Goal: Task Accomplishment & Management: Complete application form

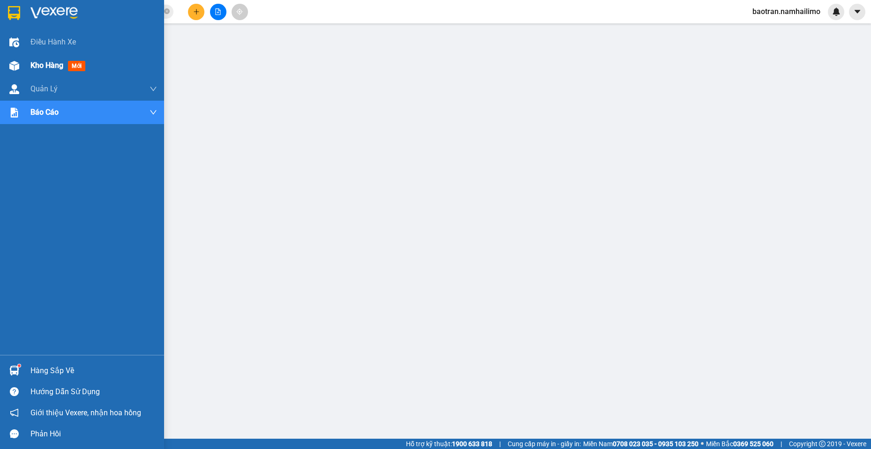
click at [30, 57] on div "Kho hàng mới" at bounding box center [82, 65] width 164 height 23
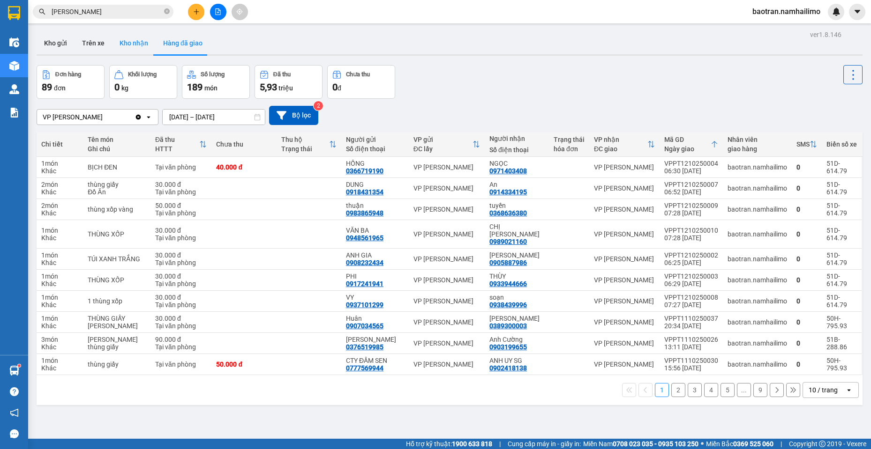
click at [134, 45] on button "Kho nhận" at bounding box center [134, 43] width 44 height 22
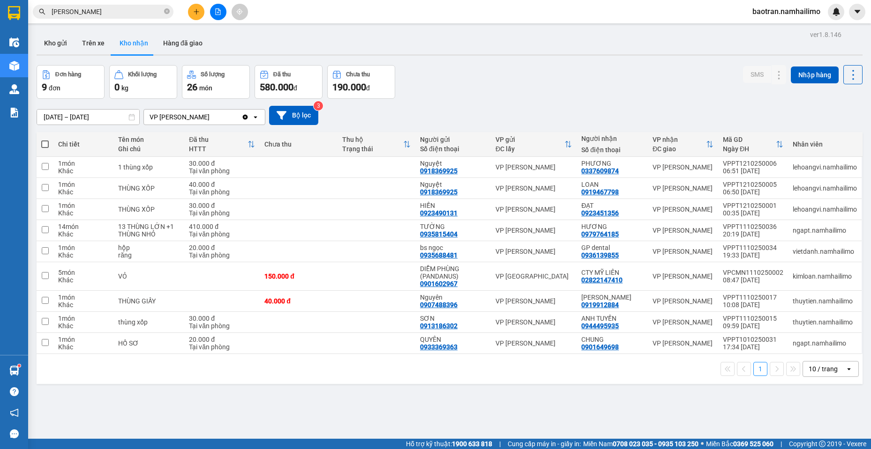
click at [375, 410] on div "ver 1.8.146 Kho gửi Trên xe Kho nhận Hàng đã giao Đơn hàng 9 đơn Khối lượng 0 k…" at bounding box center [449, 252] width 833 height 449
click at [757, 252] on icon at bounding box center [760, 251] width 7 height 7
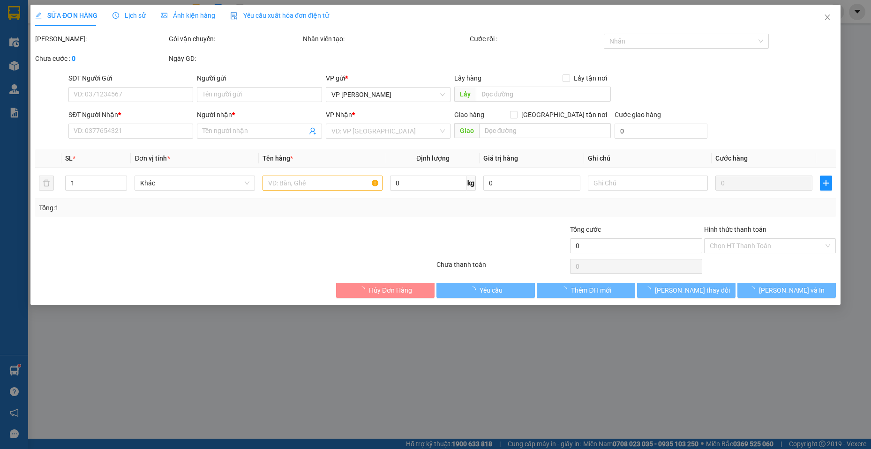
type input "0935688481"
type input "bs ngọc"
type input "0936139855"
type input "GP dental"
type input "20.000"
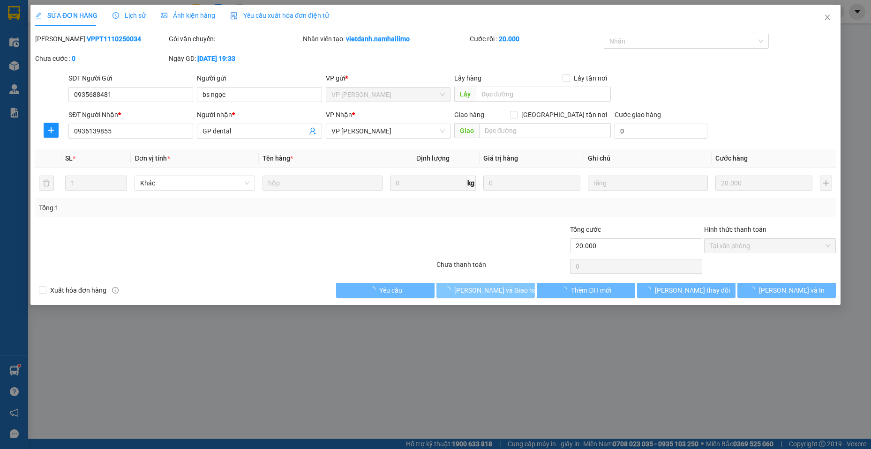
drag, startPoint x: 435, startPoint y: 281, endPoint x: 486, endPoint y: 291, distance: 52.0
click at [487, 291] on span "[PERSON_NAME] và Giao hàng" at bounding box center [499, 290] width 90 height 10
click at [486, 291] on span "Giao hàng" at bounding box center [491, 290] width 30 height 10
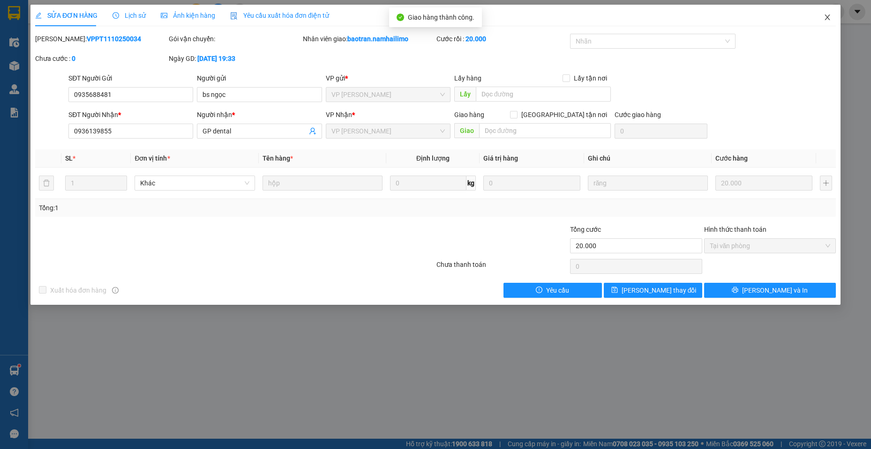
click at [833, 16] on span "Close" at bounding box center [827, 18] width 26 height 26
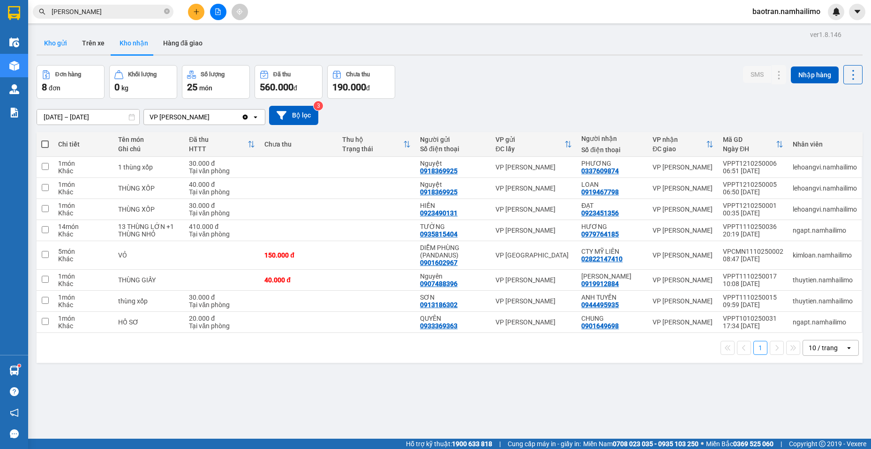
click at [65, 40] on button "Kho gửi" at bounding box center [56, 43] width 38 height 22
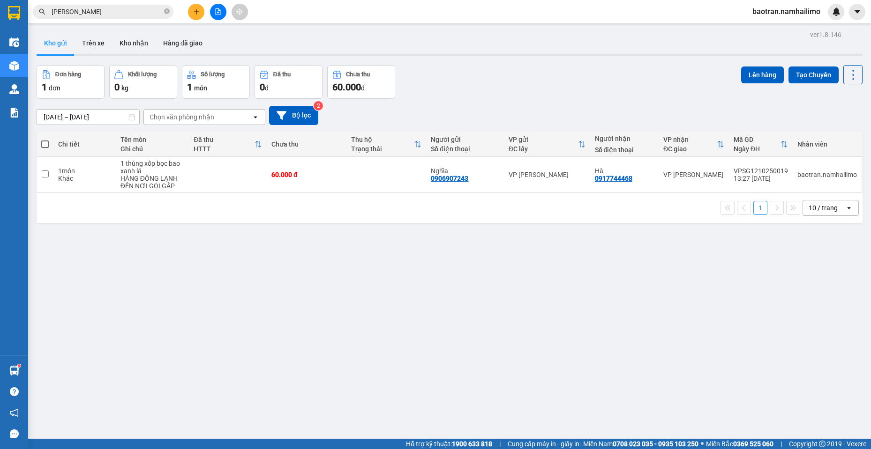
click at [780, 330] on div "ver 1.8.146 Kho gửi Trên xe Kho nhận Hàng đã giao Đơn hàng 1 đơn Khối lượng 0 k…" at bounding box center [449, 252] width 833 height 449
click at [86, 31] on div "ver 1.8.146 Kho gửi Trên xe Kho nhận Hàng đã giao Đơn hàng 1 đơn Khối lượng 0 k…" at bounding box center [449, 252] width 833 height 449
click at [91, 50] on button "Trên xe" at bounding box center [93, 43] width 37 height 22
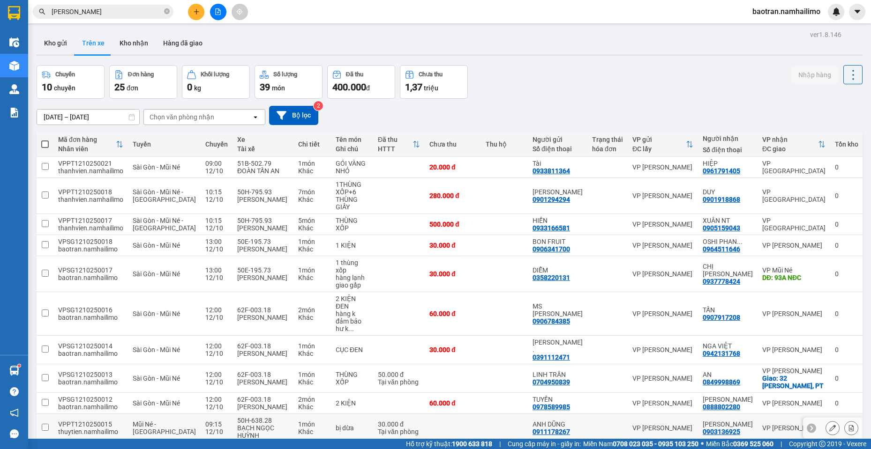
scroll to position [43, 0]
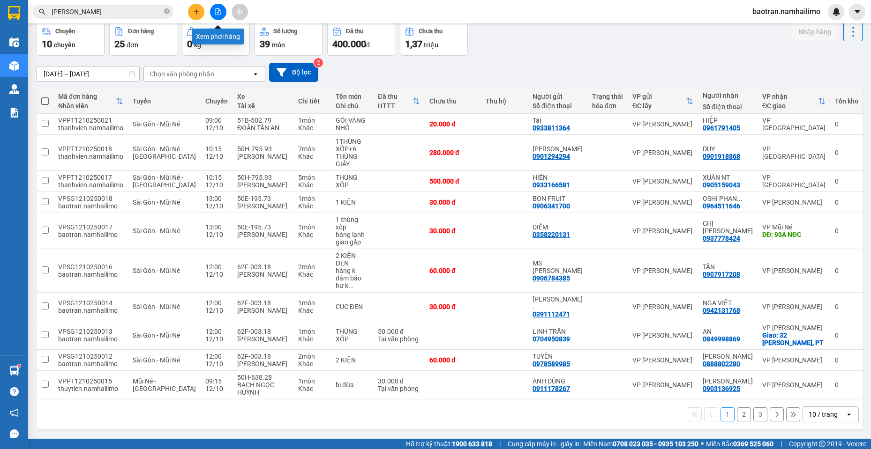
click at [218, 10] on icon "file-add" at bounding box center [218, 11] width 5 height 7
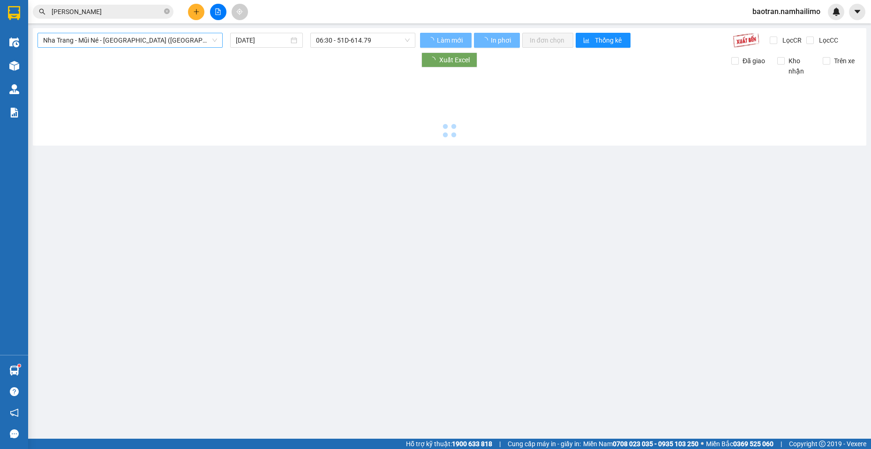
click at [119, 40] on span "Nha Trang - Mũi Né - [GEOGRAPHIC_DATA] ([GEOGRAPHIC_DATA])" at bounding box center [130, 40] width 174 height 14
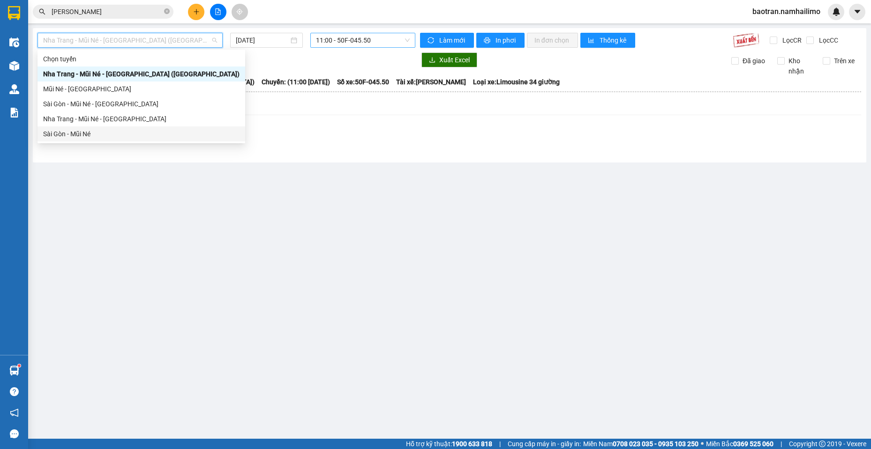
drag, startPoint x: 77, startPoint y: 134, endPoint x: 314, endPoint y: 46, distance: 253.1
click at [79, 134] on div "Sài Gòn - Mũi Né" at bounding box center [141, 134] width 196 height 10
type input "[DATE]"
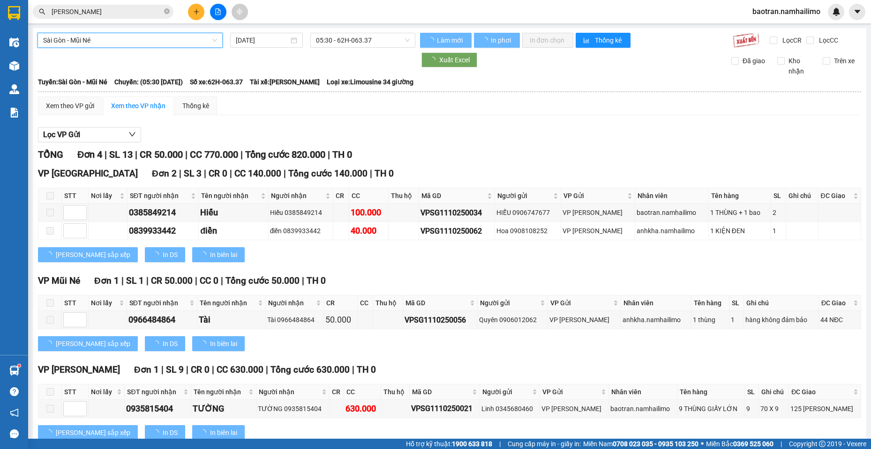
click at [362, 32] on div "[GEOGRAPHIC_DATA] - Mũi Né [GEOGRAPHIC_DATA] - Mũi Né [DATE] 05:30 - 62H-063.37…" at bounding box center [449, 245] width 833 height 434
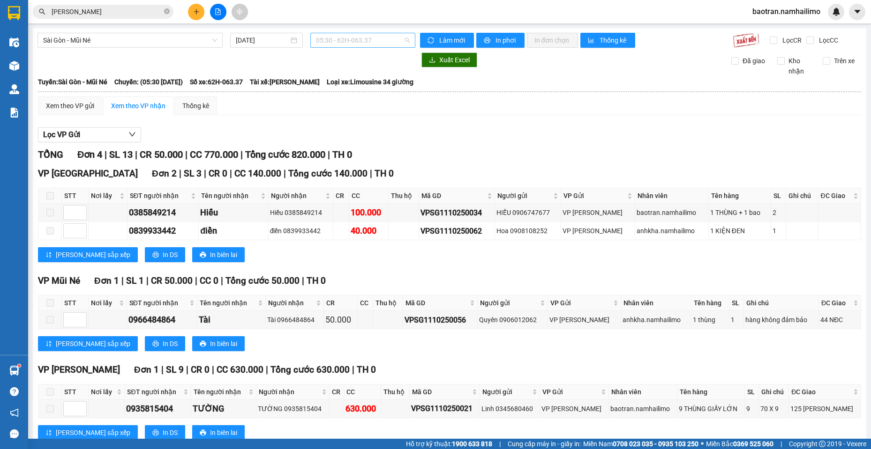
click at [350, 42] on span "05:30 - 62H-063.37" at bounding box center [363, 40] width 94 height 14
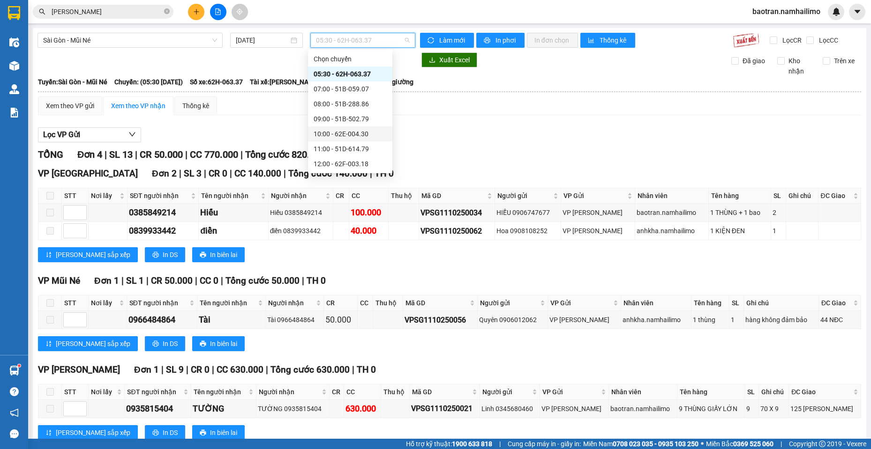
click at [335, 135] on div "10:00 - 62E-004.30" at bounding box center [349, 134] width 73 height 10
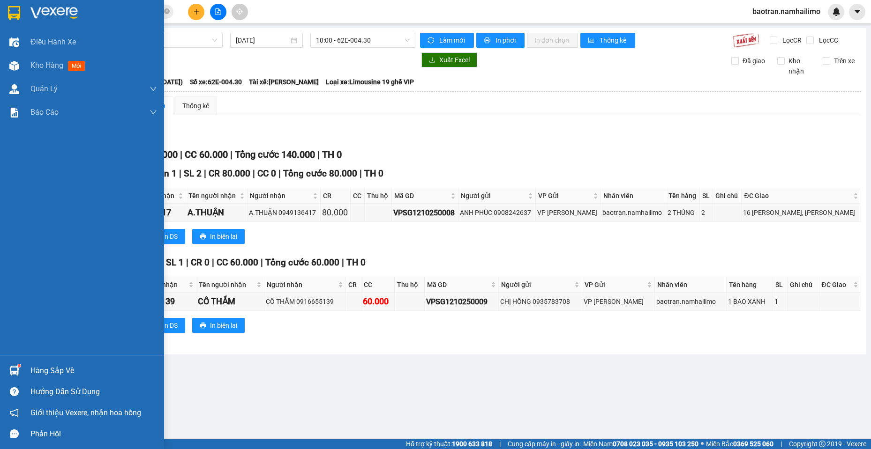
click at [32, 372] on div "Hàng sắp về" at bounding box center [93, 371] width 127 height 14
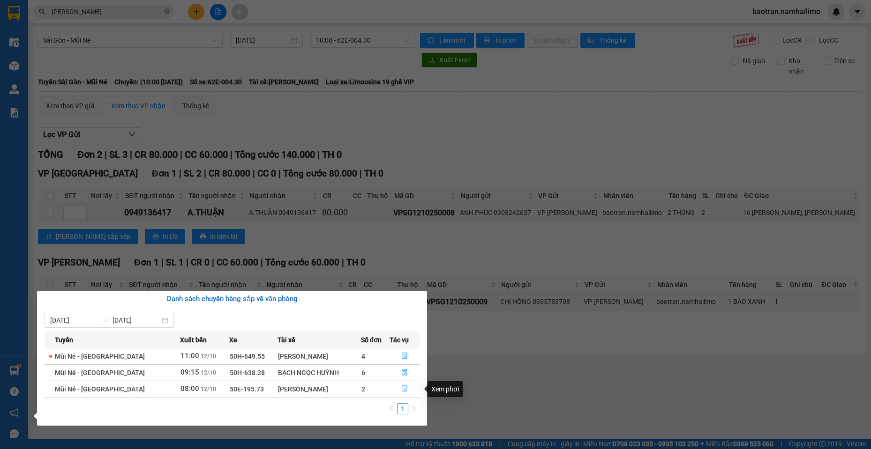
click at [401, 388] on icon "file-done" at bounding box center [404, 389] width 7 height 7
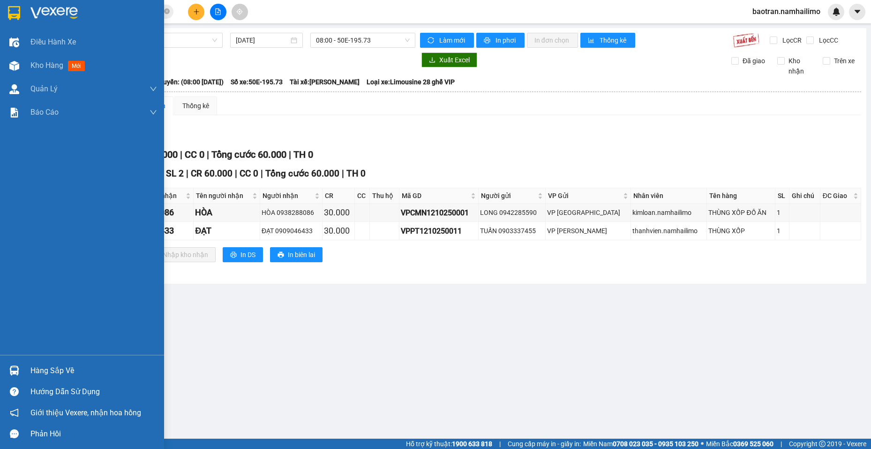
click at [16, 360] on div "Hàng sắp về Hướng dẫn sử dụng Giới thiệu Vexere, nhận hoa hồng Phản hồi" at bounding box center [82, 399] width 164 height 89
click at [46, 367] on div "Hàng sắp về" at bounding box center [93, 371] width 127 height 14
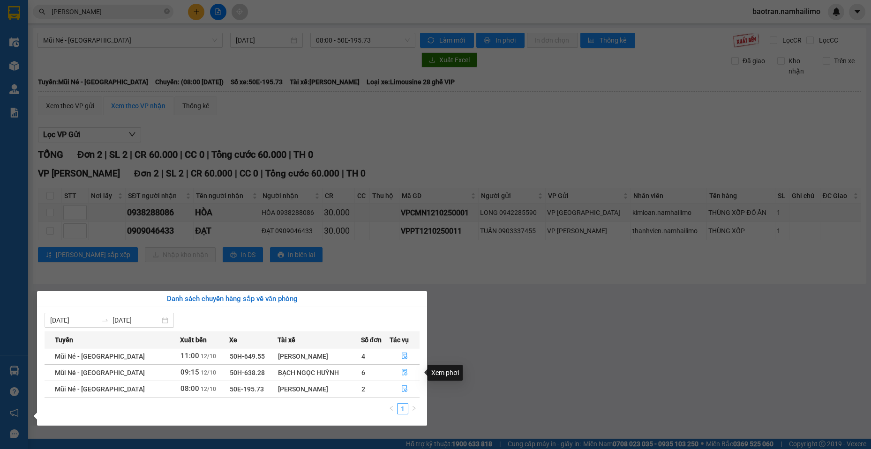
click at [395, 369] on button "button" at bounding box center [405, 372] width 30 height 15
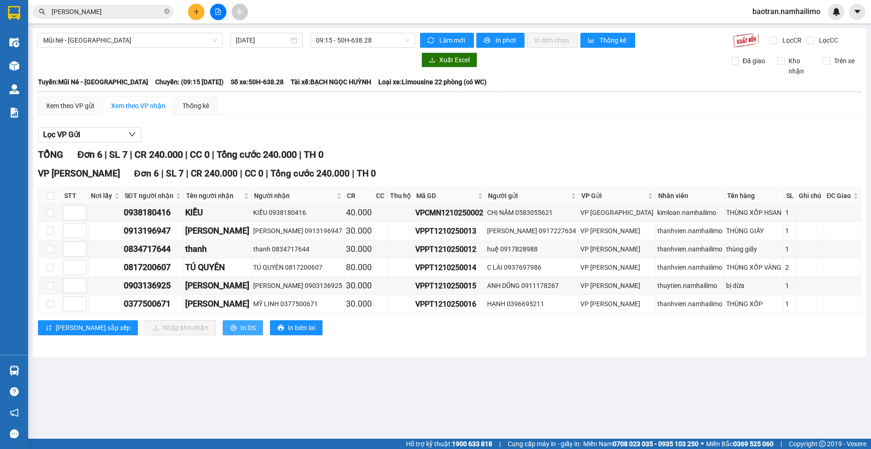
click at [240, 325] on span "In DS" at bounding box center [247, 328] width 15 height 10
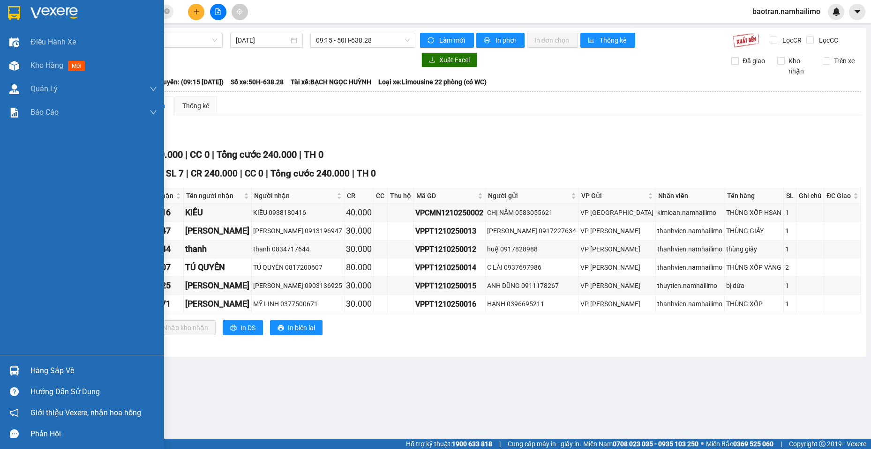
click at [103, 369] on div "Hàng sắp về" at bounding box center [93, 371] width 127 height 14
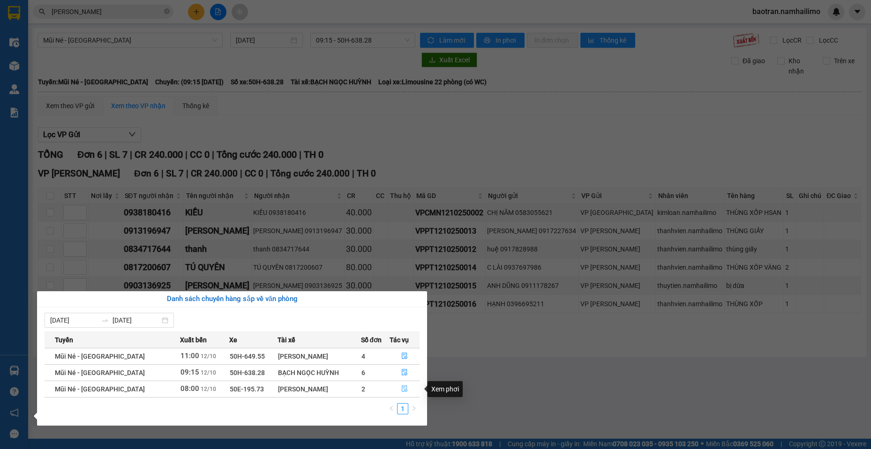
click at [409, 388] on button "button" at bounding box center [405, 389] width 30 height 15
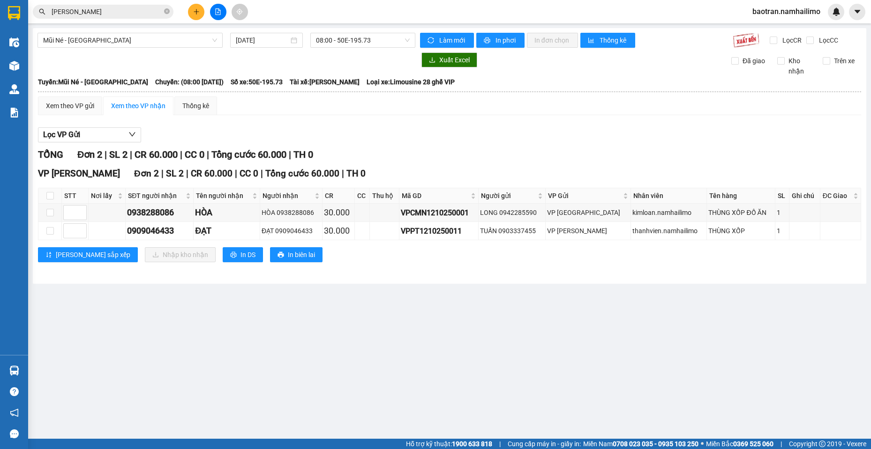
click at [45, 197] on th at bounding box center [49, 195] width 23 height 15
click at [48, 197] on input "checkbox" at bounding box center [49, 195] width 7 height 7
checkbox input "true"
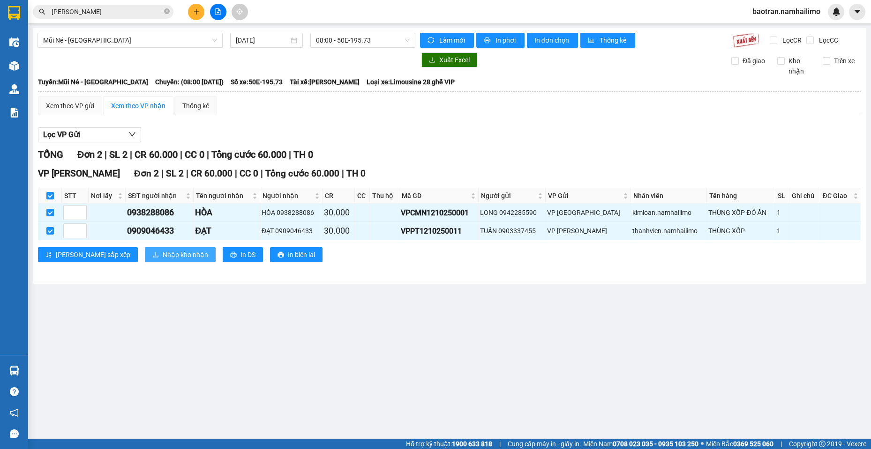
drag, startPoint x: 134, startPoint y: 250, endPoint x: 339, endPoint y: 301, distance: 211.0
click at [163, 250] on span "Nhập kho nhận" at bounding box center [185, 255] width 45 height 10
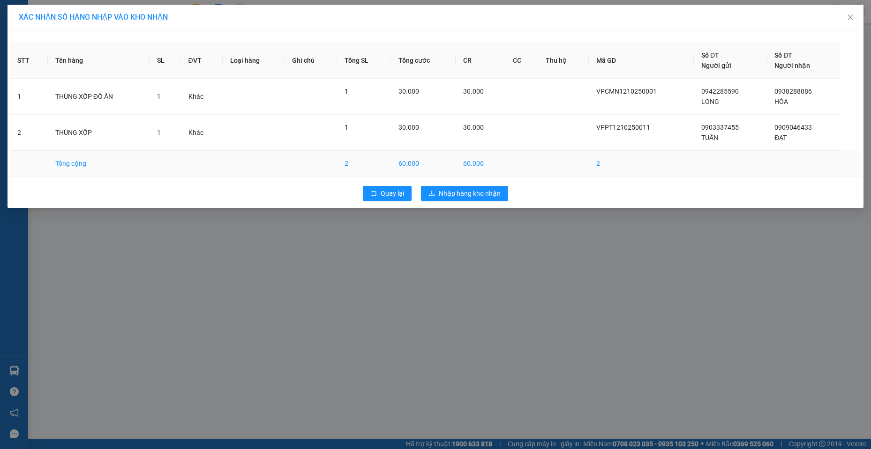
click at [147, 173] on td "Tổng cộng" at bounding box center [99, 164] width 102 height 26
drag, startPoint x: 489, startPoint y: 206, endPoint x: 484, endPoint y: 196, distance: 10.7
click at [488, 206] on div "STT Tên hàng SL ĐVT Loại hàng Ghi chú Tổng SL Tổng cước CR CC Thu hộ Mã GD Số Đ…" at bounding box center [435, 119] width 856 height 178
click at [484, 195] on span "Nhập hàng kho nhận" at bounding box center [470, 193] width 62 height 10
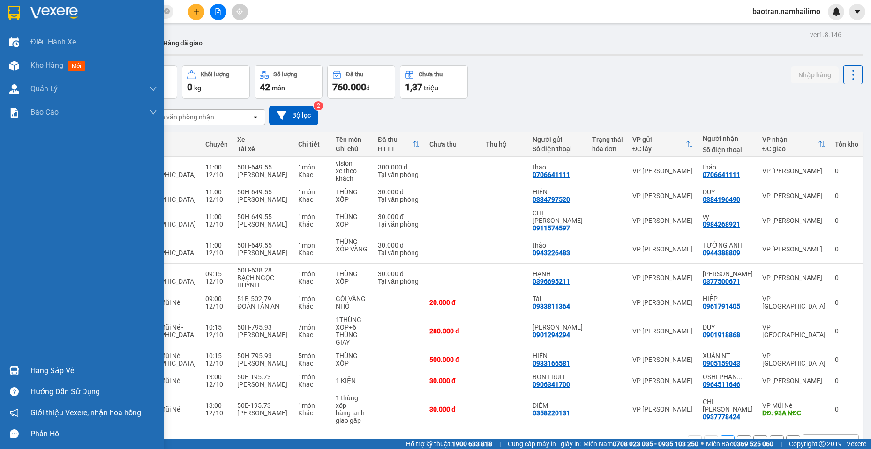
click at [12, 366] on img at bounding box center [14, 371] width 10 height 10
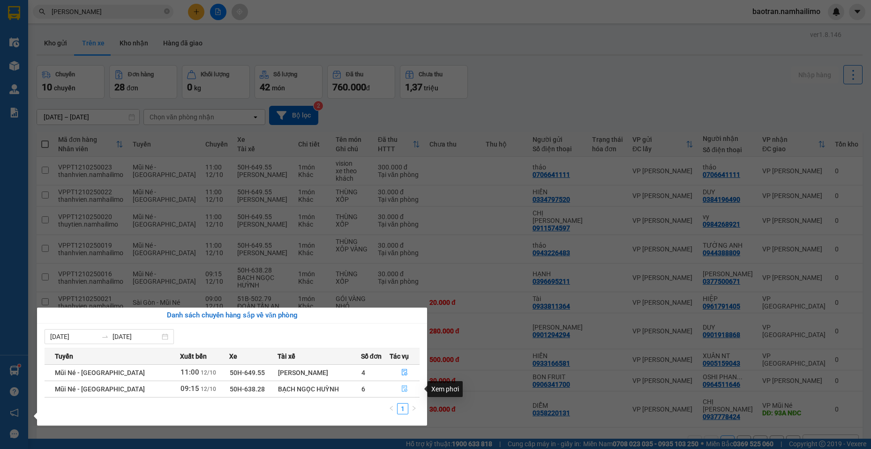
click at [407, 389] on button "button" at bounding box center [405, 389] width 30 height 15
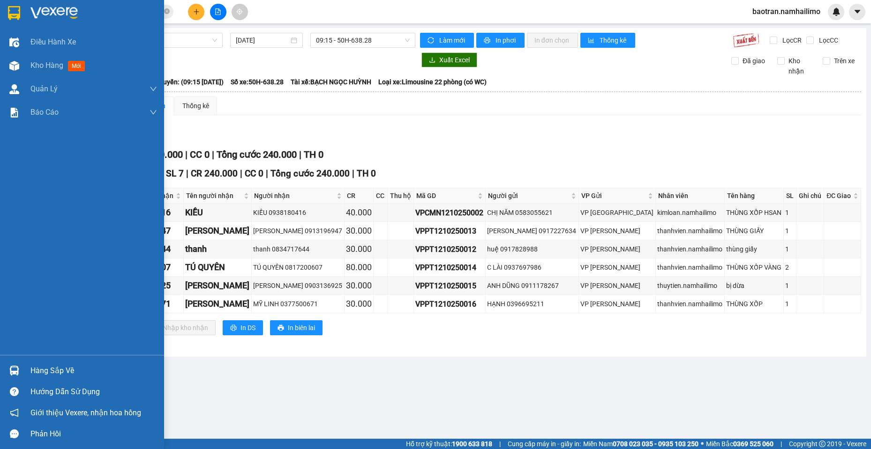
click at [34, 365] on div "Hàng sắp về" at bounding box center [93, 371] width 127 height 14
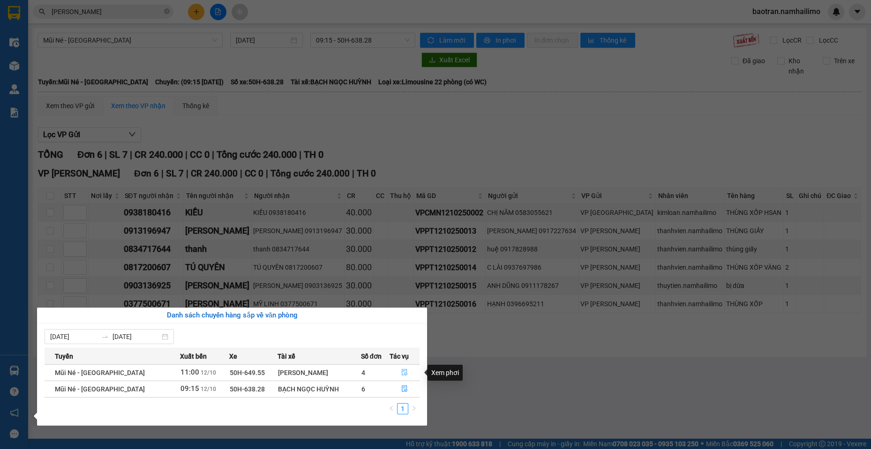
click at [402, 369] on icon "file-done" at bounding box center [404, 372] width 7 height 7
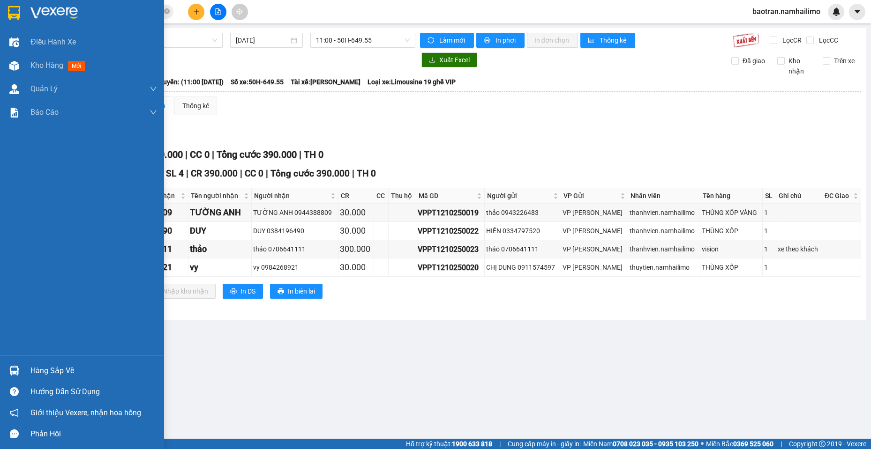
click at [14, 373] on img at bounding box center [14, 371] width 10 height 10
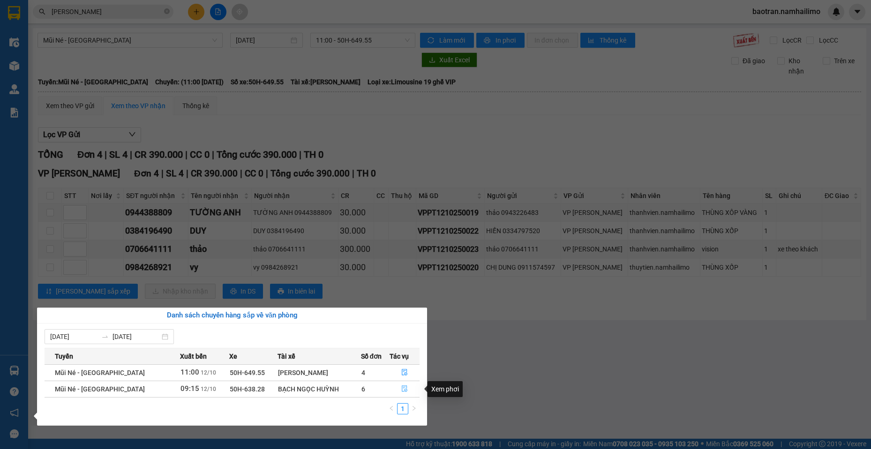
click at [401, 387] on icon "file-done" at bounding box center [404, 389] width 7 height 7
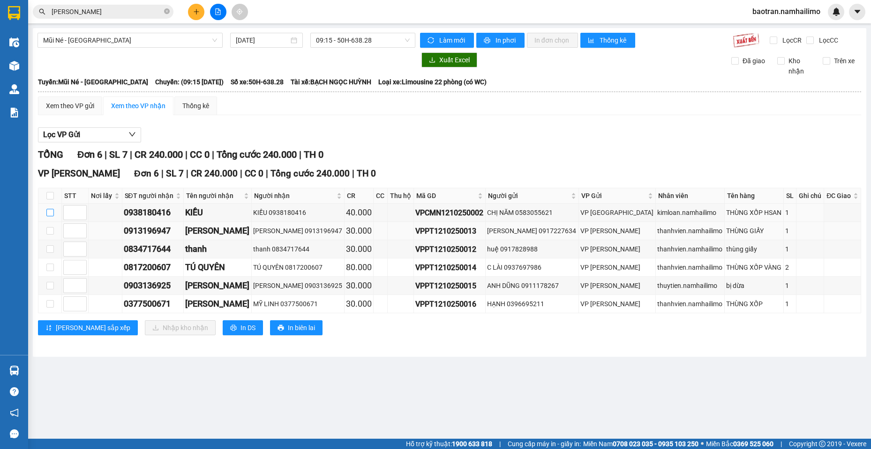
drag, startPoint x: 51, startPoint y: 213, endPoint x: 58, endPoint y: 232, distance: 21.1
click at [49, 215] on input "checkbox" at bounding box center [49, 212] width 7 height 7
checkbox input "true"
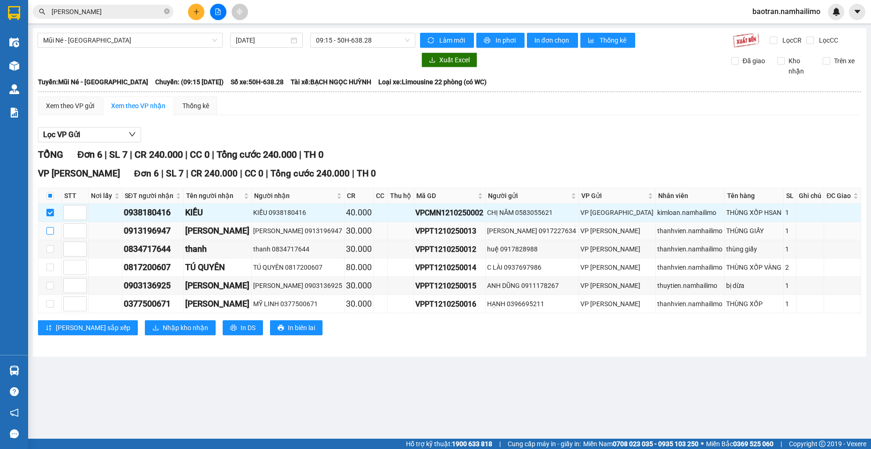
click at [53, 234] on td at bounding box center [49, 231] width 23 height 18
click at [50, 232] on input "checkbox" at bounding box center [49, 230] width 7 height 7
checkbox input "true"
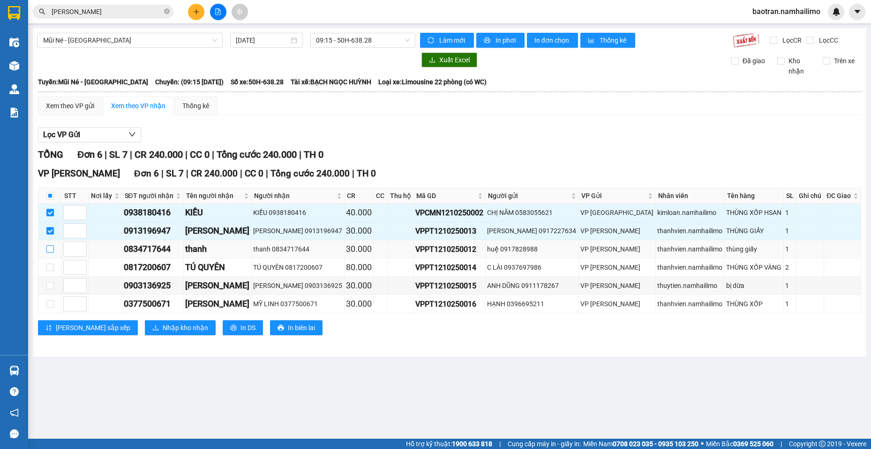
click at [52, 254] on label at bounding box center [49, 249] width 7 height 10
click at [52, 253] on input "checkbox" at bounding box center [49, 249] width 7 height 7
checkbox input "true"
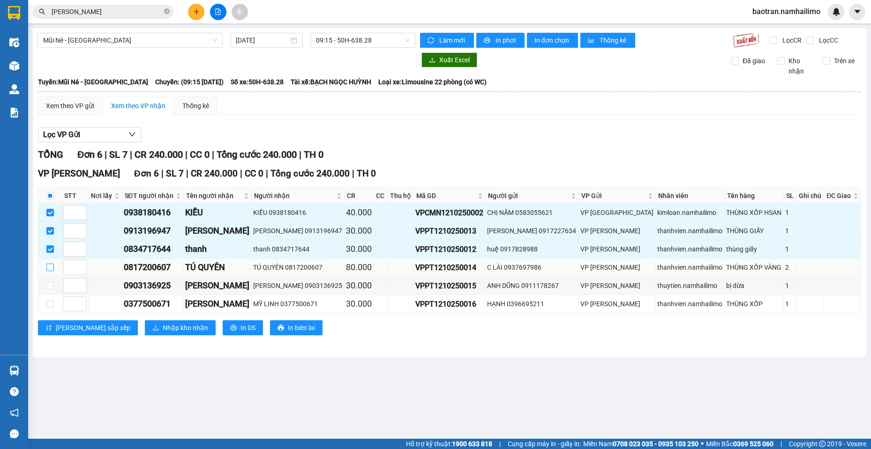
click at [49, 266] on input "checkbox" at bounding box center [49, 267] width 7 height 7
checkbox input "true"
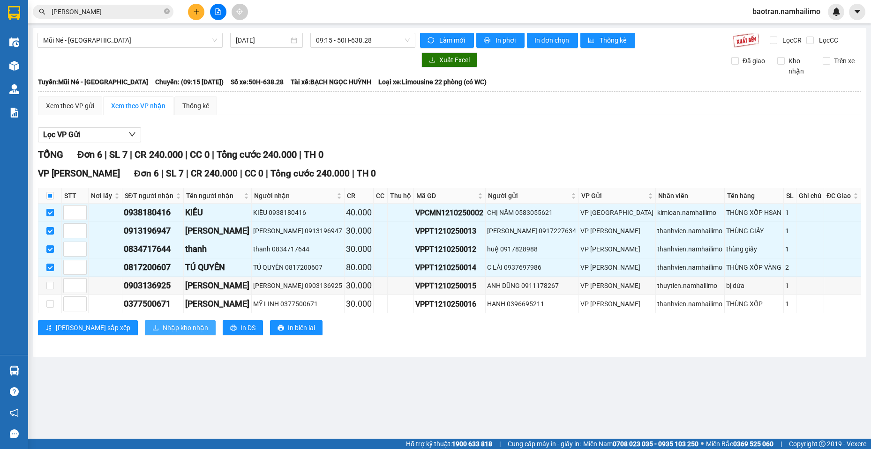
click at [163, 330] on span "Nhập kho nhận" at bounding box center [185, 328] width 45 height 10
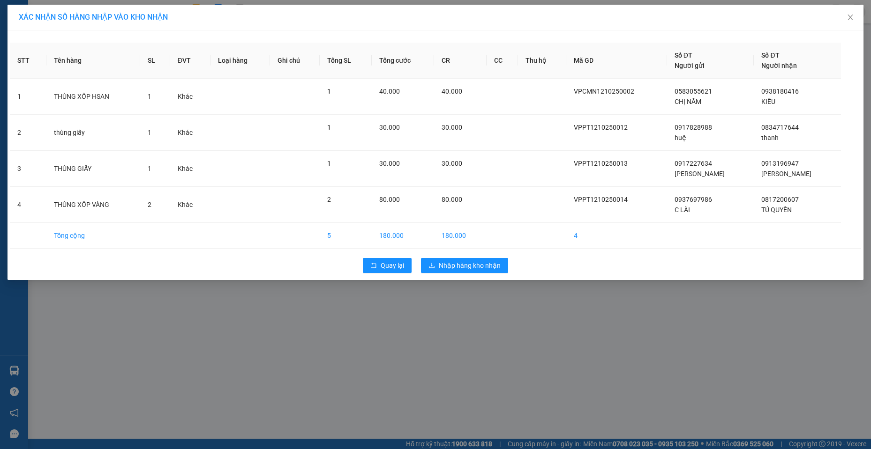
drag, startPoint x: 479, startPoint y: 253, endPoint x: 481, endPoint y: 280, distance: 26.3
click at [478, 260] on div "Quay lại Nhập hàng kho nhận" at bounding box center [435, 265] width 851 height 24
click at [482, 280] on div "XÁC NHẬN SỐ HÀNG NHẬP VÀO KHO NHẬN STT Tên hàng SL ĐVT Loại hàng Ghi chú Tổng S…" at bounding box center [435, 224] width 871 height 449
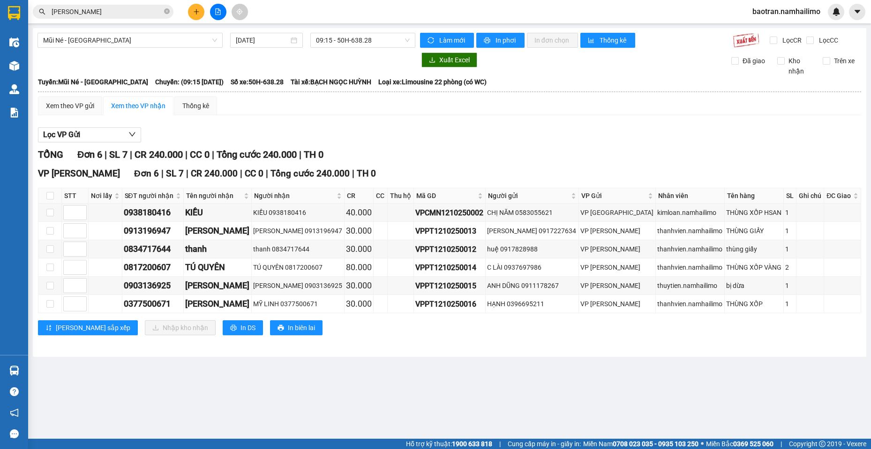
click at [477, 267] on div "VPPT1210250014" at bounding box center [449, 268] width 68 height 12
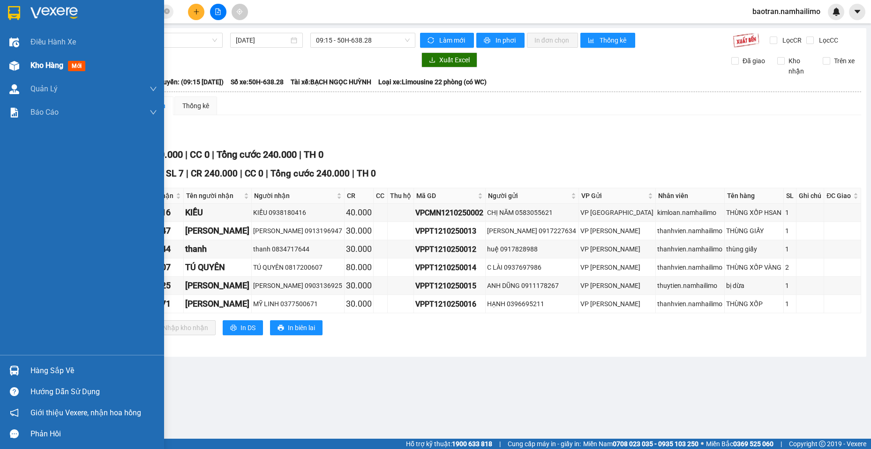
click at [54, 59] on div "Kho hàng mới" at bounding box center [93, 65] width 127 height 23
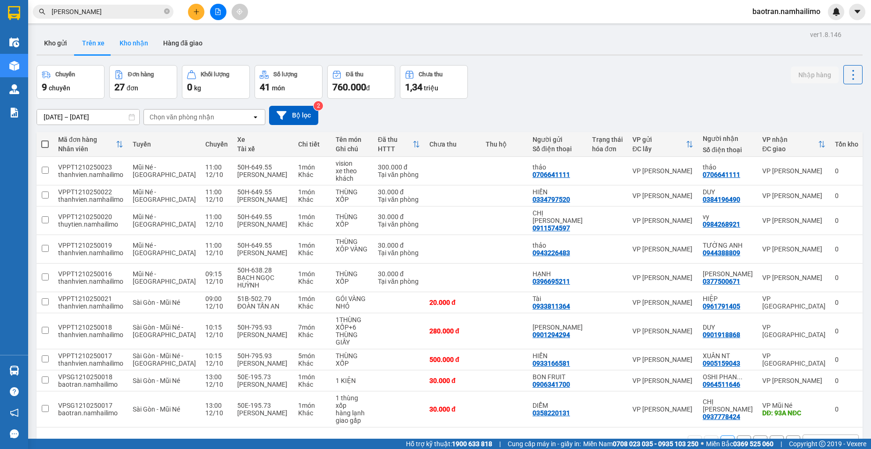
click at [142, 46] on button "Kho nhận" at bounding box center [134, 43] width 44 height 22
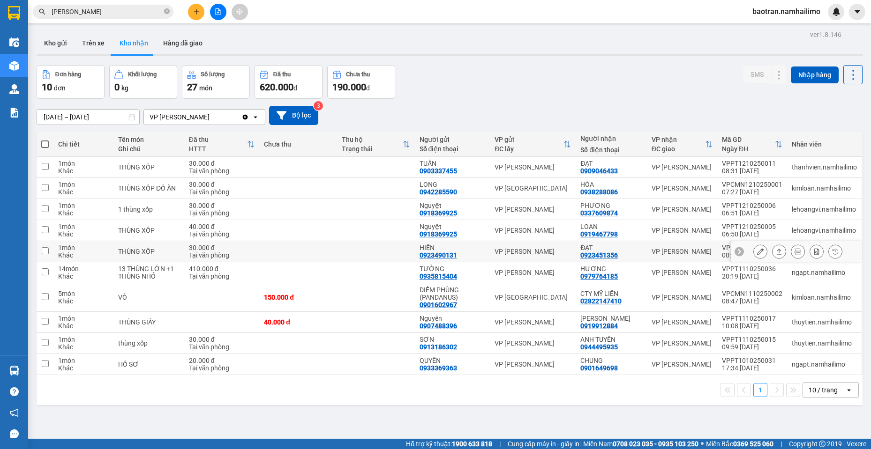
click at [632, 246] on div "ĐẠT" at bounding box center [611, 247] width 62 height 7
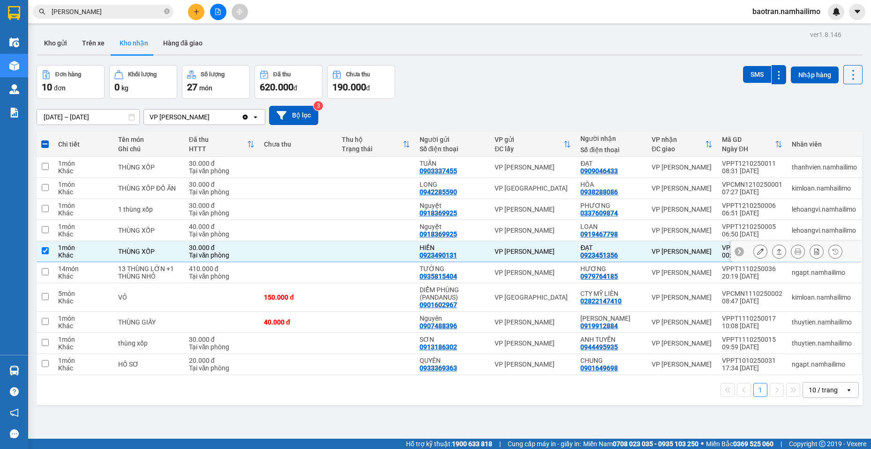
drag, startPoint x: 241, startPoint y: 255, endPoint x: 270, endPoint y: 237, distance: 33.9
click at [245, 254] on div "Tại văn phòng" at bounding box center [222, 255] width 66 height 7
checkbox input "false"
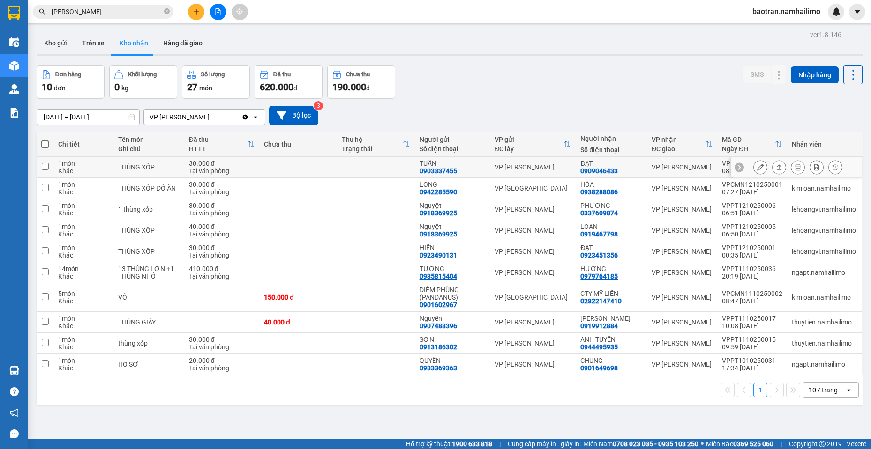
click at [319, 171] on td at bounding box center [298, 167] width 78 height 21
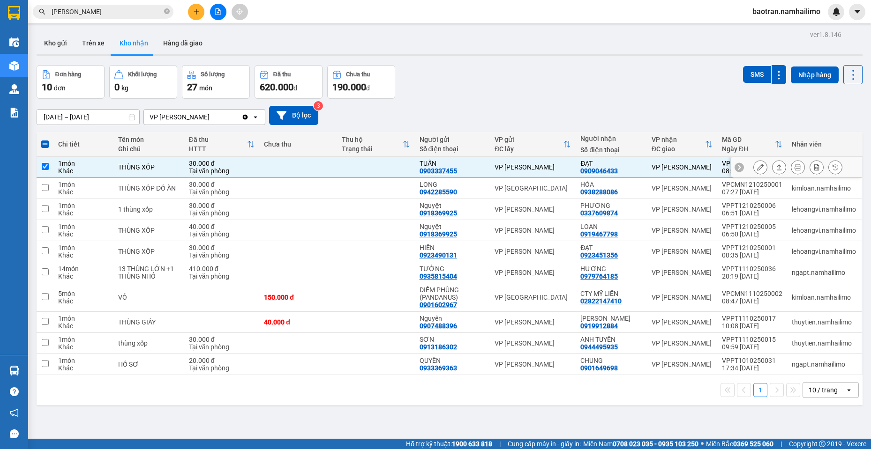
drag, startPoint x: 680, startPoint y: 165, endPoint x: 679, endPoint y: 157, distance: 7.6
click at [680, 162] on td "VP [PERSON_NAME]" at bounding box center [682, 167] width 70 height 21
checkbox input "false"
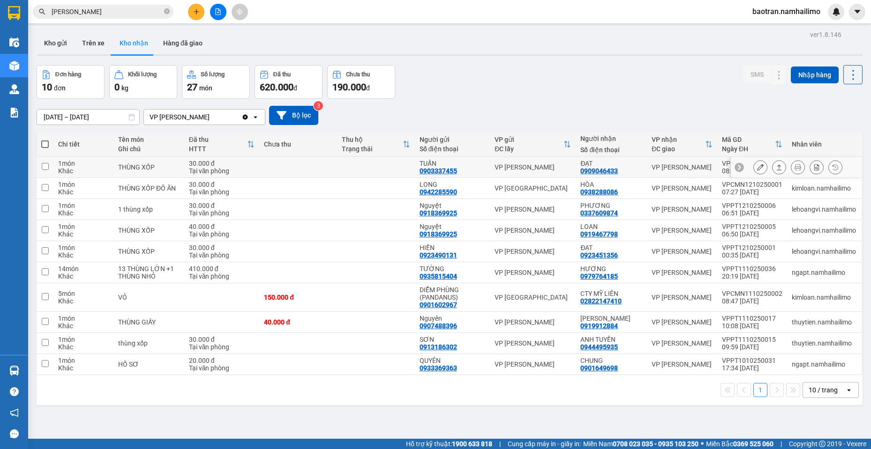
click at [753, 163] on button at bounding box center [759, 167] width 13 height 16
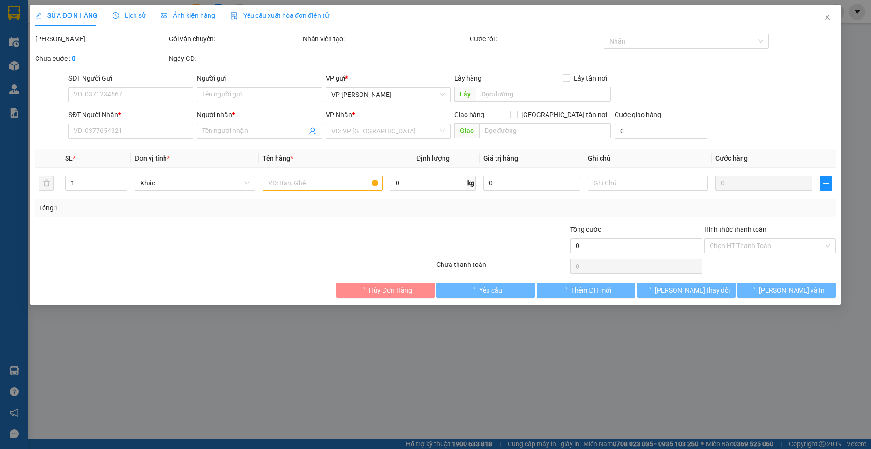
type input "0903337455"
type input "TUẤN"
type input "0909046433"
type input "ĐẠT"
type input "30.000"
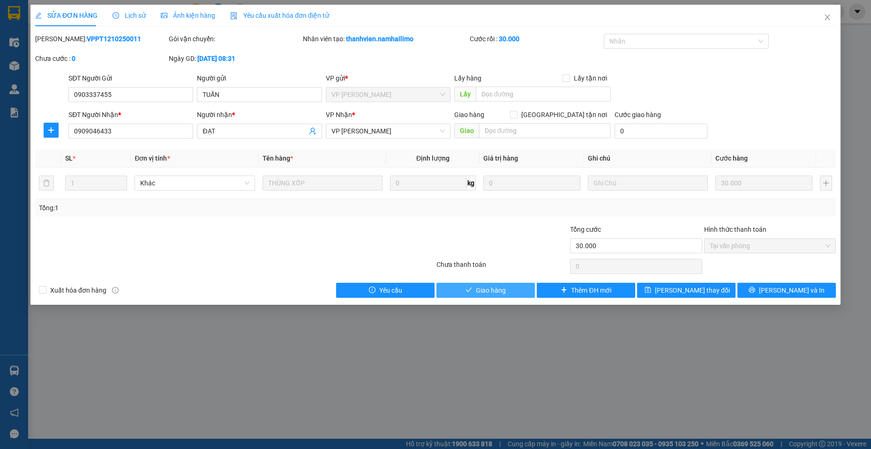
click at [489, 289] on span "Giao hàng" at bounding box center [491, 290] width 30 height 10
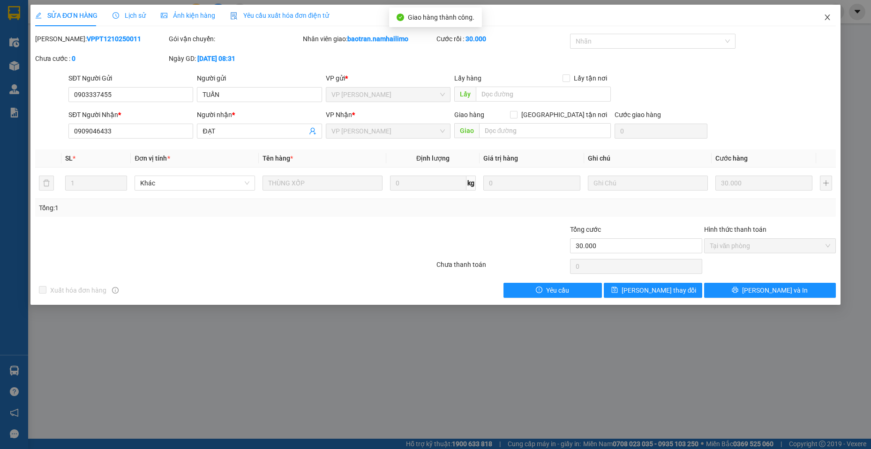
click at [817, 15] on span "Close" at bounding box center [827, 18] width 26 height 26
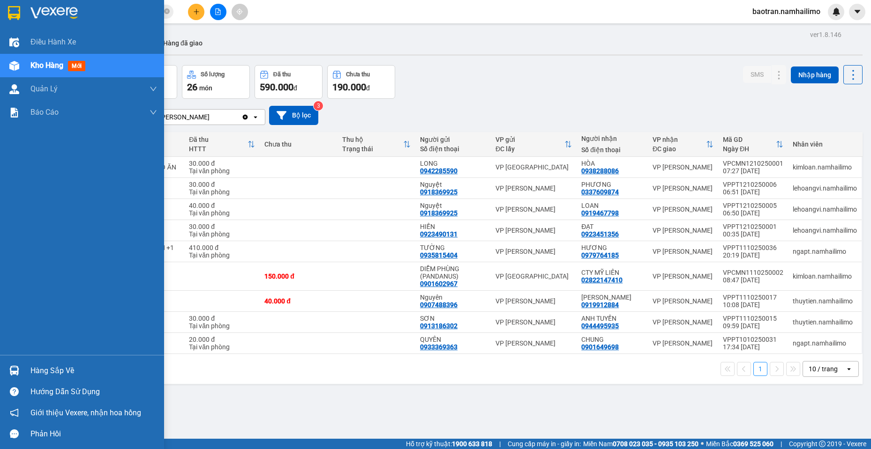
drag, startPoint x: 11, startPoint y: 361, endPoint x: 31, endPoint y: 358, distance: 20.4
click at [12, 361] on div "Hàng sắp về" at bounding box center [82, 370] width 164 height 21
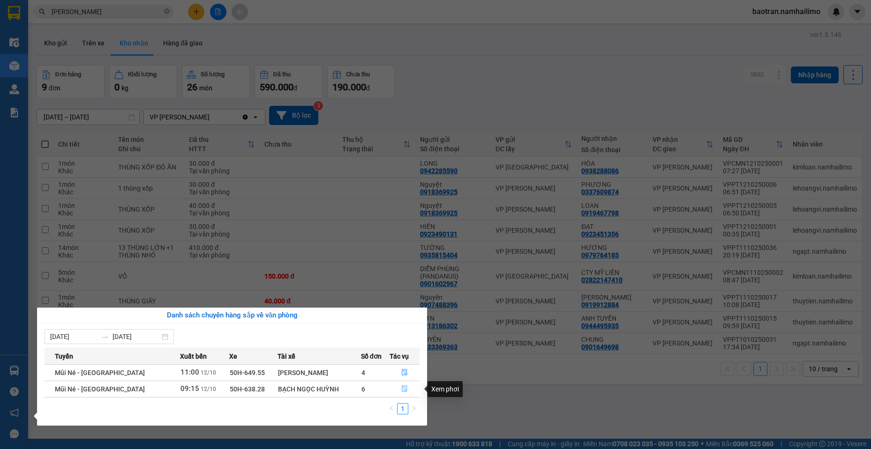
click at [398, 392] on button "button" at bounding box center [405, 389] width 30 height 15
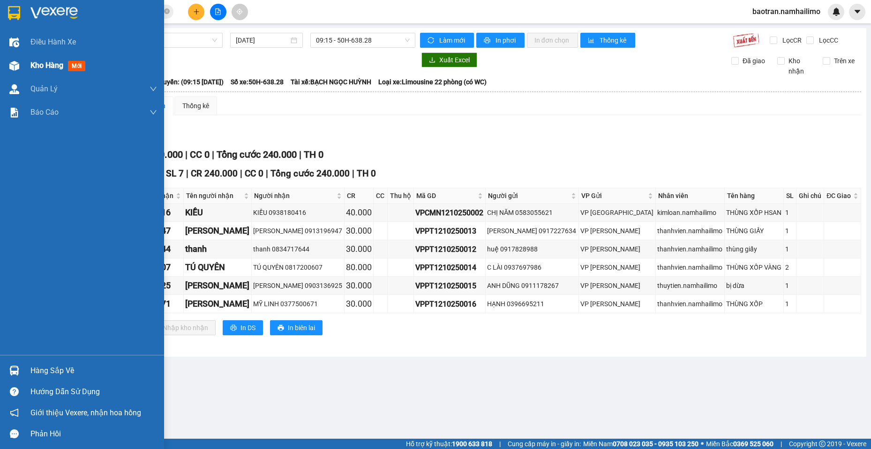
click at [47, 55] on div "Kho hàng mới" at bounding box center [93, 65] width 127 height 23
click at [47, 56] on div "Kho hàng mới" at bounding box center [93, 65] width 127 height 23
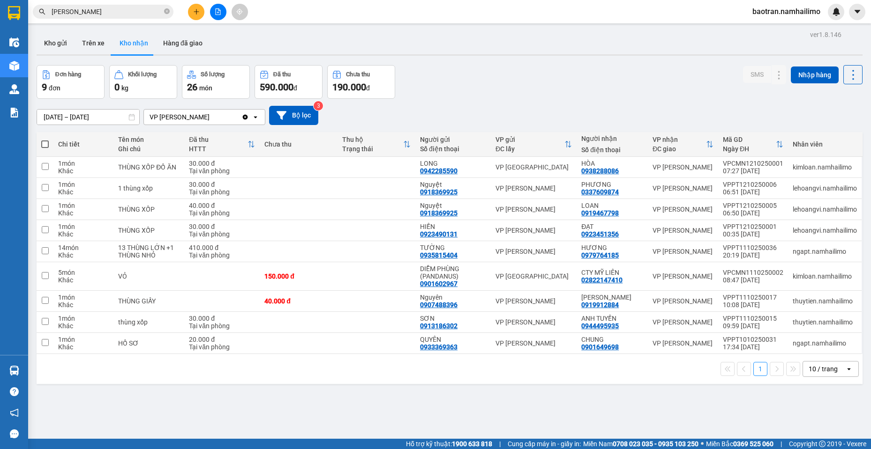
click at [812, 127] on div "[DATE] – [DATE] Press the down arrow key to interact with the calendar and sele…" at bounding box center [450, 115] width 826 height 33
click at [57, 41] on button "Kho gửi" at bounding box center [56, 43] width 38 height 22
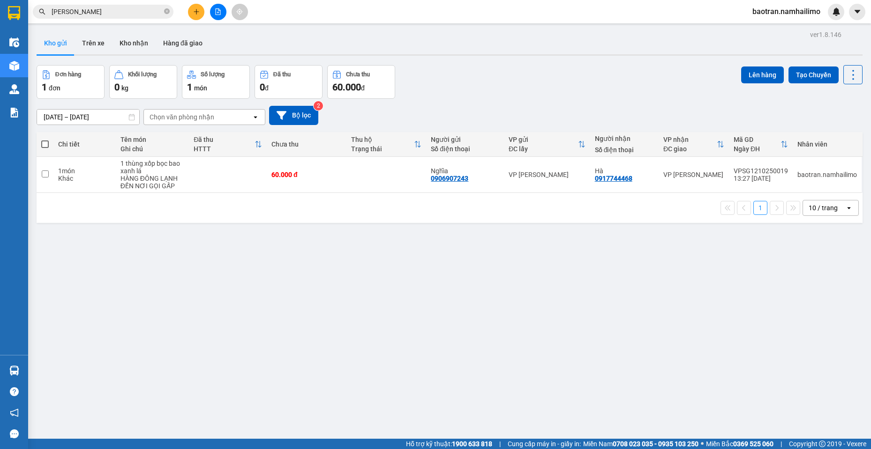
drag, startPoint x: 133, startPoint y: 3, endPoint x: 134, endPoint y: 11, distance: 8.1
click at [134, 11] on div "Kết quả tìm kiếm ( 107 ) Bộ lọc Mã ĐH Trạng thái Món hàng Tổng cước Chưa cước N…" at bounding box center [435, 11] width 871 height 23
click at [134, 11] on input "[PERSON_NAME]" at bounding box center [107, 12] width 111 height 10
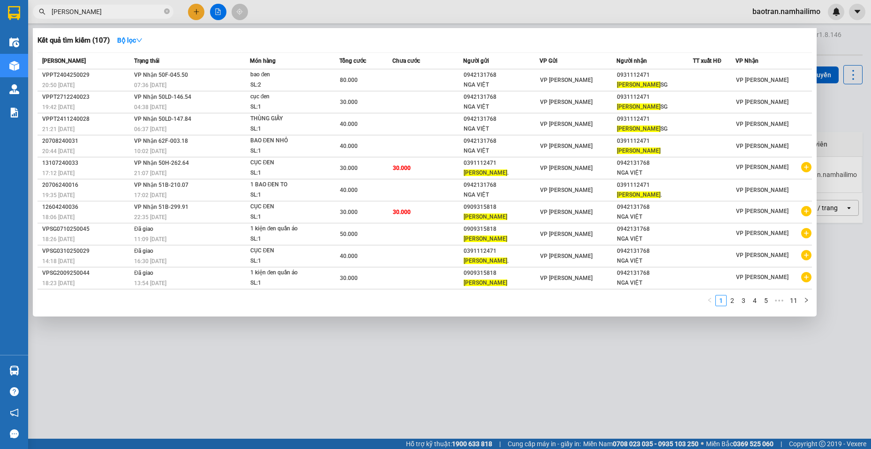
click at [134, 11] on input "[PERSON_NAME]" at bounding box center [107, 12] width 111 height 10
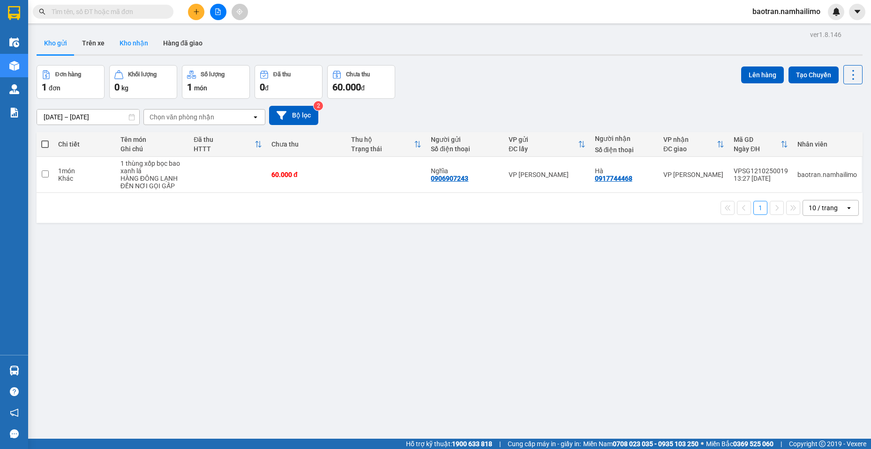
click at [125, 45] on button "Kho nhận" at bounding box center [134, 43] width 44 height 22
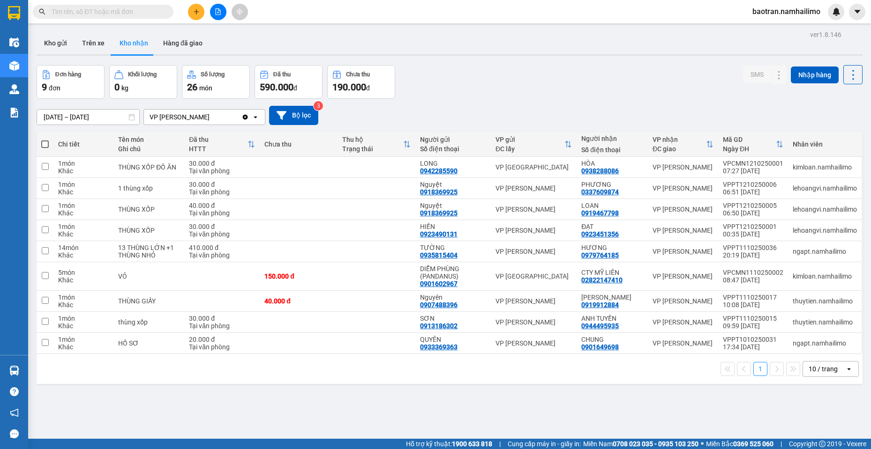
click at [130, 8] on input "text" at bounding box center [107, 12] width 111 height 10
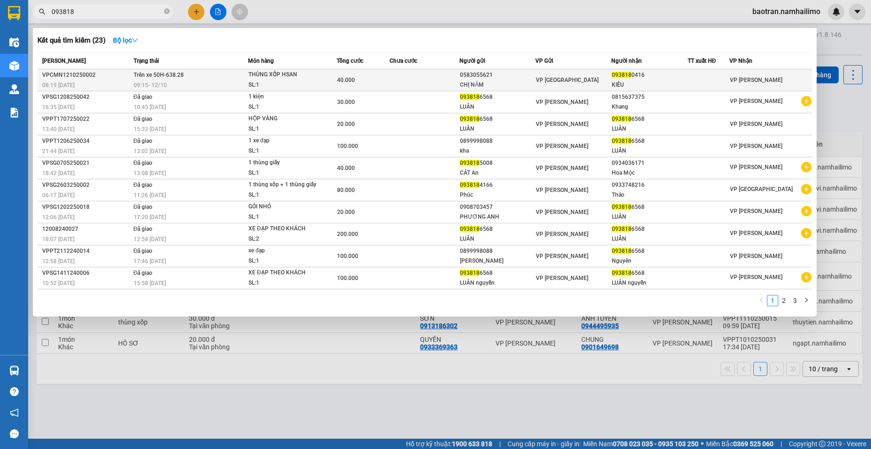
type input "093818"
click at [434, 73] on td at bounding box center [424, 80] width 70 height 22
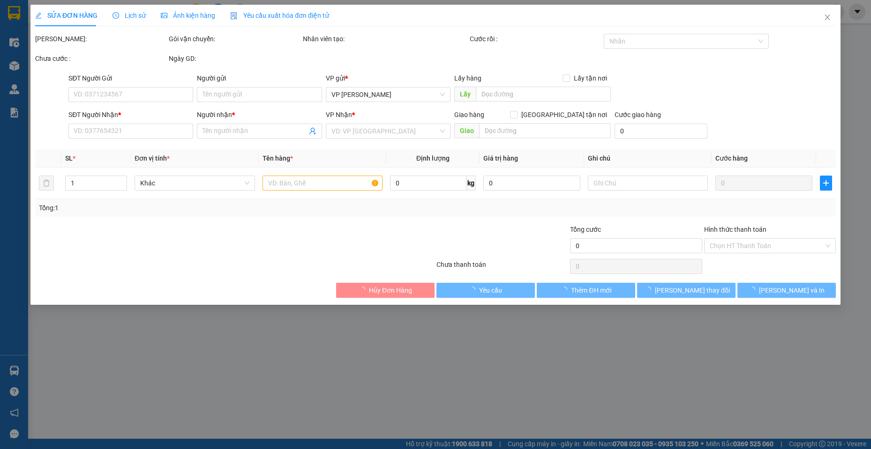
type input "0583055621"
type input "CHỊ NĂM"
type input "0938180416"
type input "KIỀU"
type input "40.000"
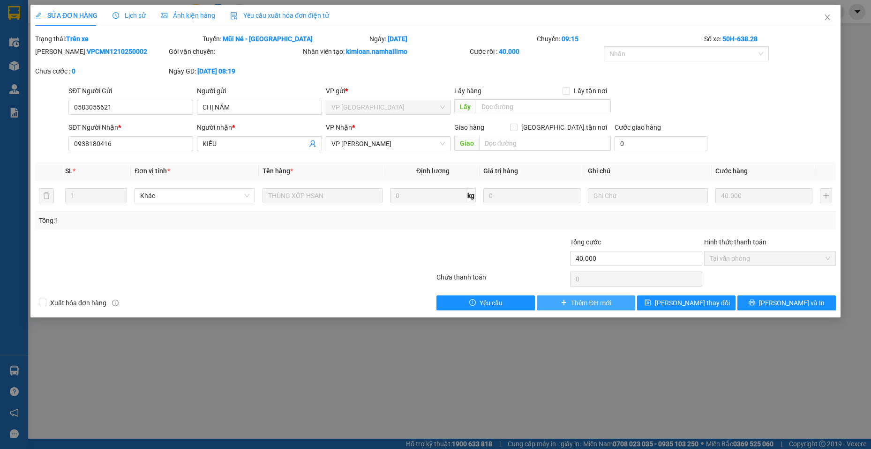
drag, startPoint x: 598, startPoint y: 301, endPoint x: 899, endPoint y: -54, distance: 465.8
click at [870, 0] on html "Kết quả tìm kiếm ( 23 ) Bộ lọc Mã ĐH Trạng thái Món hàng Tổng cước Chưa cước Ng…" at bounding box center [435, 224] width 871 height 449
click at [827, 15] on icon "close" at bounding box center [826, 17] width 7 height 7
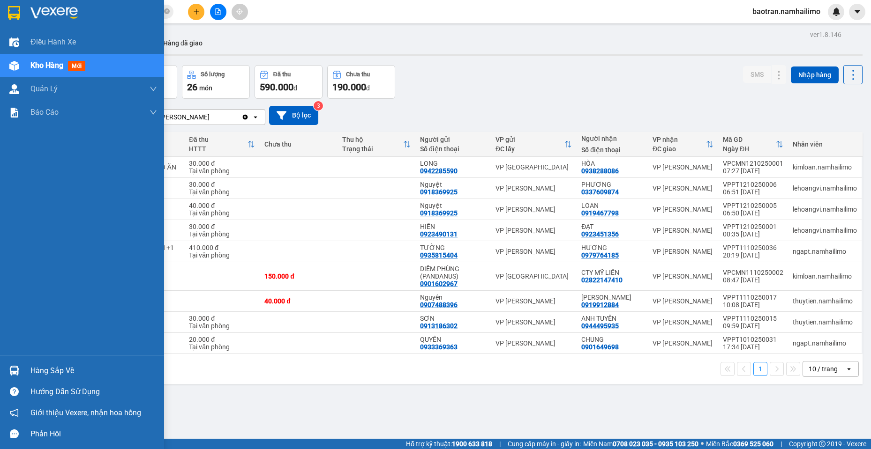
drag, startPoint x: 26, startPoint y: 369, endPoint x: 76, endPoint y: 369, distance: 50.6
click at [28, 368] on div "Hàng sắp về" at bounding box center [82, 370] width 164 height 21
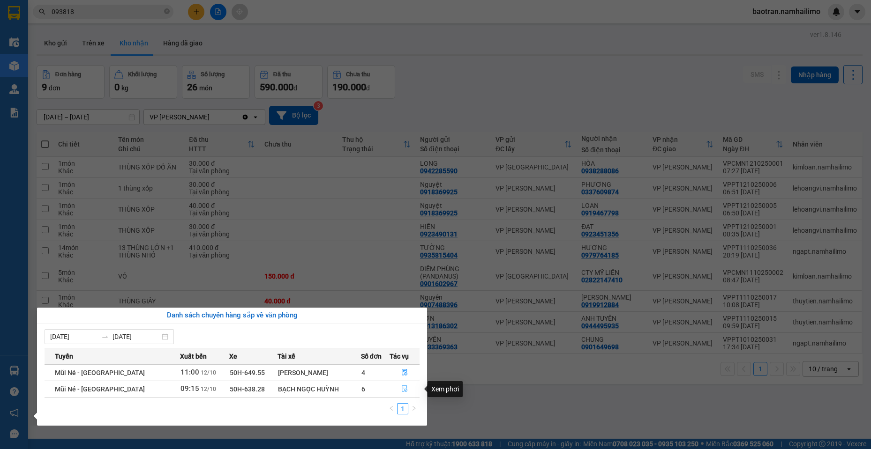
drag, startPoint x: 402, startPoint y: 390, endPoint x: 388, endPoint y: 381, distance: 16.6
click at [402, 390] on icon "file-done" at bounding box center [405, 389] width 6 height 7
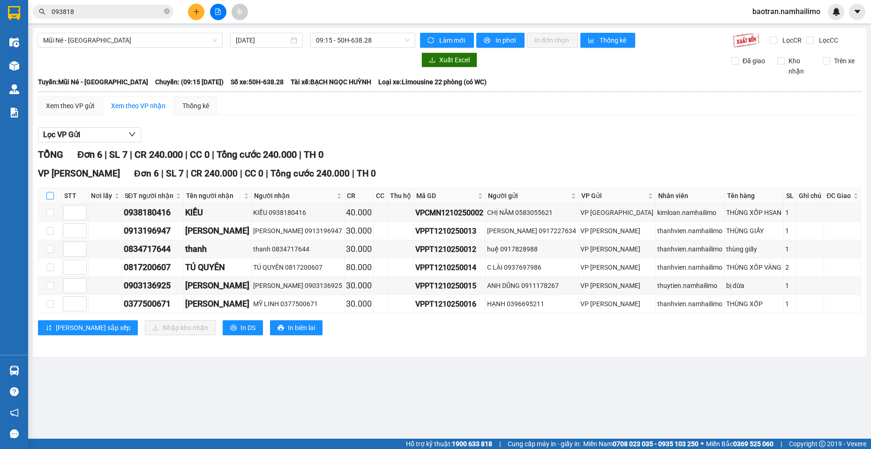
click at [49, 197] on input "checkbox" at bounding box center [49, 195] width 7 height 7
checkbox input "true"
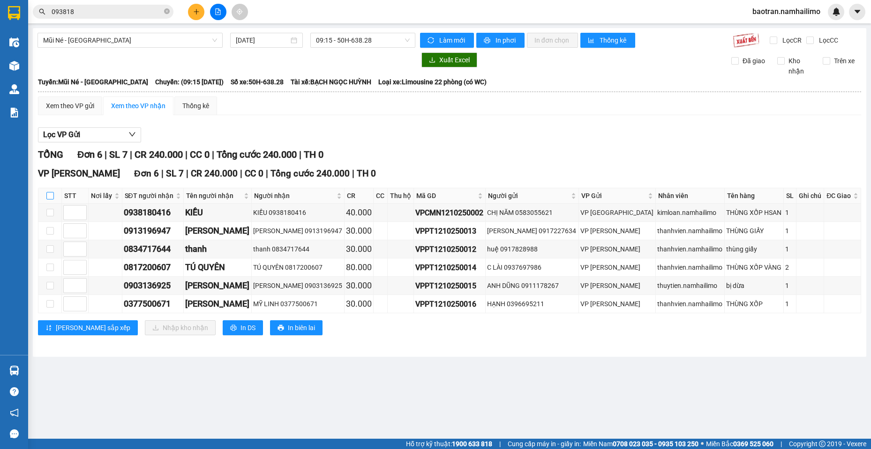
checkbox input "true"
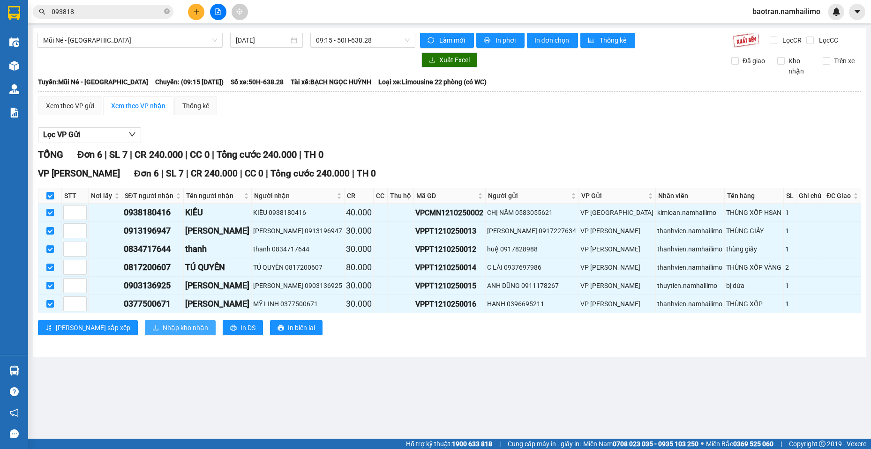
click at [163, 330] on span "Nhập kho nhận" at bounding box center [185, 328] width 45 height 10
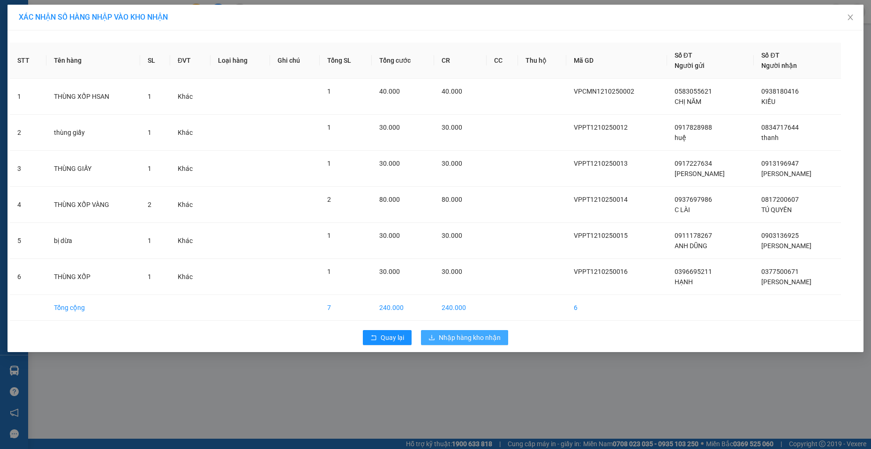
click at [479, 343] on button "Nhập hàng kho nhận" at bounding box center [464, 337] width 87 height 15
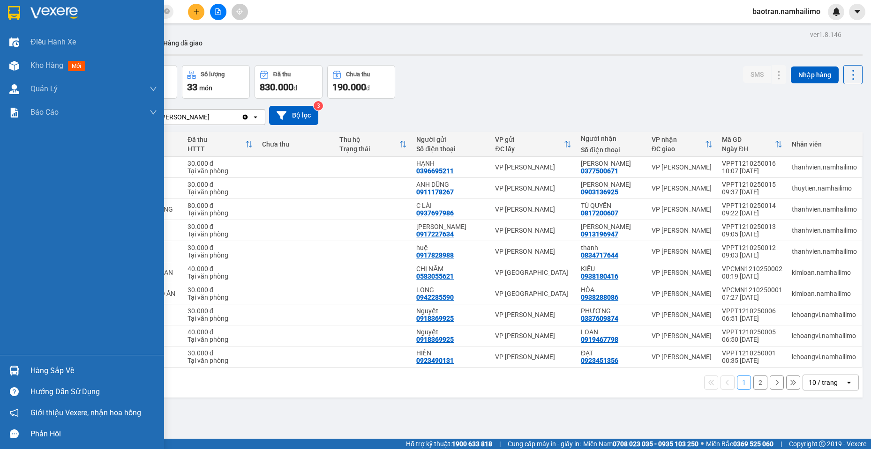
click at [43, 381] on div "Hướng dẫn sử dụng" at bounding box center [82, 391] width 164 height 21
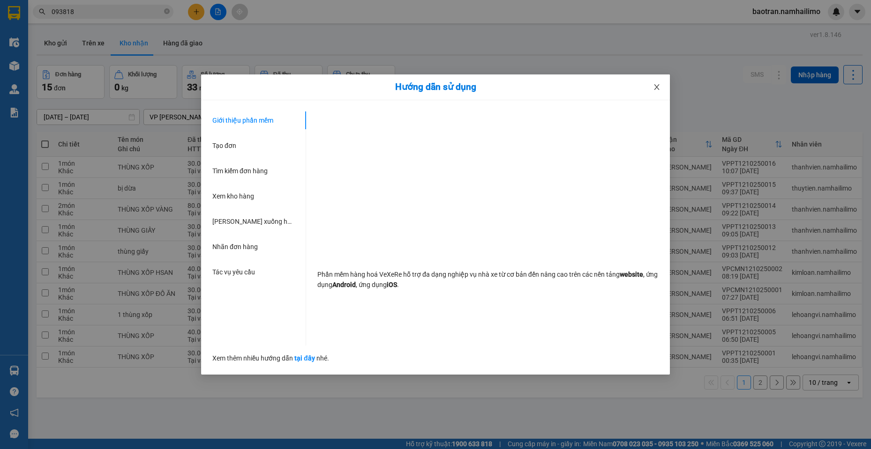
drag, startPoint x: 649, startPoint y: 84, endPoint x: 623, endPoint y: 102, distance: 32.1
click at [649, 84] on span "Close" at bounding box center [656, 88] width 26 height 26
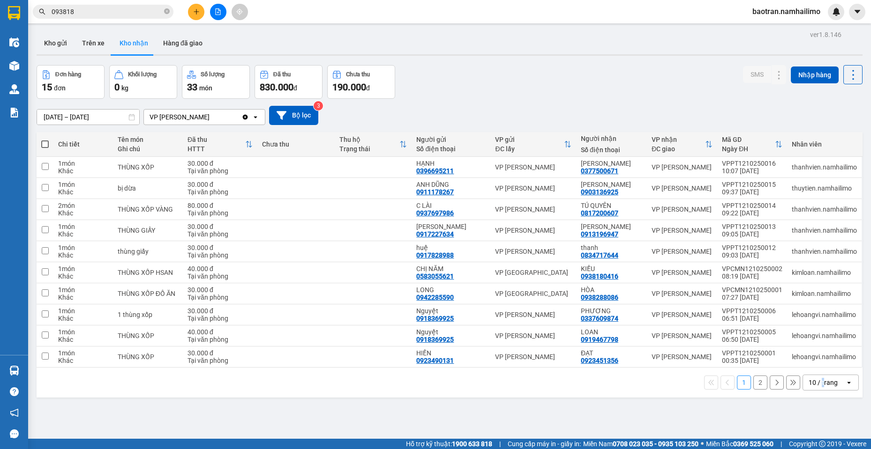
click at [815, 386] on div "10 / trang" at bounding box center [822, 382] width 29 height 9
drag, startPoint x: 819, startPoint y: 348, endPoint x: 810, endPoint y: 348, distance: 8.4
click at [813, 348] on span "80 / trang" at bounding box center [818, 345] width 30 height 9
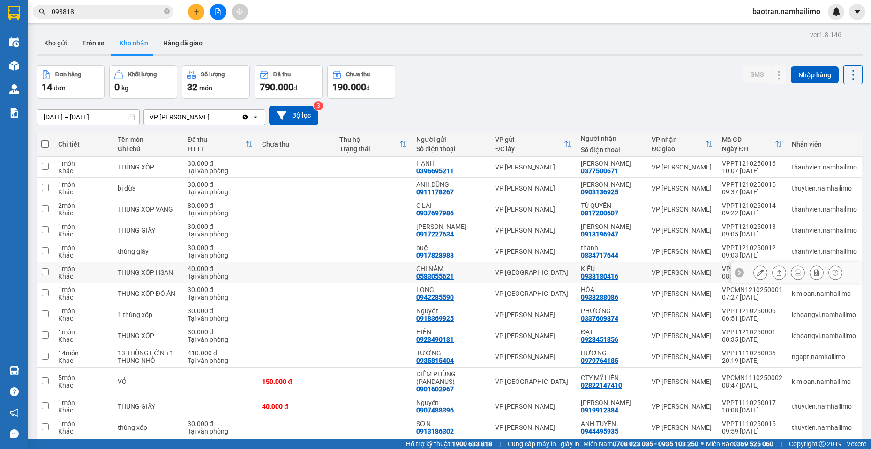
scroll to position [59, 0]
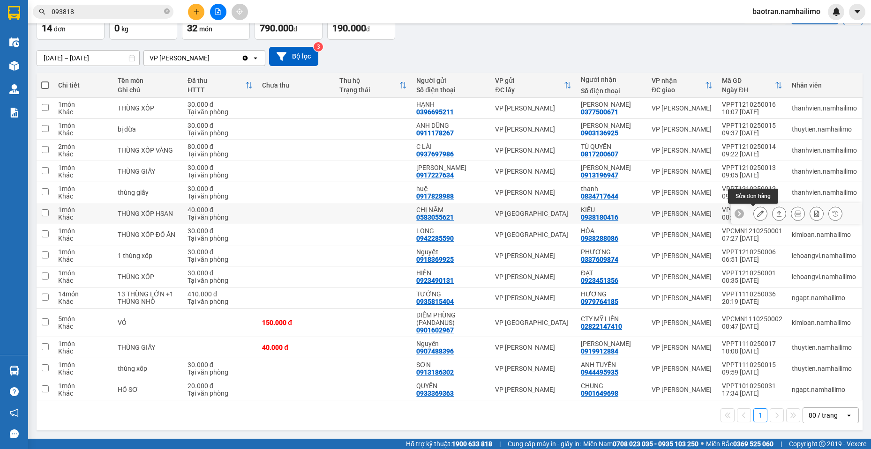
click at [757, 212] on icon at bounding box center [760, 213] width 7 height 7
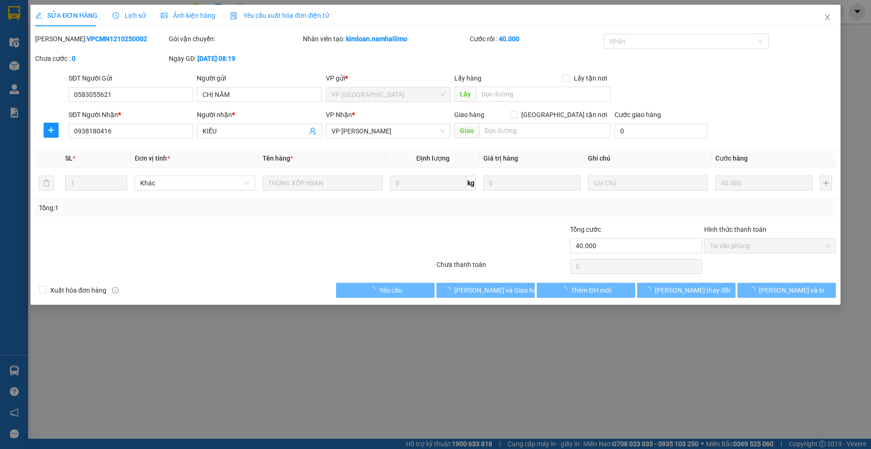
type input "0583055621"
type input "CHỊ NĂM"
type input "0938180416"
type input "KIỀU"
type input "40.000"
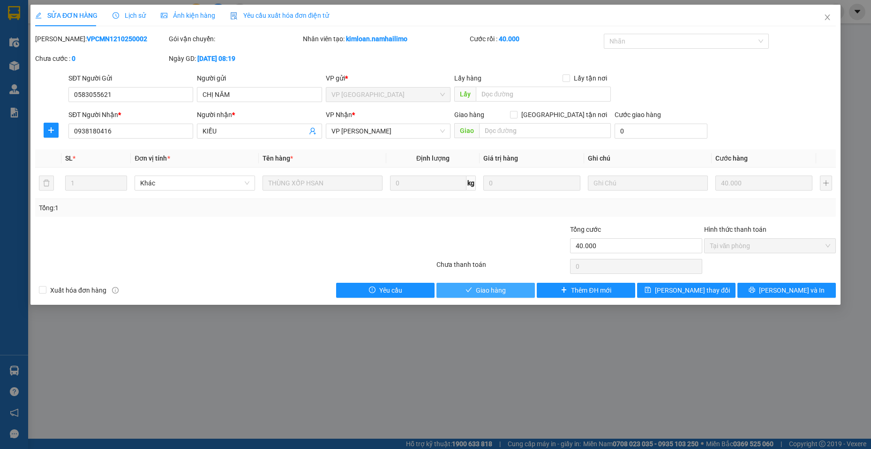
click at [511, 289] on button "Giao hàng" at bounding box center [485, 290] width 98 height 15
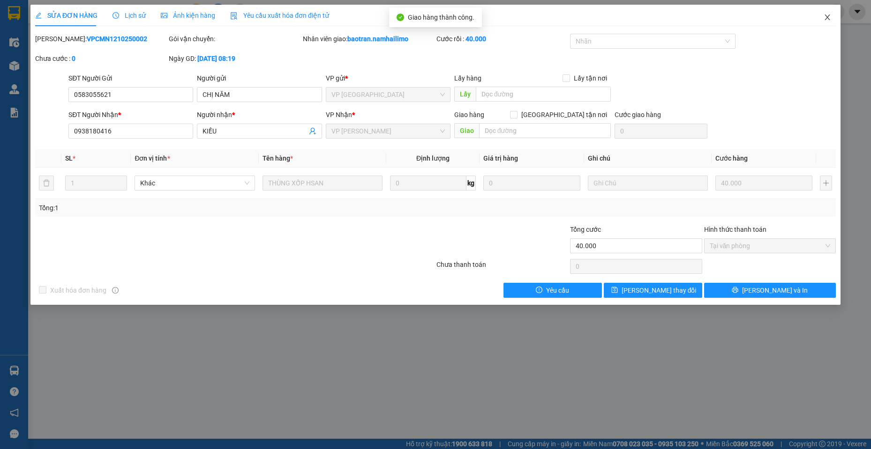
click at [827, 14] on icon "close" at bounding box center [826, 17] width 7 height 7
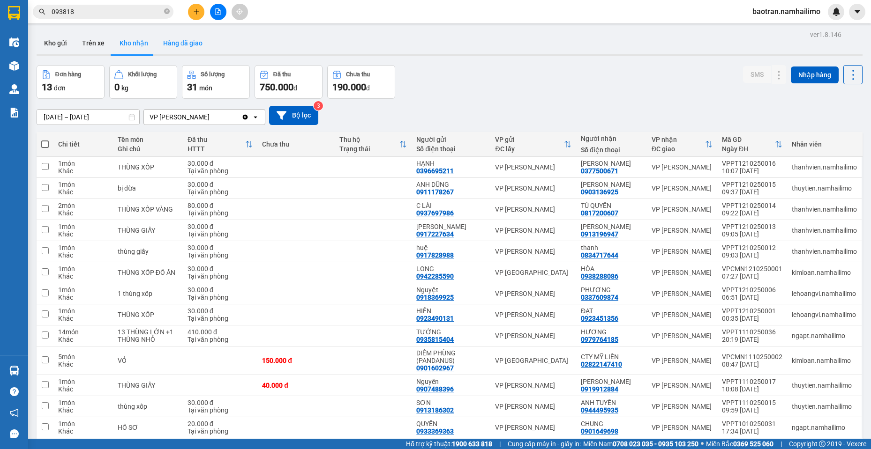
click at [184, 39] on button "Hàng đã giao" at bounding box center [183, 43] width 54 height 22
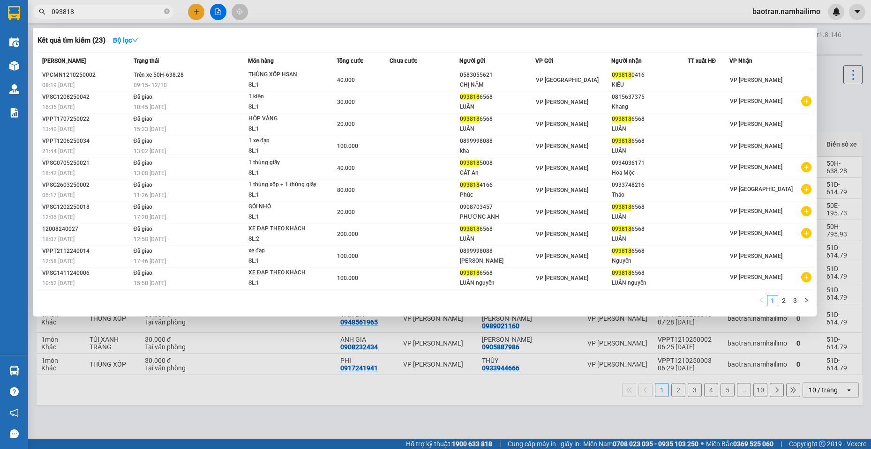
click at [135, 14] on input "093818" at bounding box center [107, 12] width 111 height 10
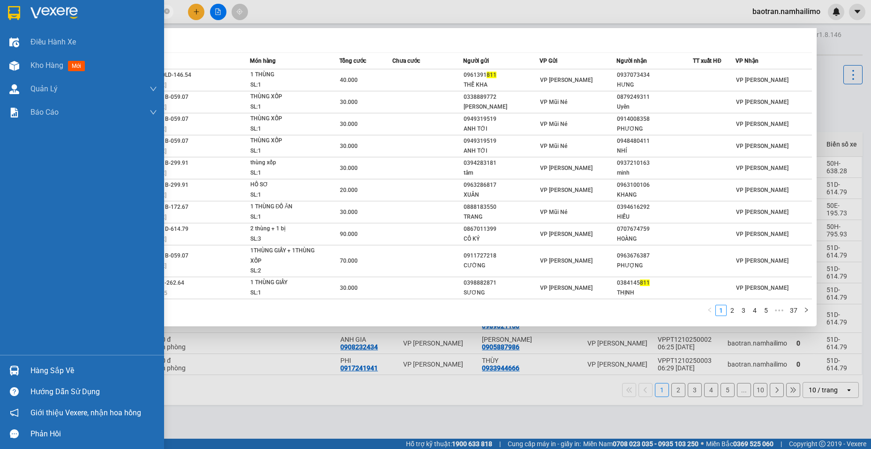
click at [22, 363] on div at bounding box center [14, 371] width 16 height 16
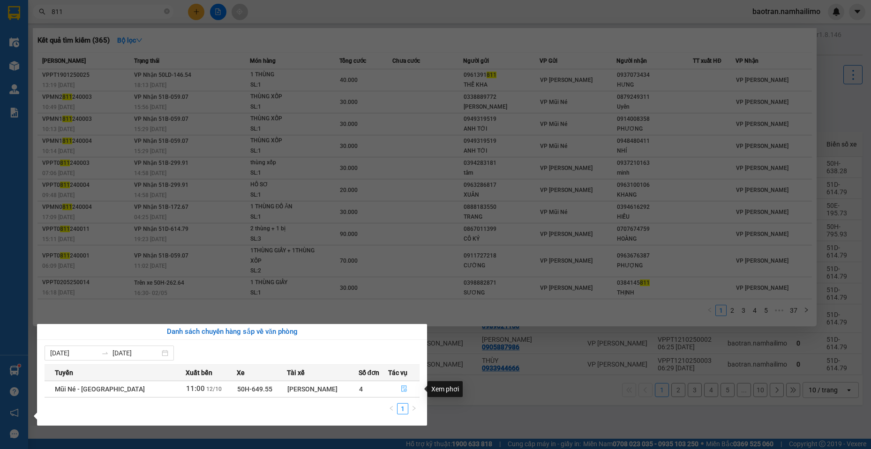
click at [403, 384] on button "button" at bounding box center [403, 389] width 30 height 15
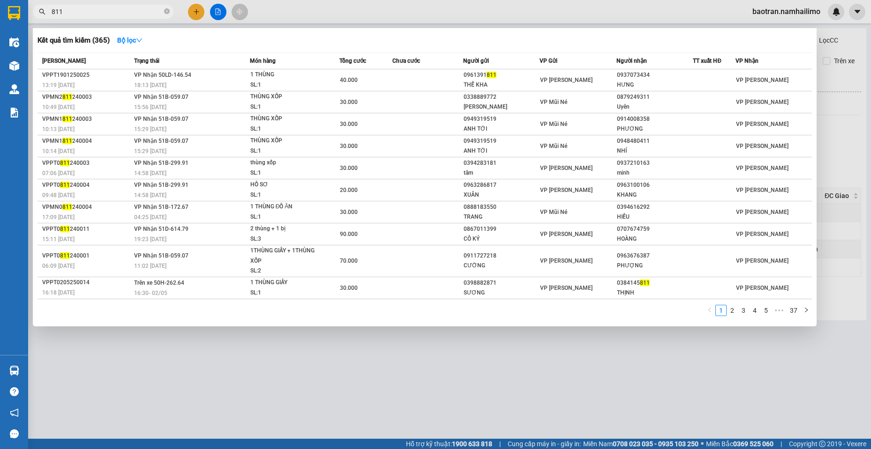
click at [306, 387] on div at bounding box center [435, 224] width 871 height 449
click at [85, 11] on input "811" at bounding box center [107, 12] width 111 height 10
click at [94, 19] on div at bounding box center [435, 224] width 871 height 449
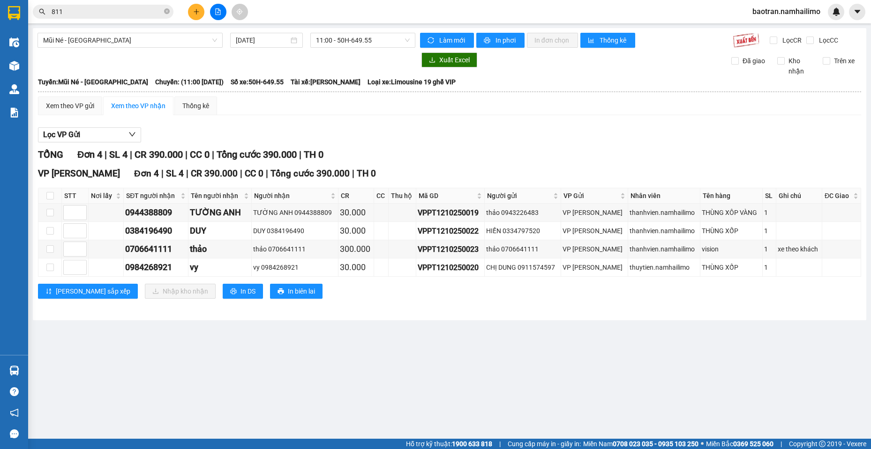
click at [94, 16] on input "811" at bounding box center [107, 12] width 111 height 10
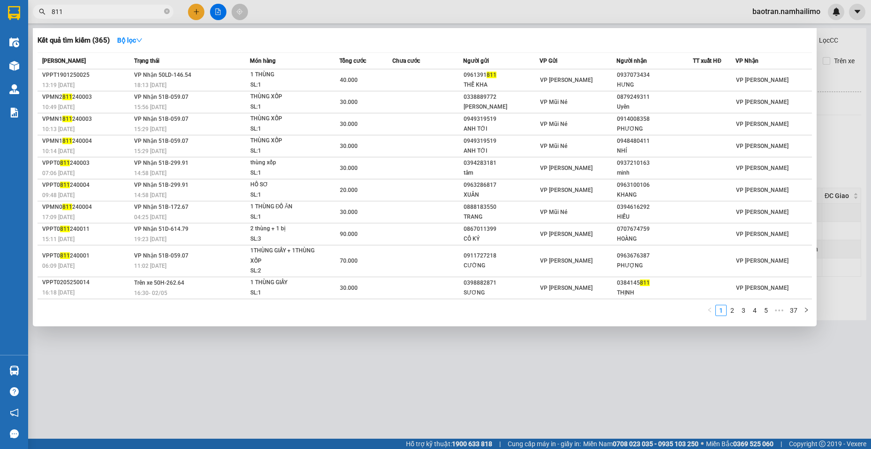
click at [94, 16] on input "811" at bounding box center [107, 12] width 111 height 10
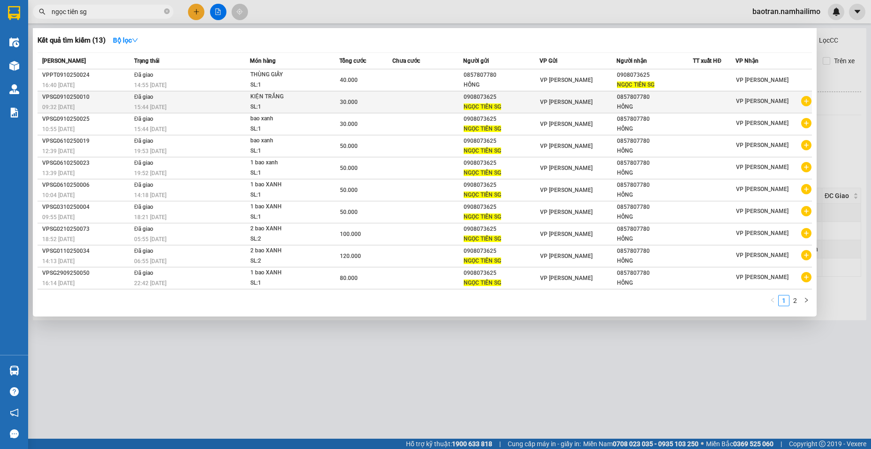
type input "ngọc tiên sg"
click at [803, 107] on span at bounding box center [806, 102] width 10 height 12
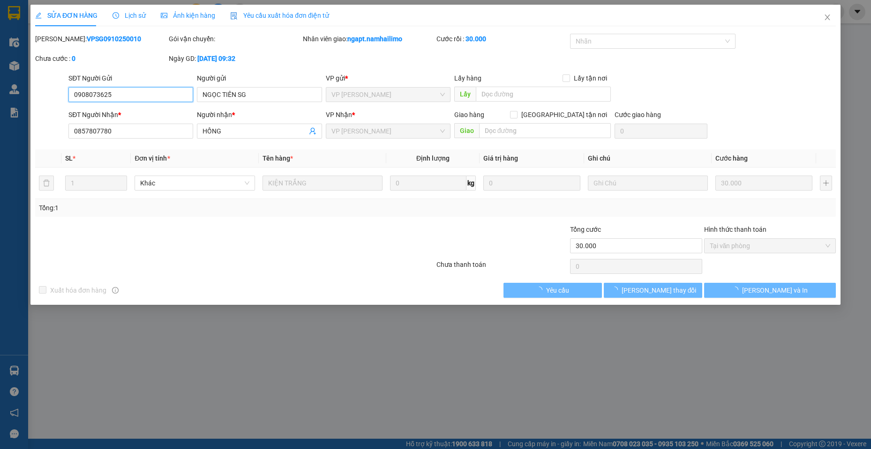
type input "0908073625"
type input "NGỌC TIÊN SG"
type input "0857807780"
type input "HỒNG"
type input "30.000"
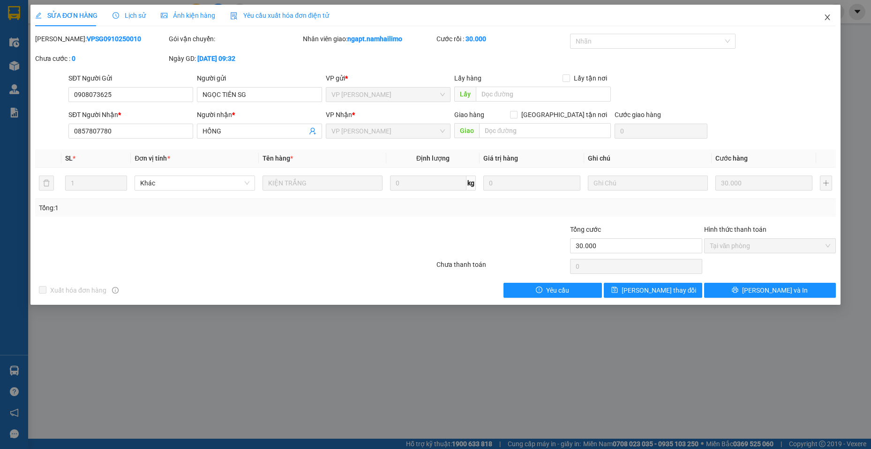
drag, startPoint x: 828, startPoint y: 16, endPoint x: 665, endPoint y: 2, distance: 163.2
click at [825, 17] on icon "close" at bounding box center [826, 17] width 7 height 7
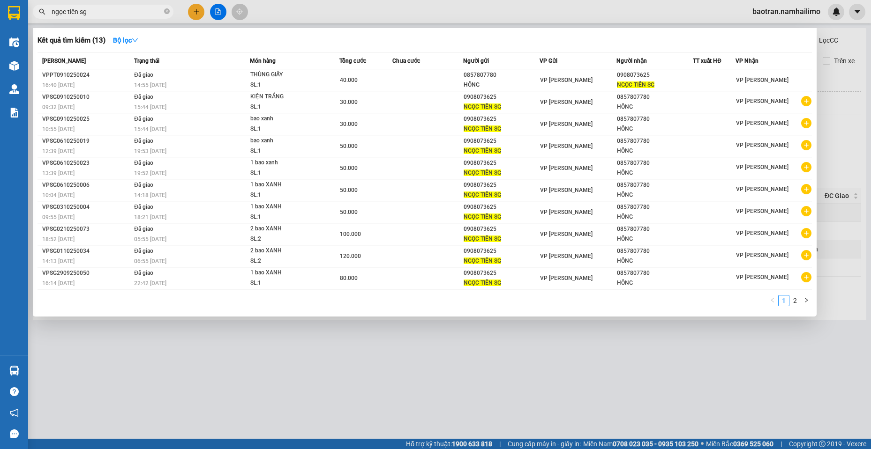
click at [144, 10] on input "ngọc tiên sg" at bounding box center [107, 12] width 111 height 10
click at [806, 101] on icon "plus-circle" at bounding box center [806, 101] width 10 height 10
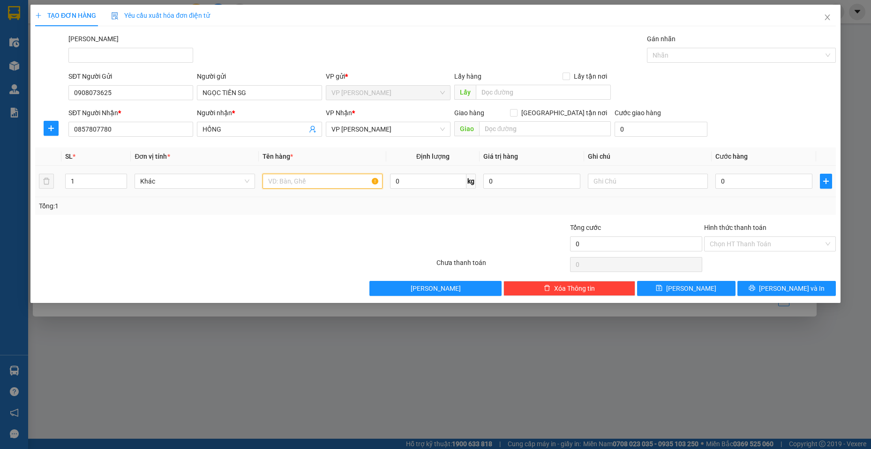
click at [299, 180] on input "text" at bounding box center [322, 181] width 120 height 15
type input "2 bao xanh"
type input "2"
click at [122, 174] on span "Increase Value" at bounding box center [121, 178] width 10 height 8
click at [768, 192] on td "0" at bounding box center [763, 181] width 104 height 31
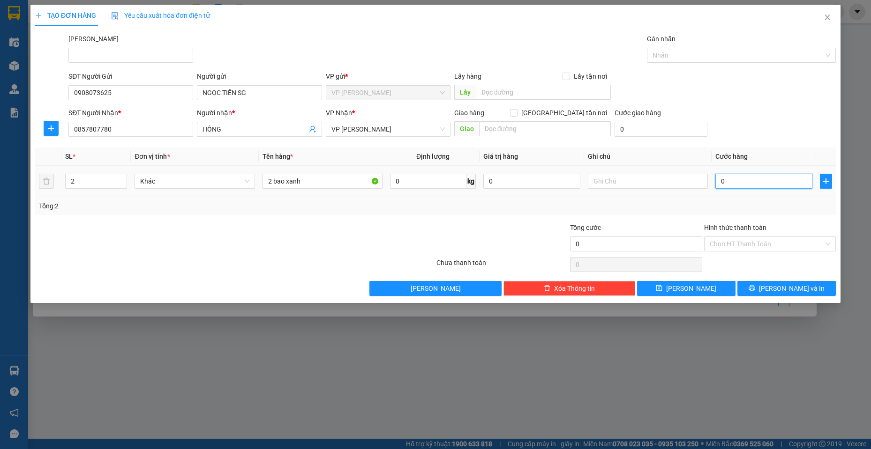
click at [766, 181] on input "0" at bounding box center [763, 181] width 97 height 15
type input "1"
type input "10"
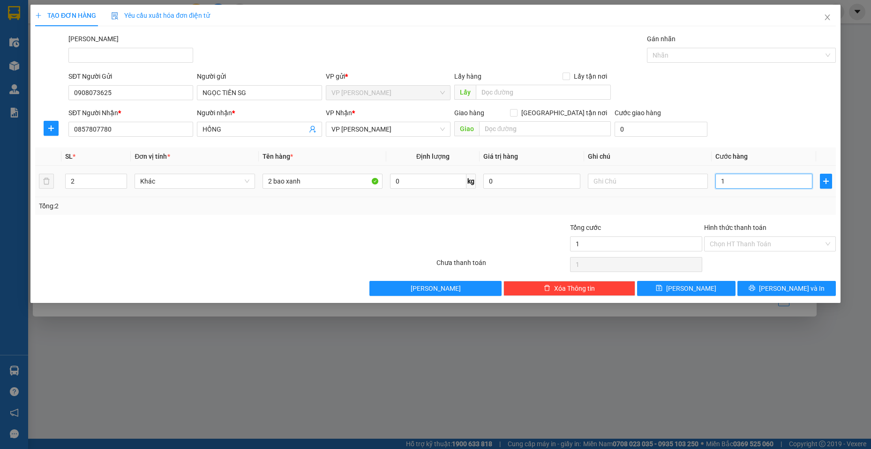
type input "10"
type input "100"
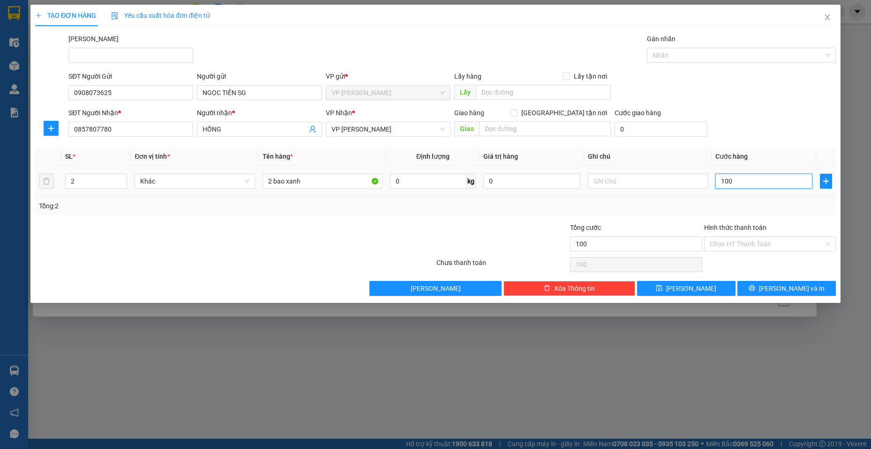
type input "1.000"
type input "10.000"
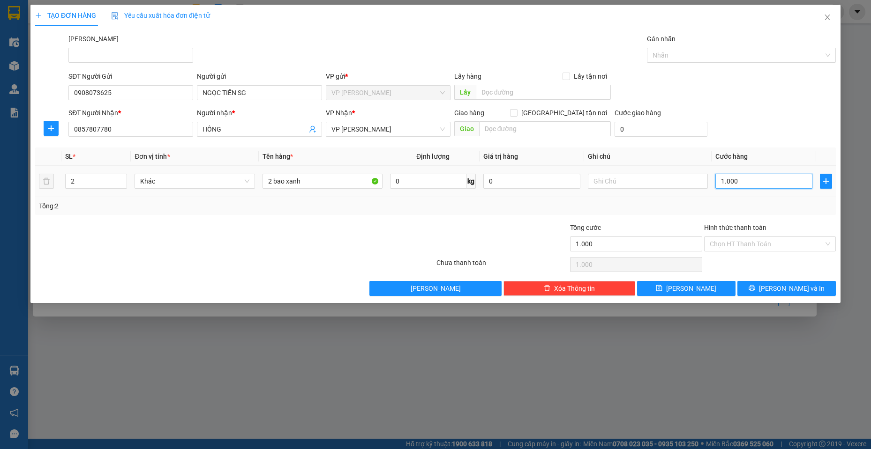
type input "10.000"
type input "100.000"
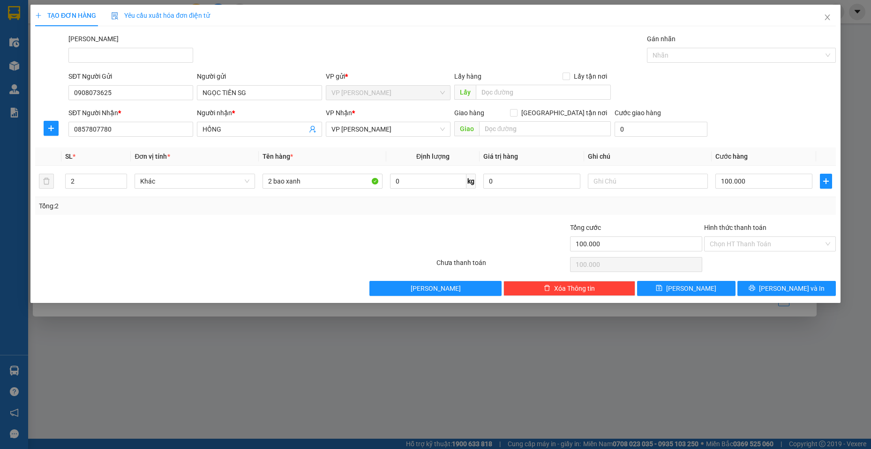
click at [763, 252] on div "Hình thức thanh toán Chọn HT Thanh Toán" at bounding box center [770, 239] width 132 height 33
click at [759, 247] on input "Hình thức thanh toán" at bounding box center [766, 244] width 114 height 14
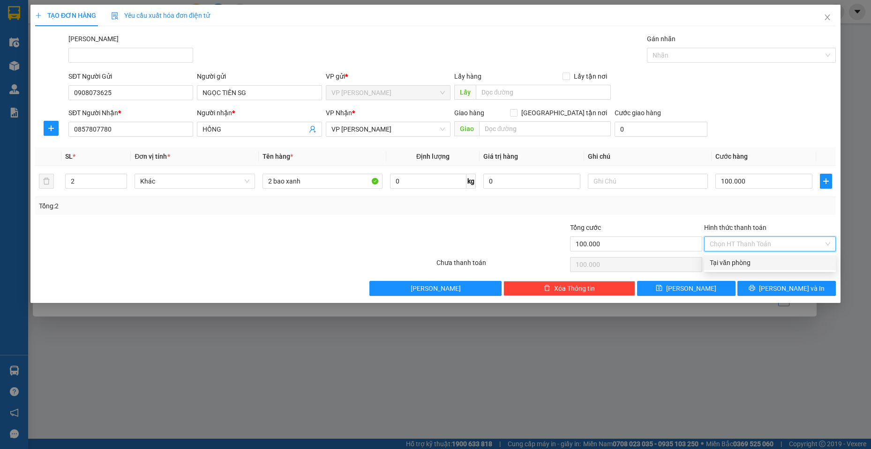
click at [738, 259] on div "Tại văn phòng" at bounding box center [769, 263] width 120 height 10
type input "0"
click at [778, 290] on button "[PERSON_NAME] và In" at bounding box center [786, 288] width 98 height 15
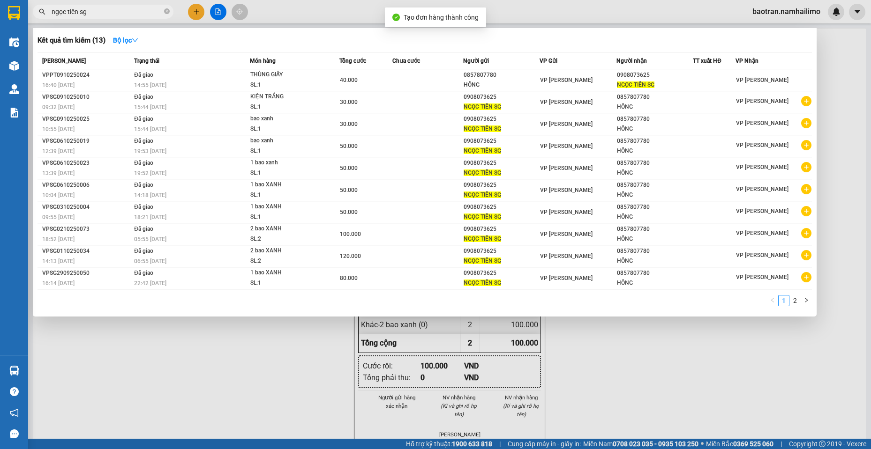
click at [471, 387] on div at bounding box center [435, 224] width 871 height 449
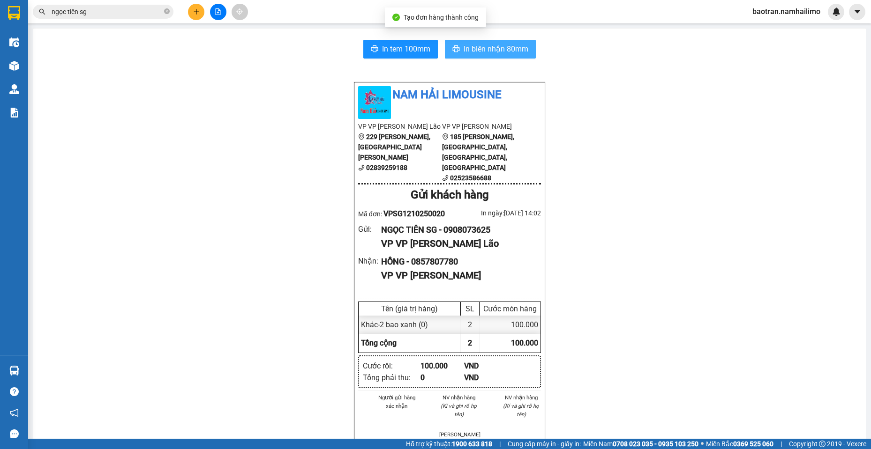
click at [474, 50] on span "In biên nhận 80mm" at bounding box center [495, 49] width 65 height 12
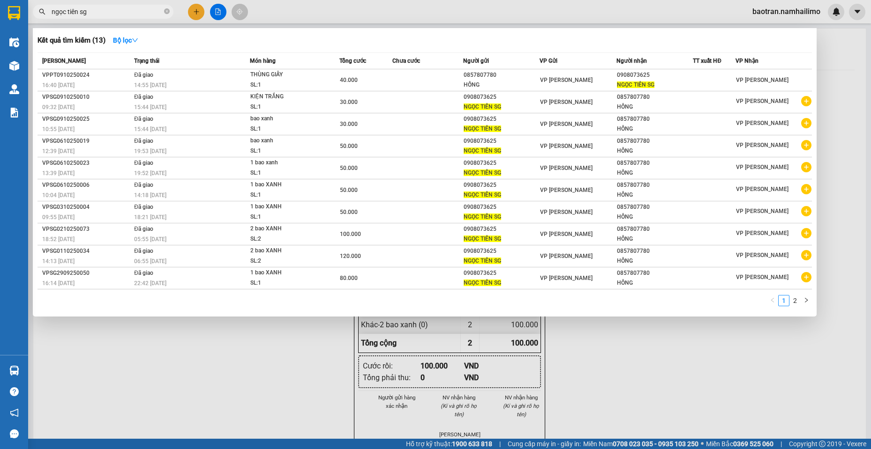
click at [137, 13] on input "ngọc tiên sg" at bounding box center [107, 12] width 111 height 10
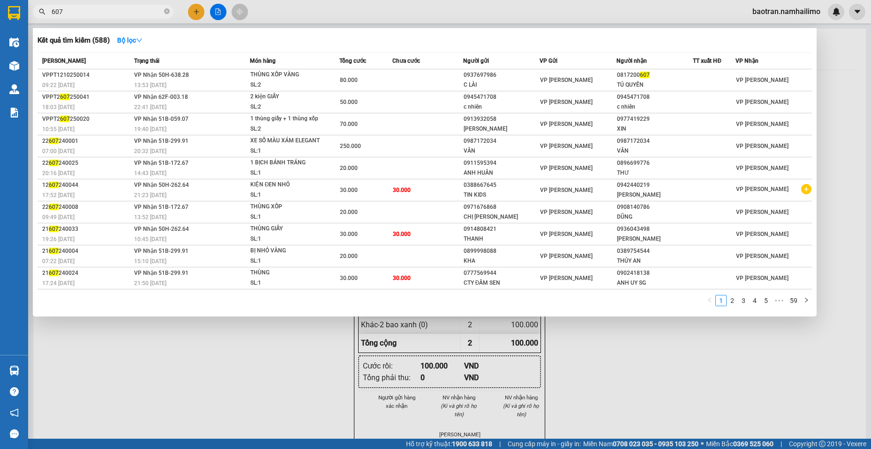
type input "607"
click at [278, 395] on div at bounding box center [435, 224] width 871 height 449
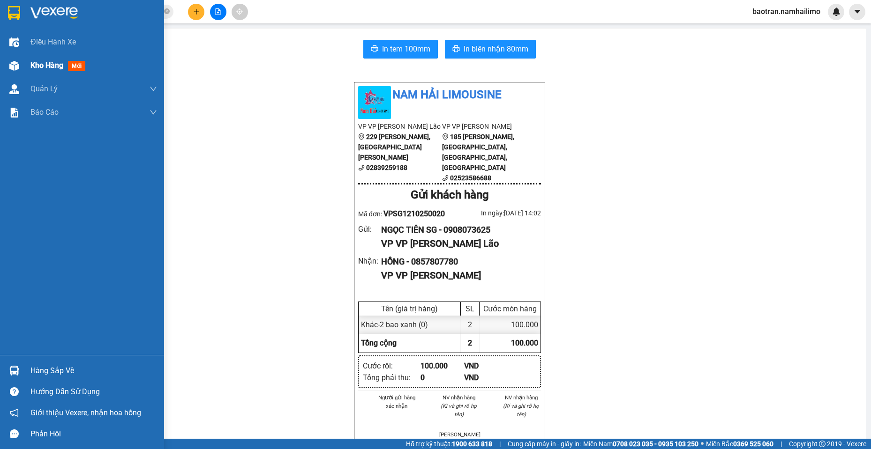
click at [25, 66] on div "Kho hàng mới" at bounding box center [82, 65] width 164 height 23
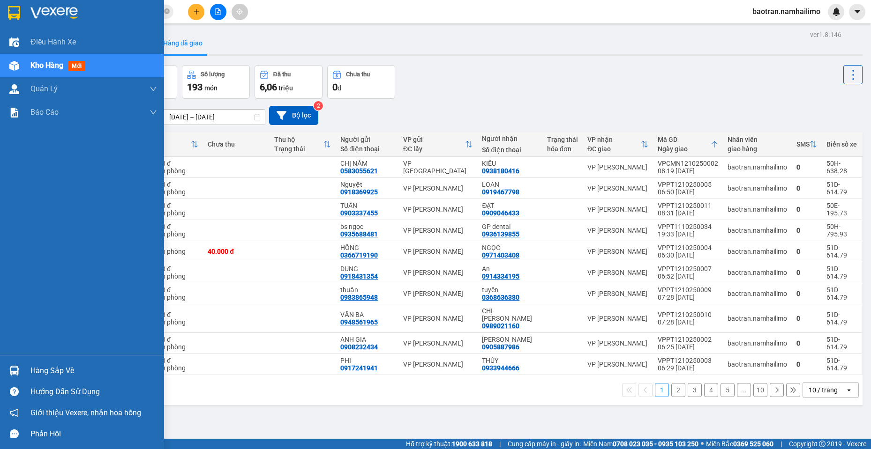
click at [23, 361] on div "Hàng sắp về" at bounding box center [82, 370] width 164 height 21
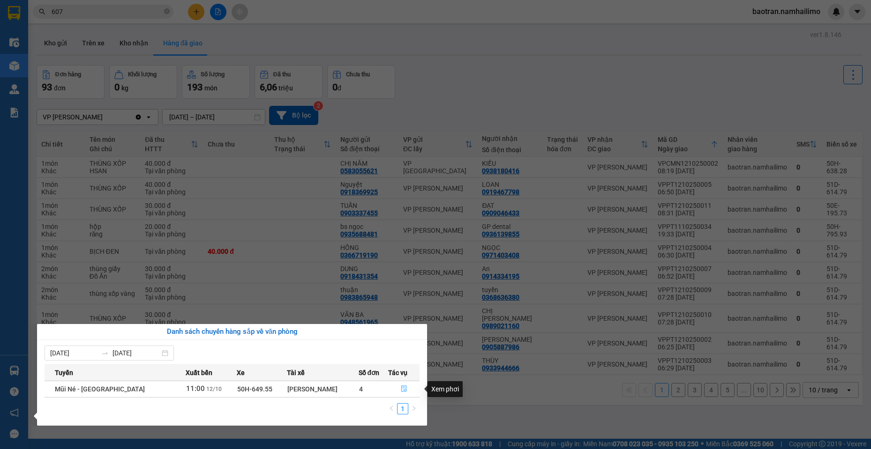
click at [403, 385] on button "button" at bounding box center [403, 389] width 30 height 15
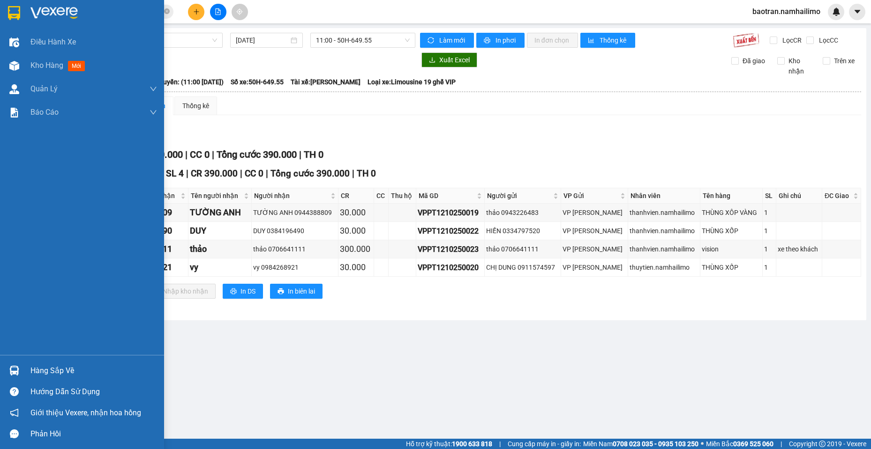
click at [52, 365] on div "Hàng sắp về" at bounding box center [93, 371] width 127 height 14
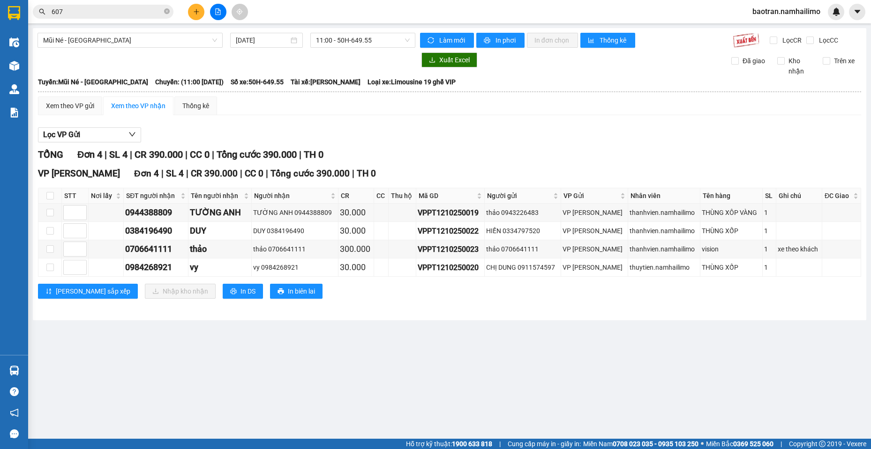
click at [123, 6] on section "Kết quả tìm kiếm ( 588 ) Bộ lọc Mã ĐH Trạng thái Món hàng Tổng cước Chưa cước N…" at bounding box center [435, 224] width 871 height 449
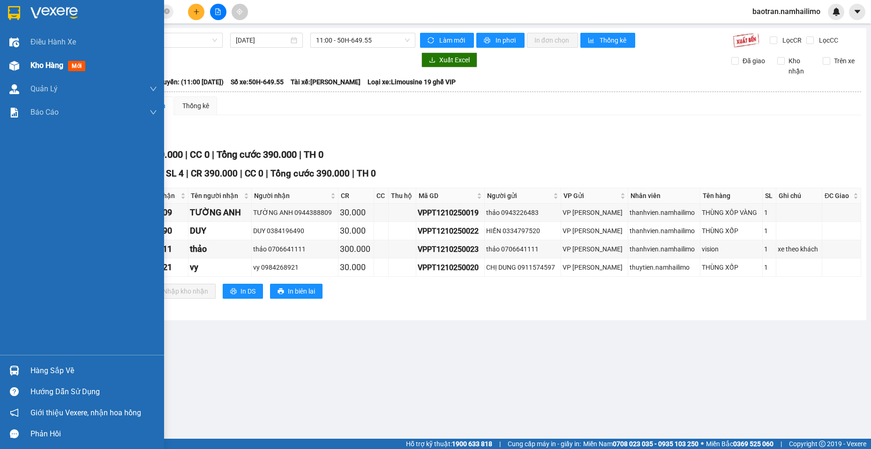
click at [7, 61] on div at bounding box center [14, 66] width 16 height 16
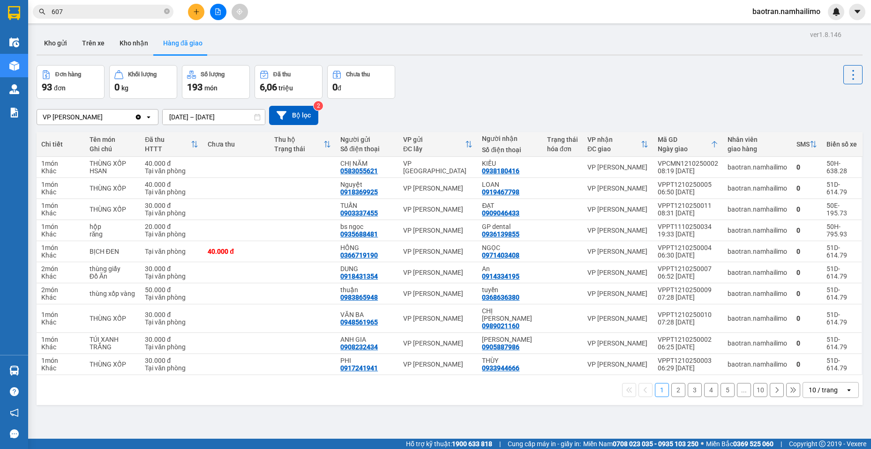
click at [105, 10] on input "607" at bounding box center [107, 12] width 111 height 10
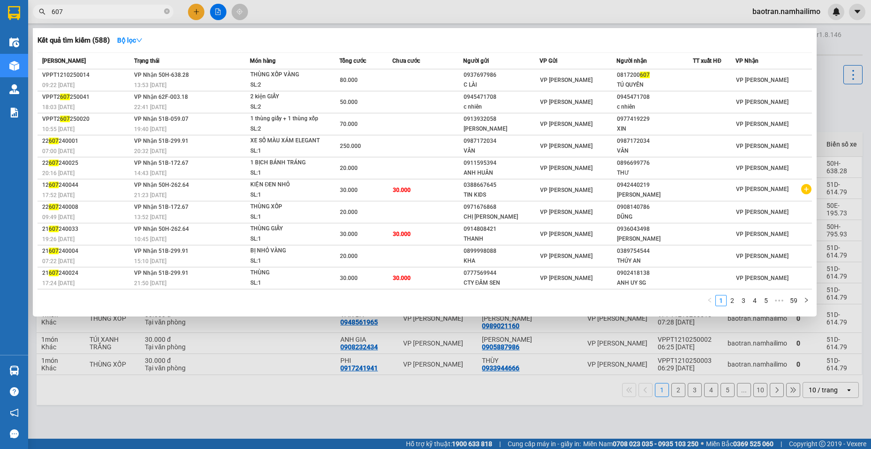
click at [105, 10] on input "607" at bounding box center [107, 12] width 111 height 10
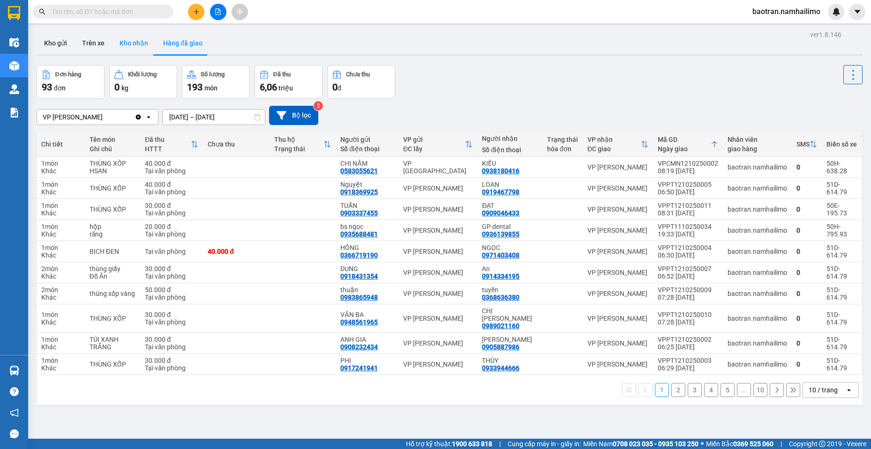
click at [144, 41] on button "Kho nhận" at bounding box center [134, 43] width 44 height 22
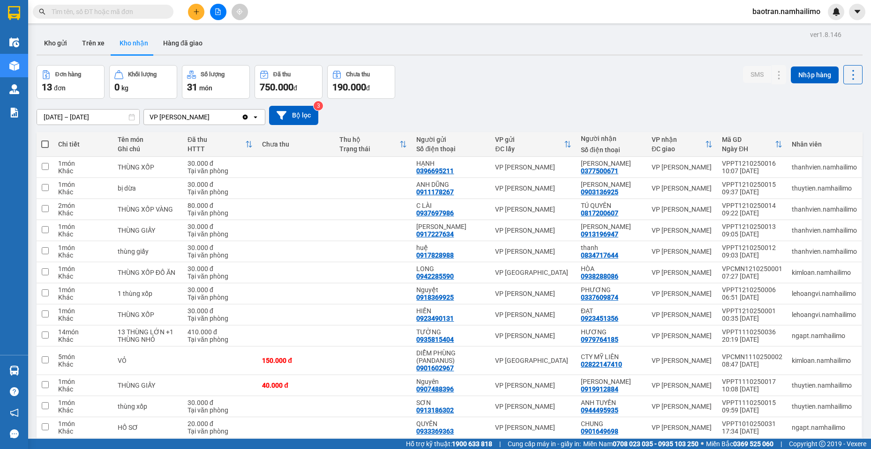
click at [118, 9] on input "text" at bounding box center [107, 12] width 111 height 10
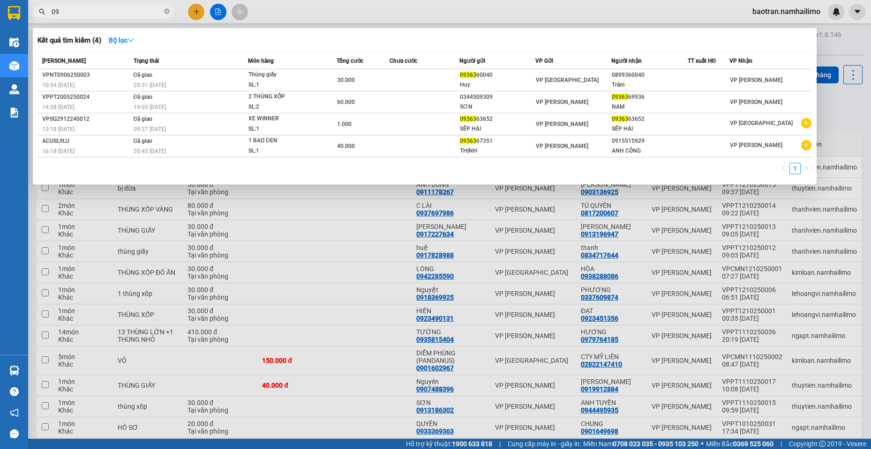
type input "0"
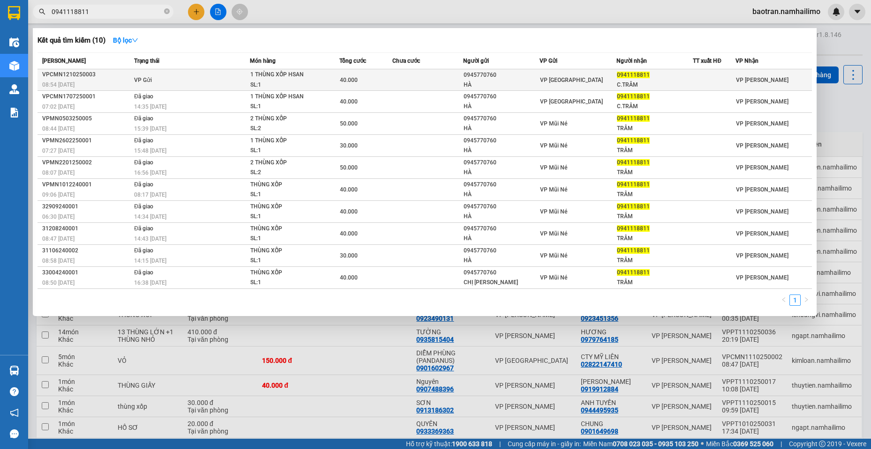
type input "0941118811"
click at [227, 72] on td "VP Gửi" at bounding box center [191, 80] width 118 height 22
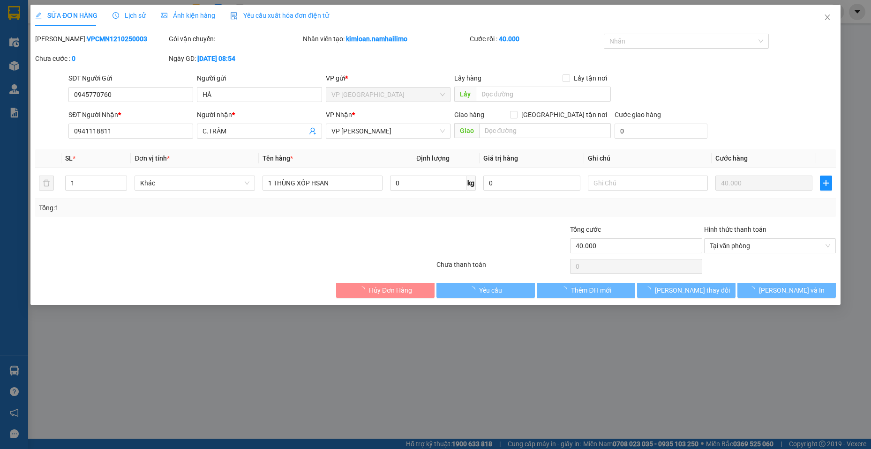
type input "0945770760"
type input "HÀ"
type input "0941118811"
type input "C.TRÂM"
type input "40.000"
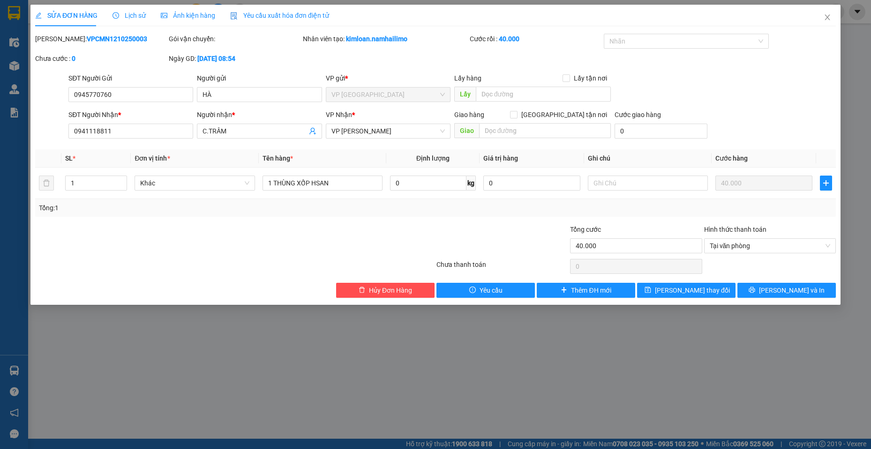
click at [108, 41] on b "VPCMN1210250003" at bounding box center [117, 38] width 60 height 7
copy div "Mã ĐH: VPCMN1210250003"
click at [164, 268] on div at bounding box center [234, 266] width 401 height 19
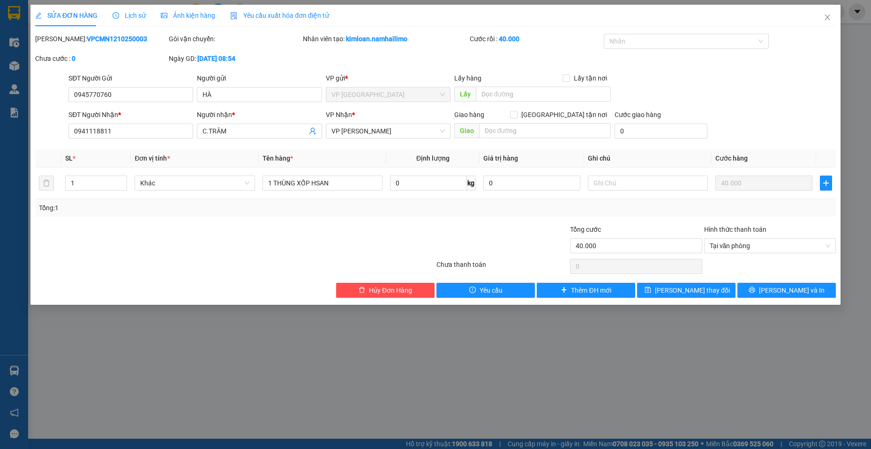
click at [141, 282] on div "Total Paid Fee 40.000 Total UnPaid Fee 0 Cash Collection Total Fee Mã ĐH: VPCMN…" at bounding box center [435, 166] width 800 height 264
click at [805, 127] on div "SĐT Người Nhận * 0941118811 Người nhận * C.TRÂM VP Nhận * VP [PERSON_NAME] Lão …" at bounding box center [452, 126] width 771 height 33
drag, startPoint x: 831, startPoint y: 12, endPoint x: 29, endPoint y: 365, distance: 876.8
click at [831, 12] on span "Close" at bounding box center [827, 18] width 26 height 26
click at [13, 362] on div "Hàng sắp về" at bounding box center [14, 370] width 28 height 21
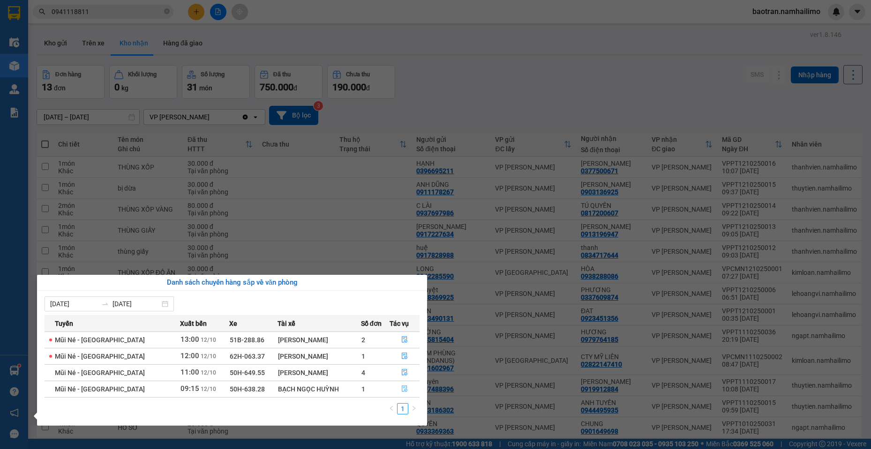
click at [391, 392] on button "button" at bounding box center [405, 389] width 30 height 15
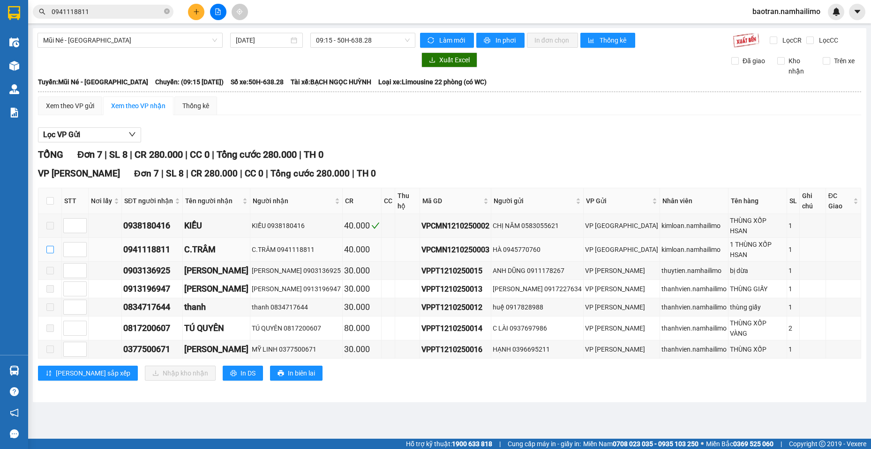
click at [50, 246] on input "checkbox" at bounding box center [49, 249] width 7 height 7
checkbox input "true"
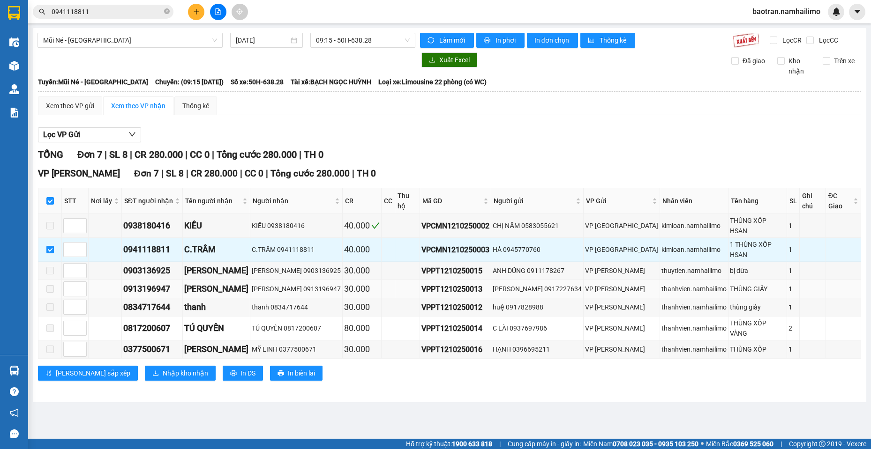
click at [41, 280] on td at bounding box center [49, 289] width 23 height 18
click at [163, 368] on span "Nhập kho nhận" at bounding box center [185, 373] width 45 height 10
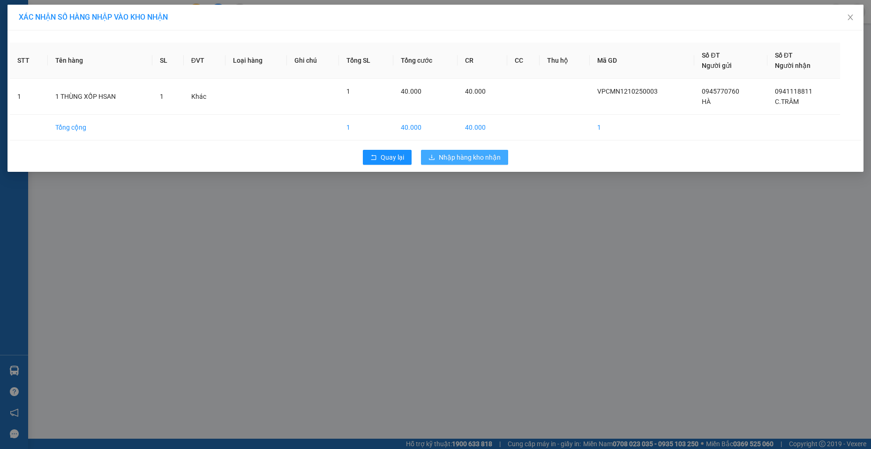
click at [486, 153] on span "Nhập hàng kho nhận" at bounding box center [470, 157] width 62 height 10
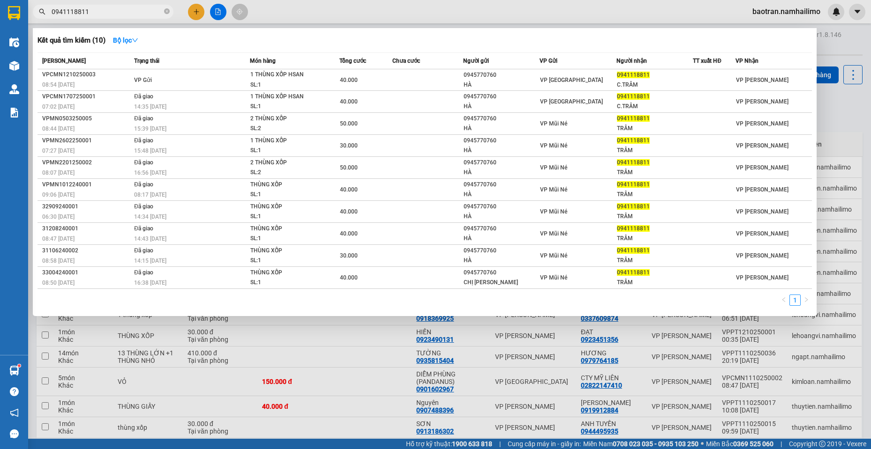
click at [141, 13] on input "0941118811" at bounding box center [107, 12] width 111 height 10
type input "0"
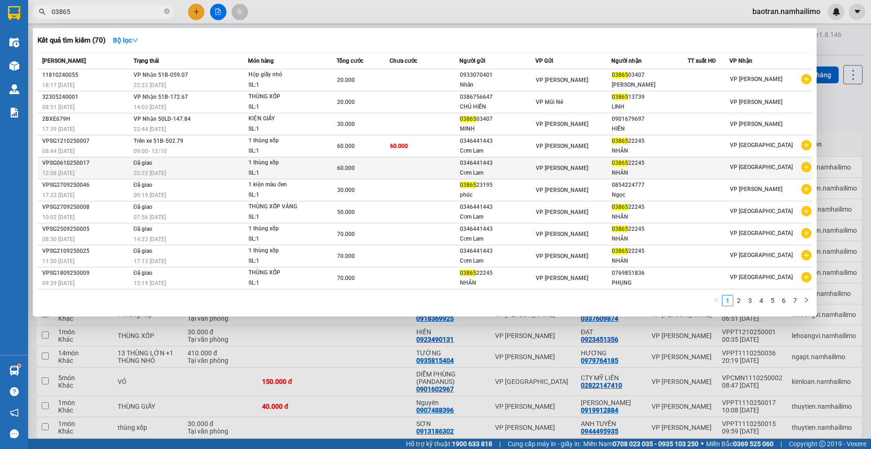
type input "03865"
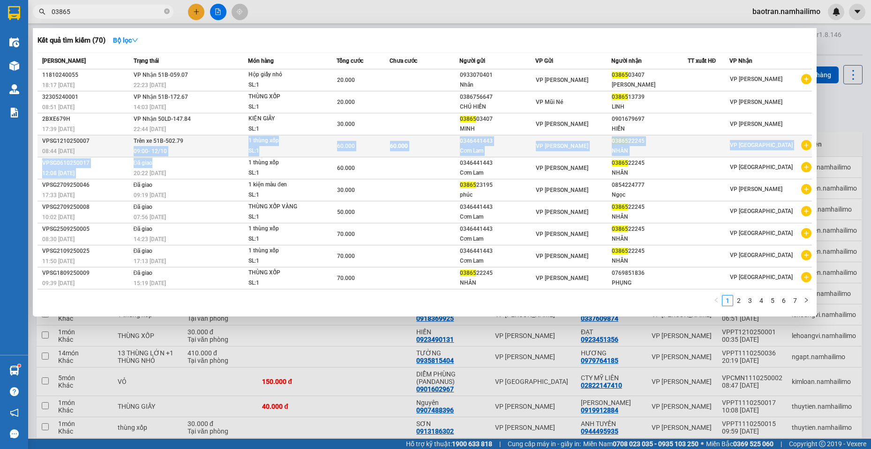
drag, startPoint x: 216, startPoint y: 157, endPoint x: 213, endPoint y: 143, distance: 14.8
click at [213, 143] on tbody "11810240055 18:17 [DATE] VP Nhận 51B-059.07 22:23 [DATE] Hộp giấy nhỏ SL: 1 20.…" at bounding box center [424, 179] width 774 height 220
click at [213, 143] on td "Trên xe 51B-502.79 09:00 [DATE]" at bounding box center [189, 146] width 117 height 22
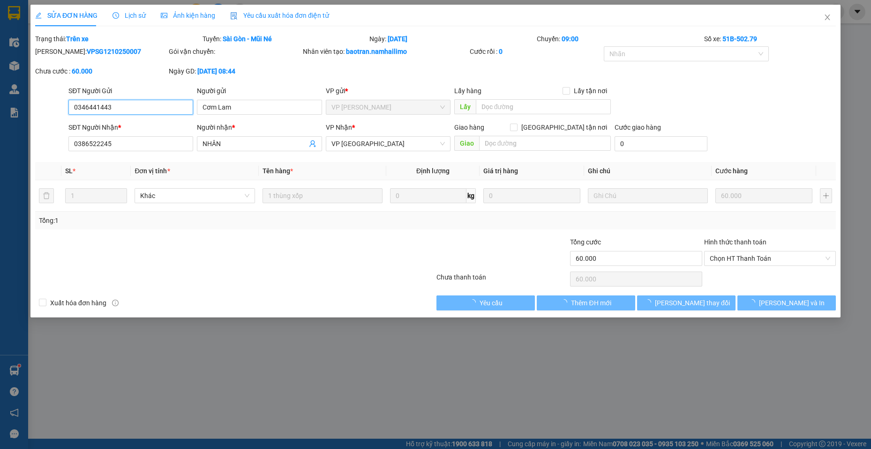
type input "0346441443"
type input "Cơm Lam"
type input "0386522245"
type input "NHÂN"
type input "60.000"
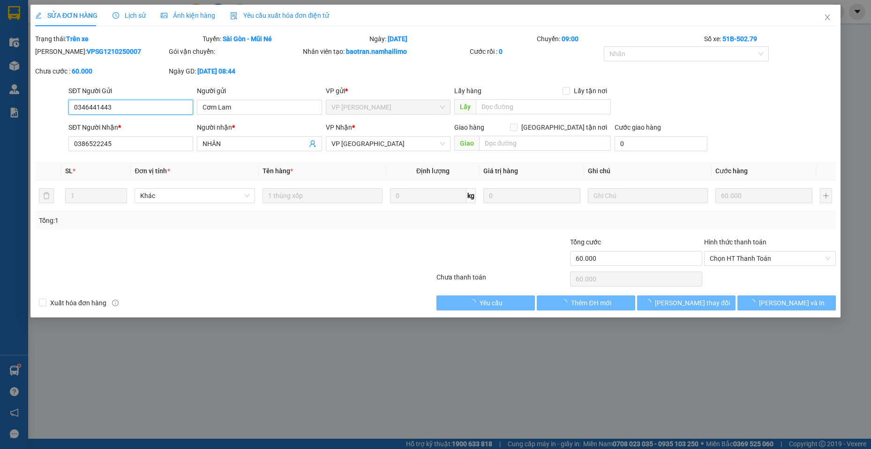
type input "60.000"
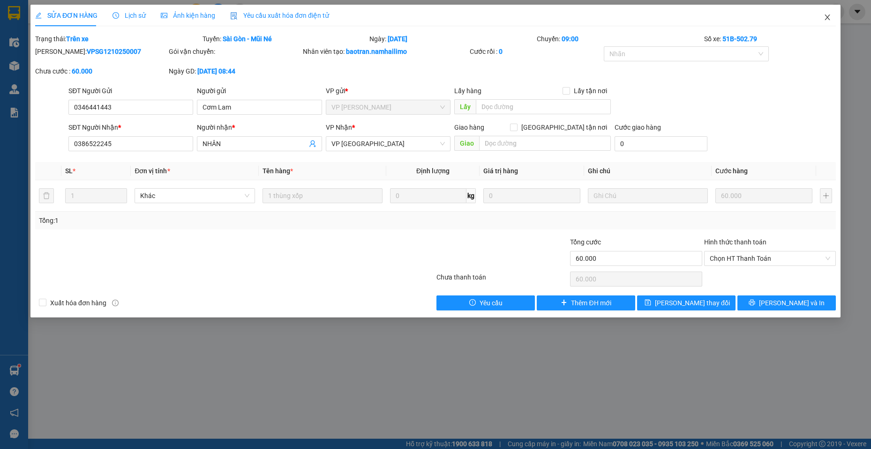
drag, startPoint x: 826, startPoint y: 18, endPoint x: 76, endPoint y: 3, distance: 750.3
click at [826, 18] on icon "close" at bounding box center [826, 17] width 7 height 7
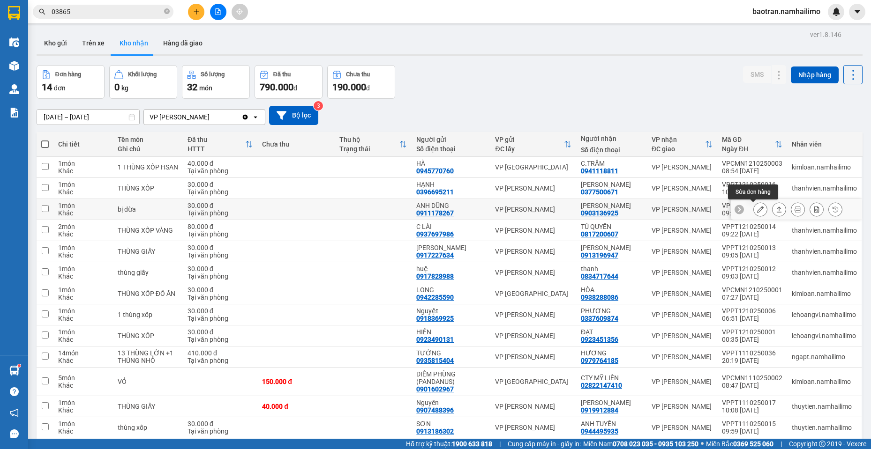
click at [753, 209] on button at bounding box center [759, 209] width 13 height 16
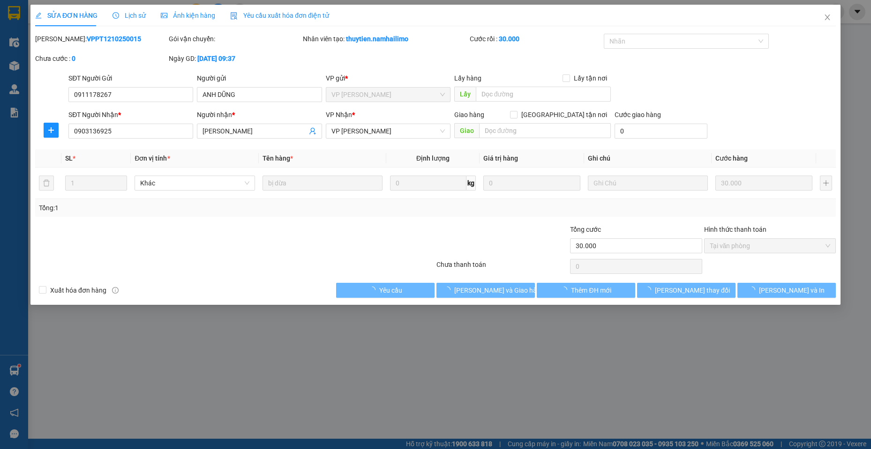
type input "0911178267"
type input "ANH DŨNG"
type input "0903136925"
type input "[PERSON_NAME]"
type input "30.000"
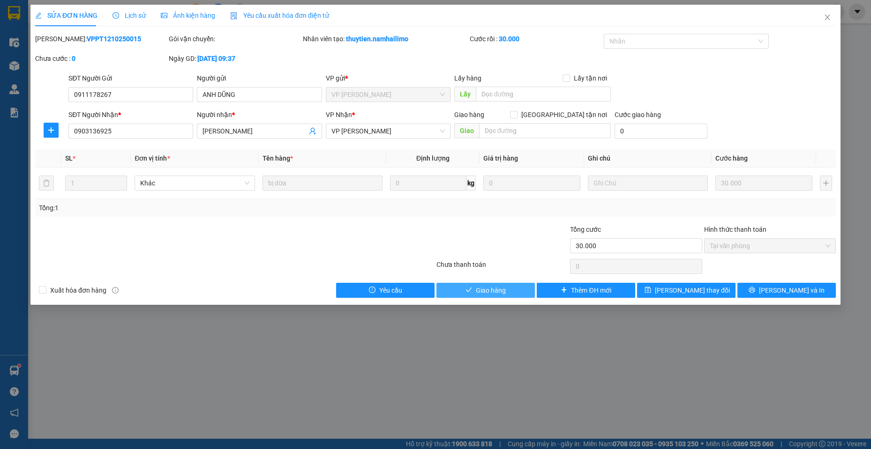
click at [507, 287] on button "Giao hàng" at bounding box center [485, 290] width 98 height 15
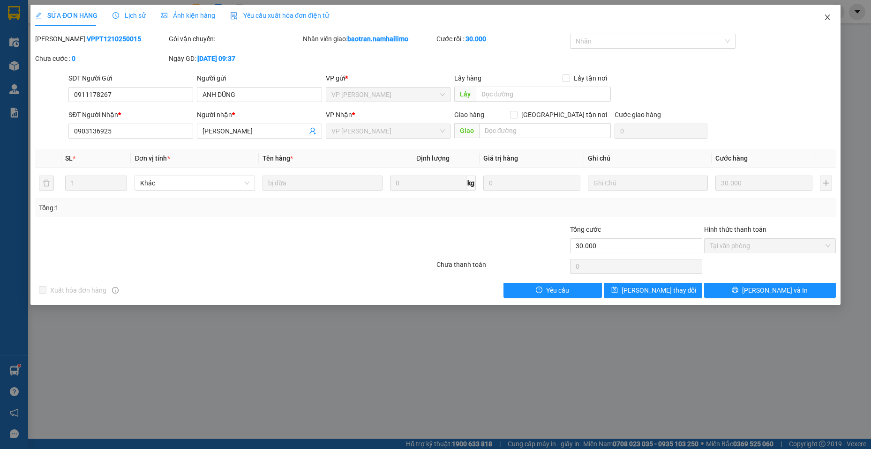
click at [827, 21] on icon "close" at bounding box center [826, 17] width 7 height 7
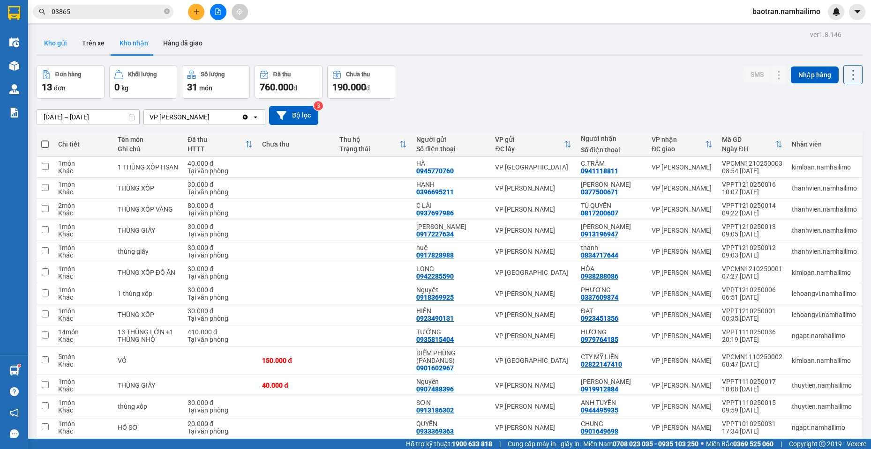
click at [63, 37] on button "Kho gửi" at bounding box center [56, 43] width 38 height 22
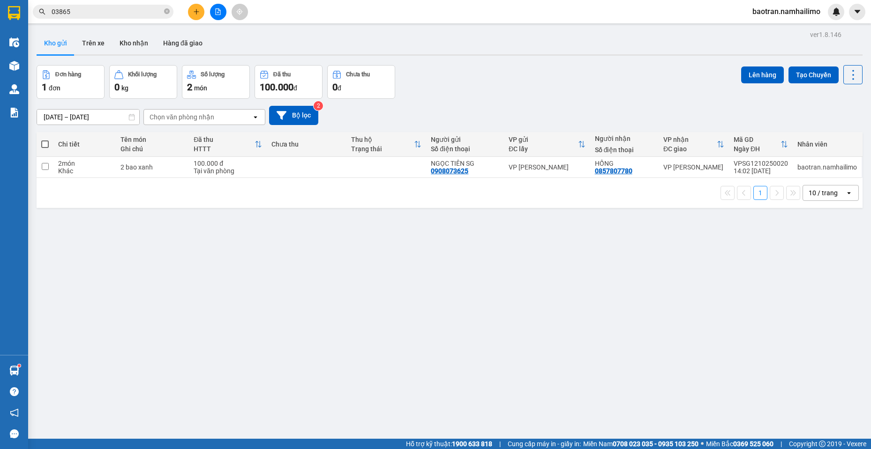
click at [190, 8] on button at bounding box center [196, 12] width 16 height 16
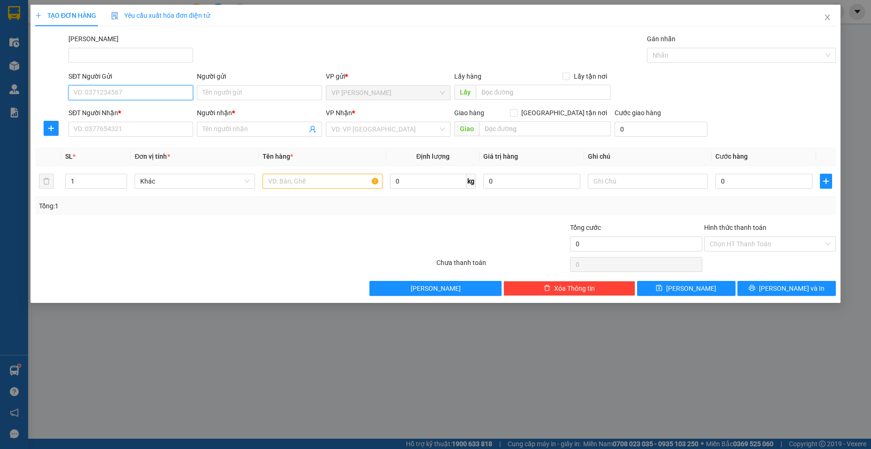
click at [143, 90] on input "SĐT Người Gửi" at bounding box center [130, 92] width 125 height 15
type input "0703772541"
click at [118, 115] on div "0703772541 - Tuấn" at bounding box center [130, 111] width 113 height 10
type input "Tuấn"
type input "0387420696"
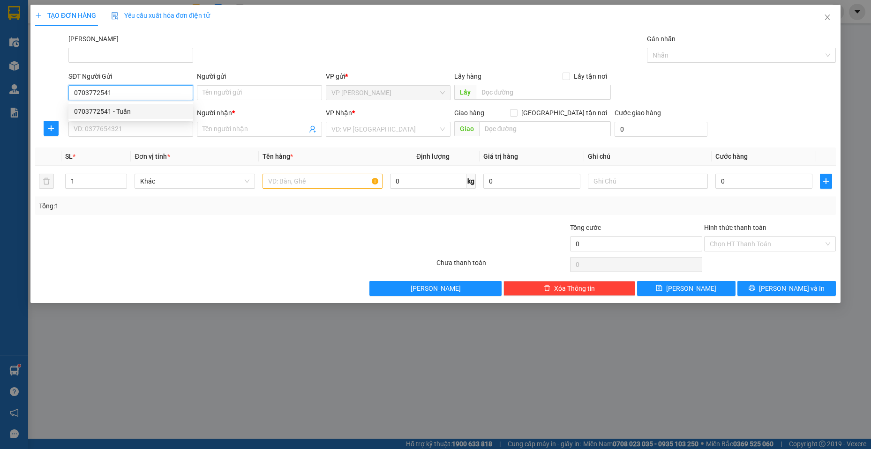
type input "Trâm"
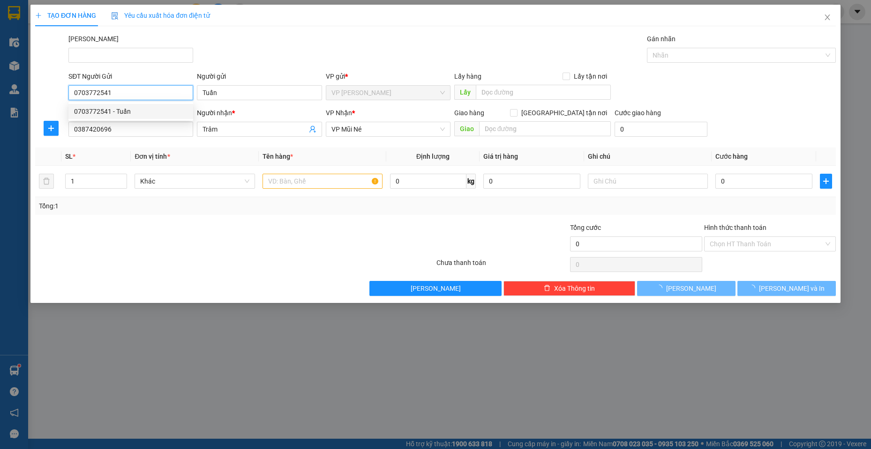
type input "30.000"
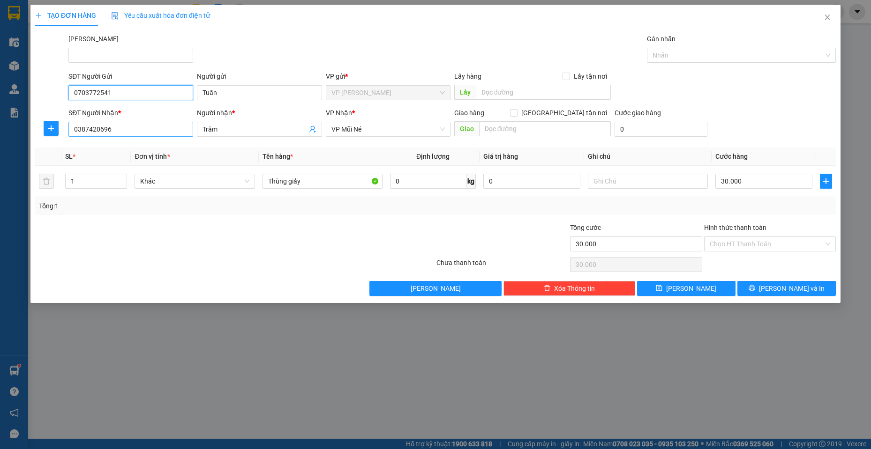
type input "0703772541"
click at [156, 128] on input "0387420696" at bounding box center [130, 129] width 125 height 15
drag, startPoint x: 238, startPoint y: 113, endPoint x: 234, endPoint y: 130, distance: 17.2
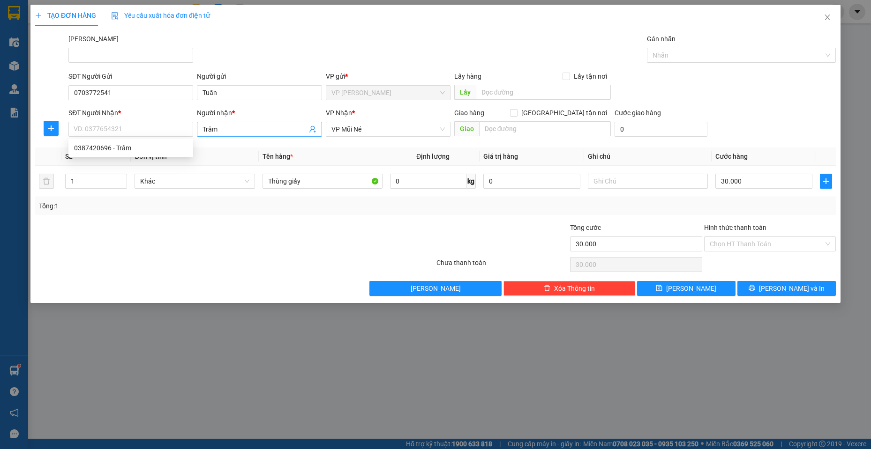
click at [235, 130] on div "Người nhận * Trâm" at bounding box center [259, 124] width 125 height 33
click at [233, 132] on input "Trâm" at bounding box center [254, 129] width 104 height 10
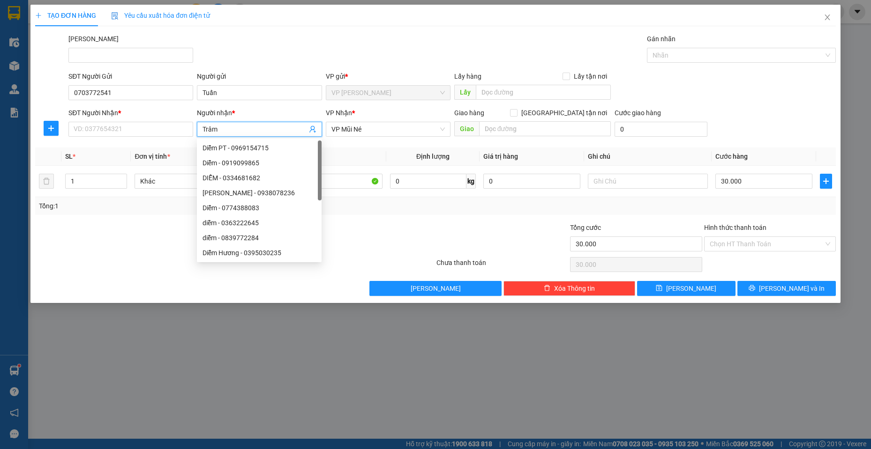
click at [233, 132] on input "Trâm" at bounding box center [254, 129] width 104 height 10
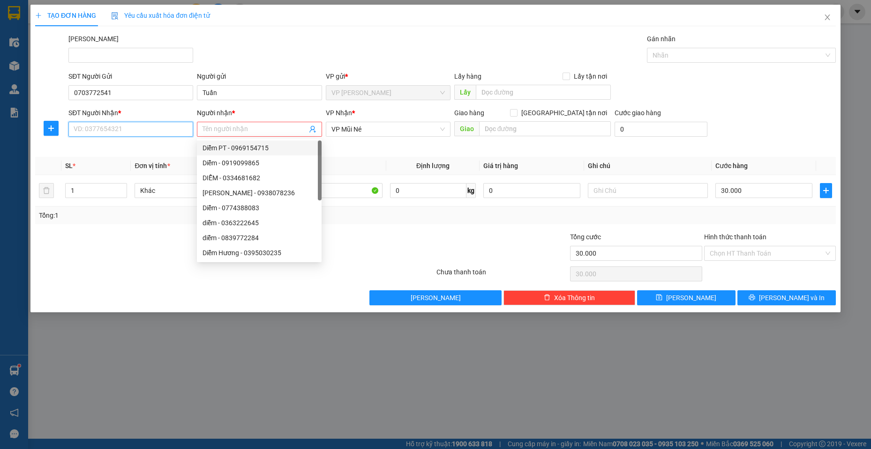
click at [114, 130] on input "SĐT Người Nhận *" at bounding box center [130, 129] width 125 height 15
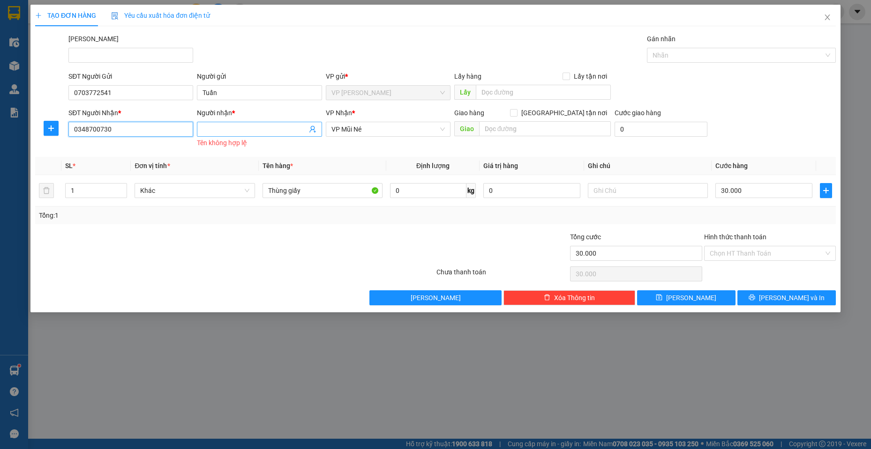
type input "0348700730"
click at [278, 132] on input "Người nhận *" at bounding box center [254, 129] width 104 height 10
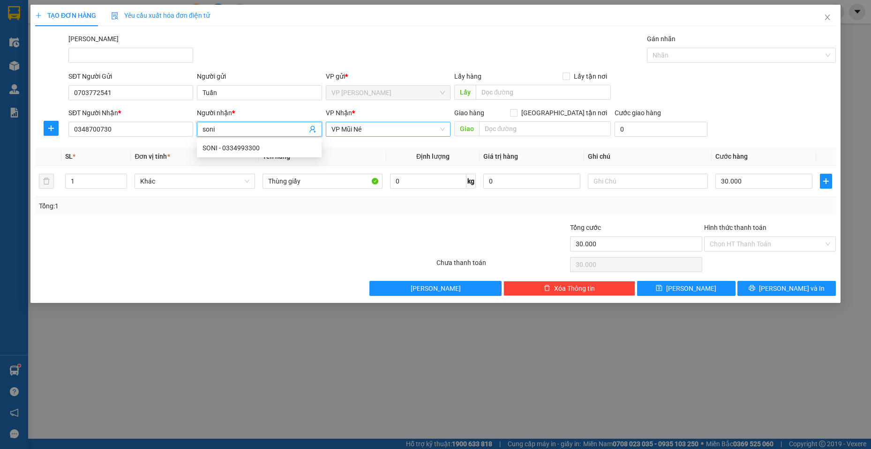
click at [419, 133] on span "VP Mũi Né" at bounding box center [387, 129] width 113 height 14
type input "soni"
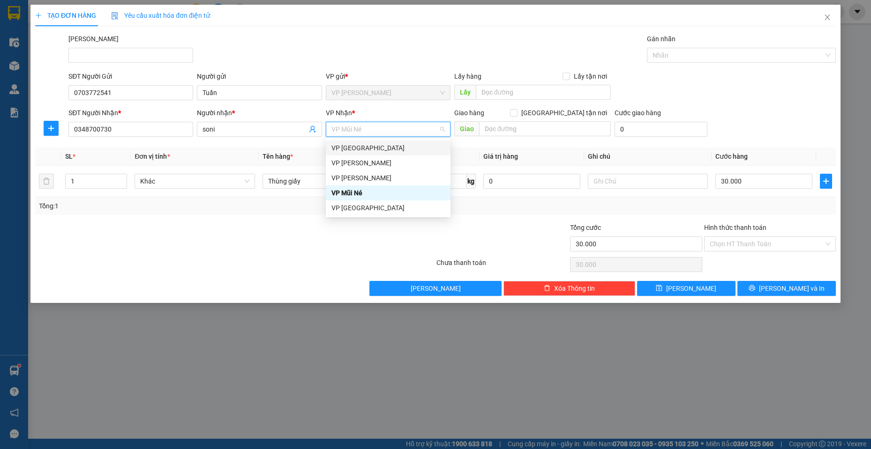
click at [382, 147] on div "VP [GEOGRAPHIC_DATA]" at bounding box center [387, 148] width 113 height 10
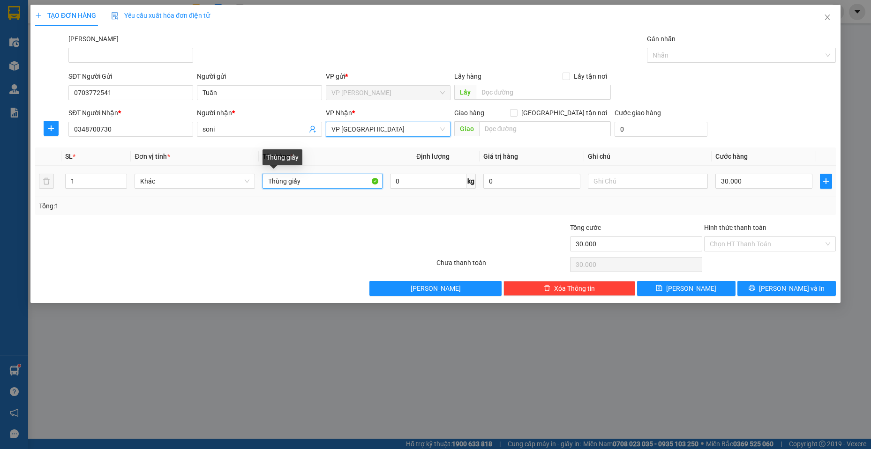
click at [312, 186] on input "Thùng giấy" at bounding box center [322, 181] width 120 height 15
type input "g"
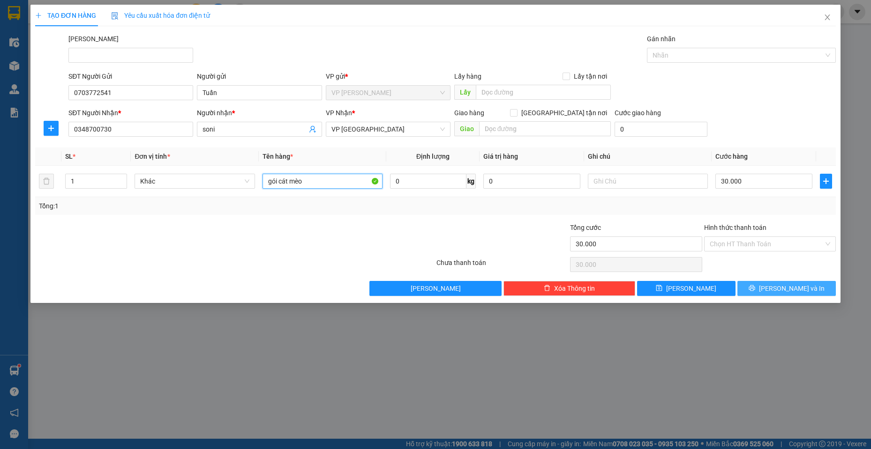
type input "gói cát mèo"
click at [787, 288] on span "[PERSON_NAME] và In" at bounding box center [792, 288] width 66 height 10
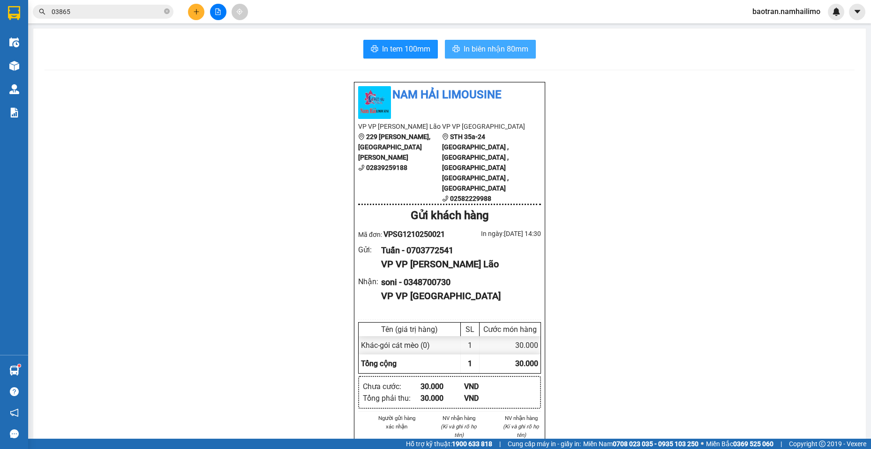
click at [474, 50] on span "In biên nhận 80mm" at bounding box center [495, 49] width 65 height 12
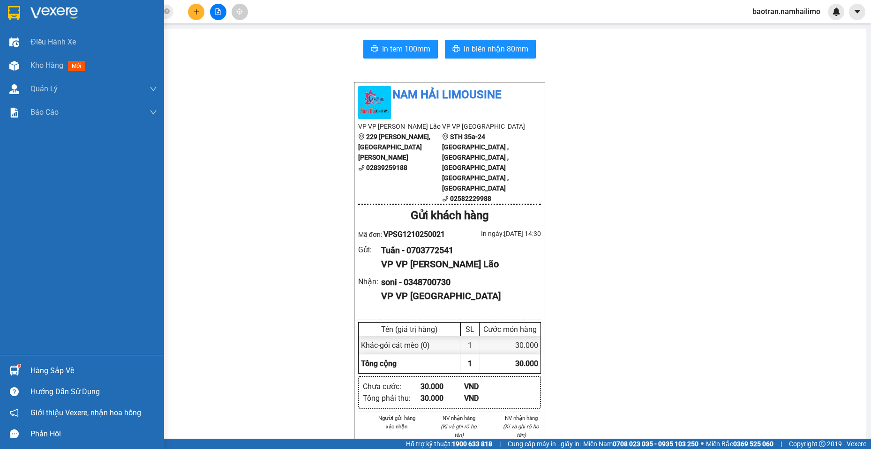
click at [19, 373] on div at bounding box center [14, 371] width 16 height 16
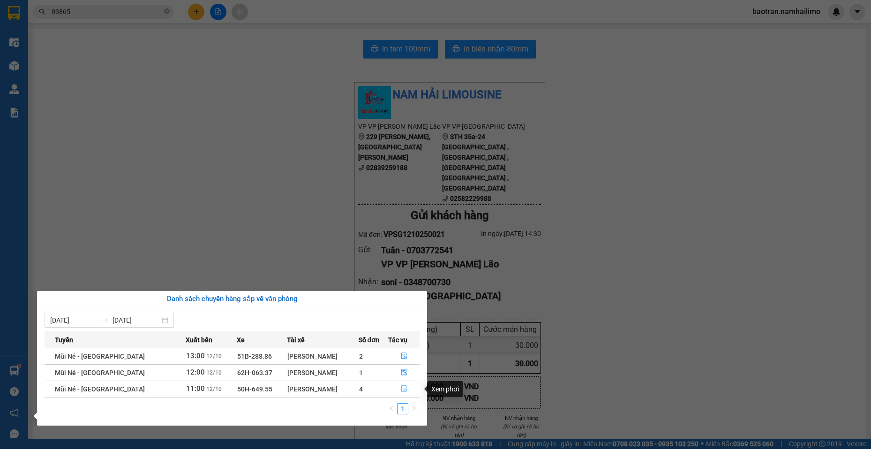
click at [406, 388] on button "button" at bounding box center [403, 389] width 30 height 15
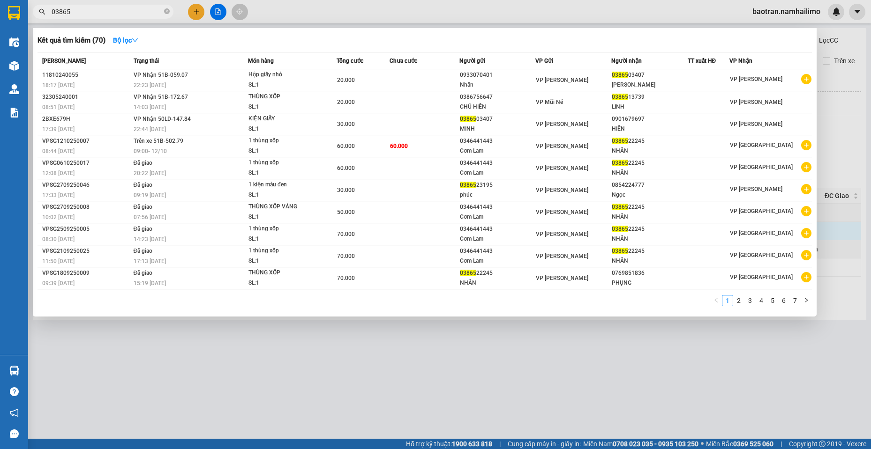
click at [142, 14] on input "03865" at bounding box center [107, 12] width 111 height 10
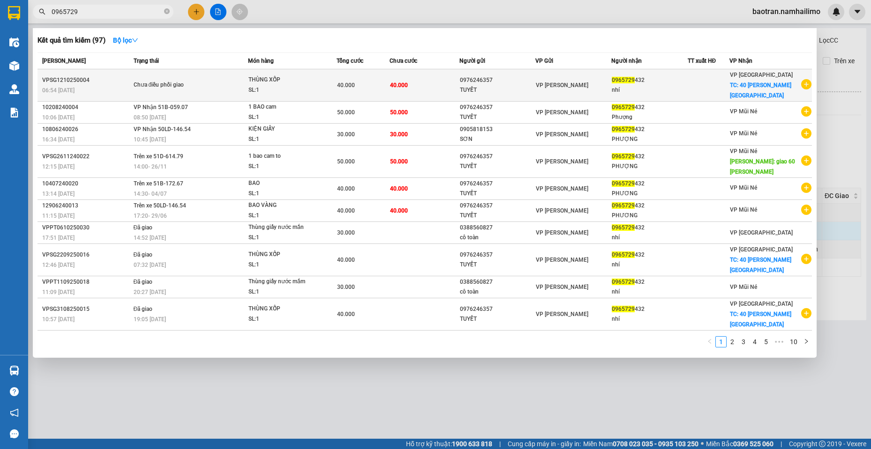
type input "0965729"
click at [609, 100] on td "VP [PERSON_NAME]" at bounding box center [573, 85] width 76 height 32
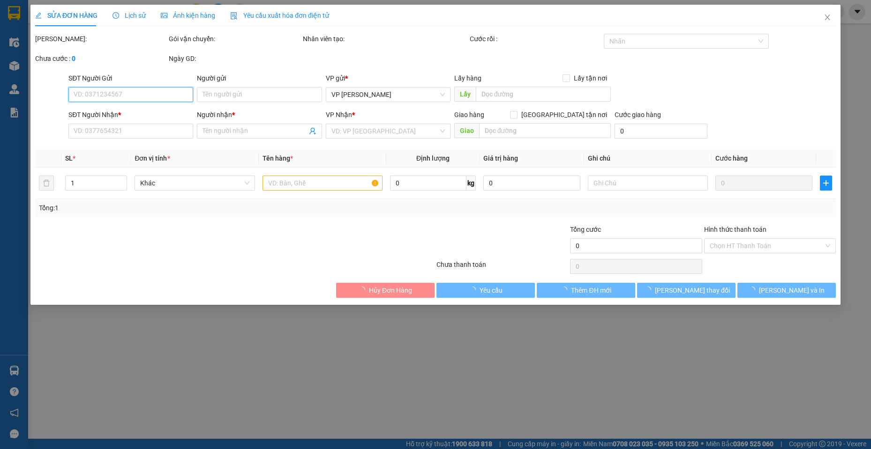
type input "0976246357"
type input "TUYẾT"
type input "0965729432"
type input "nhí"
checkbox input "true"
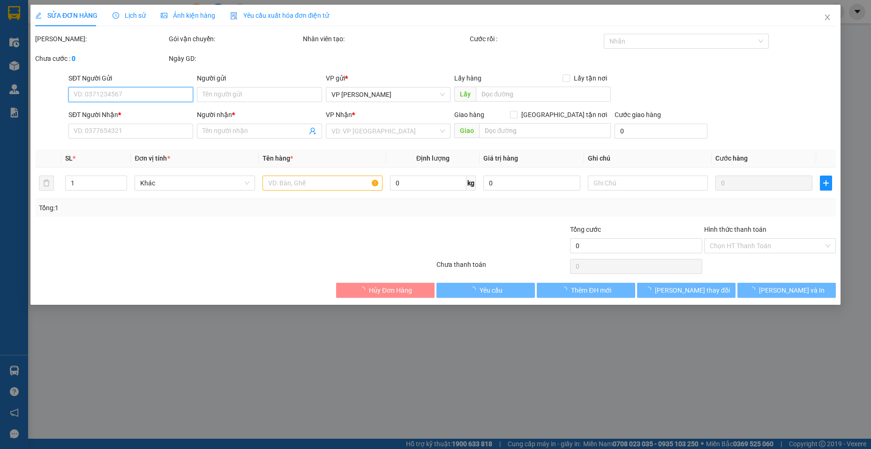
type input "40 [PERSON_NAME][GEOGRAPHIC_DATA]"
type input "40.000"
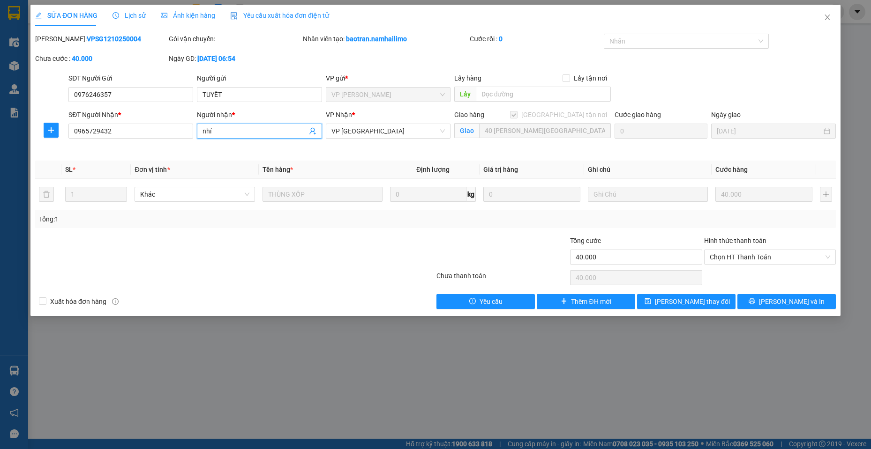
click at [280, 135] on input "nhí" at bounding box center [254, 131] width 104 height 10
drag, startPoint x: 531, startPoint y: 85, endPoint x: 532, endPoint y: 97, distance: 12.2
click at [532, 93] on div "Lấy hàng Lấy tận nơi Lấy" at bounding box center [532, 89] width 157 height 33
click at [532, 97] on input "text" at bounding box center [543, 94] width 135 height 15
click at [838, 13] on span "Close" at bounding box center [827, 18] width 26 height 26
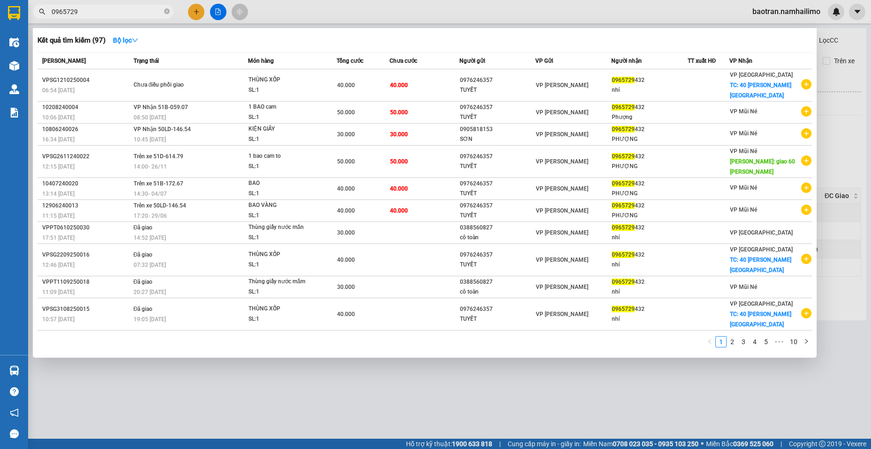
click at [103, 11] on input "0965729" at bounding box center [107, 12] width 111 height 10
type input "Y"
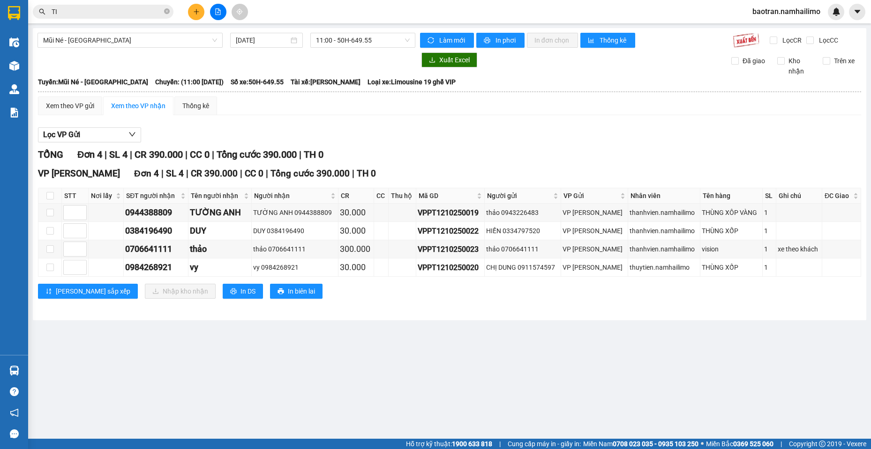
type input "T"
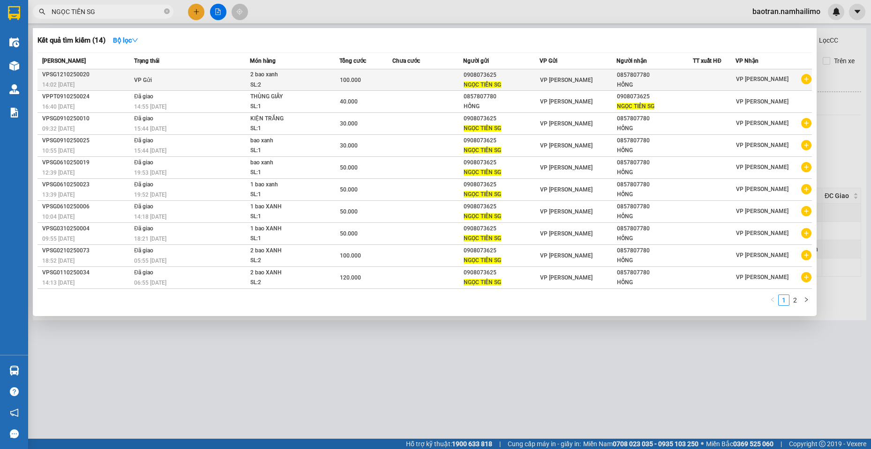
type input "NGỌC TIÊN SG"
click at [805, 75] on icon "plus-circle" at bounding box center [806, 79] width 10 height 10
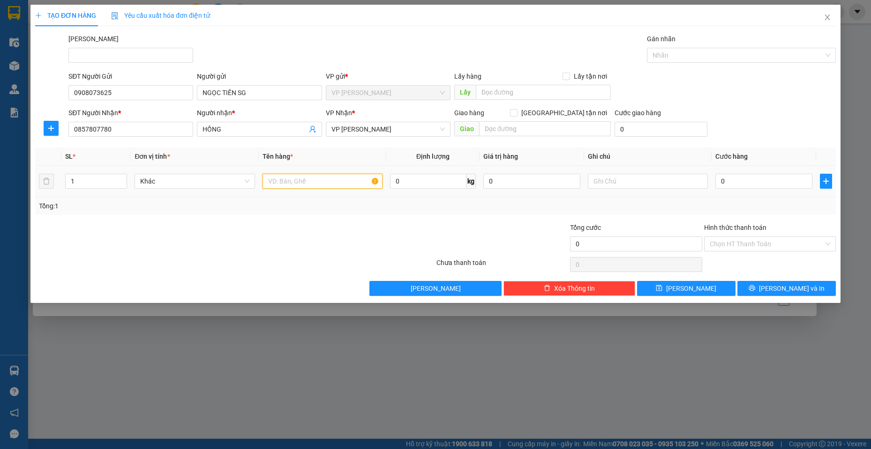
click at [322, 186] on input "text" at bounding box center [322, 181] width 120 height 15
type input "1 BAO XANH"
click at [762, 175] on input "0" at bounding box center [763, 181] width 97 height 15
type input "5"
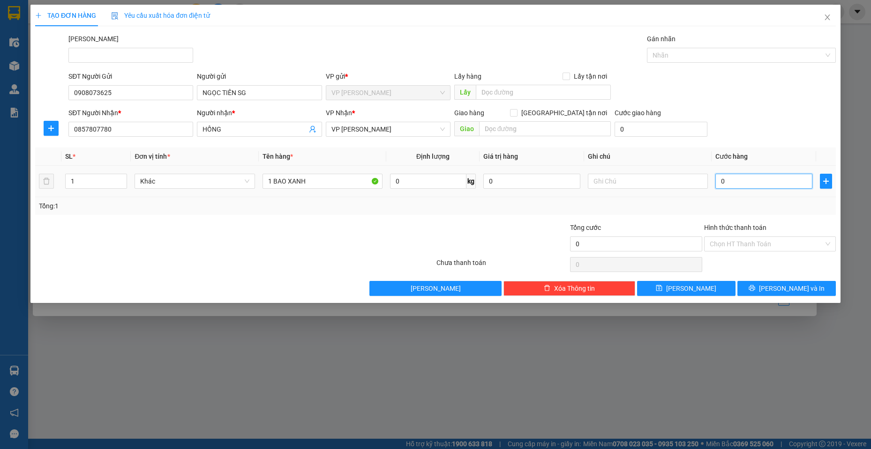
type input "5"
type input "50"
type input "500"
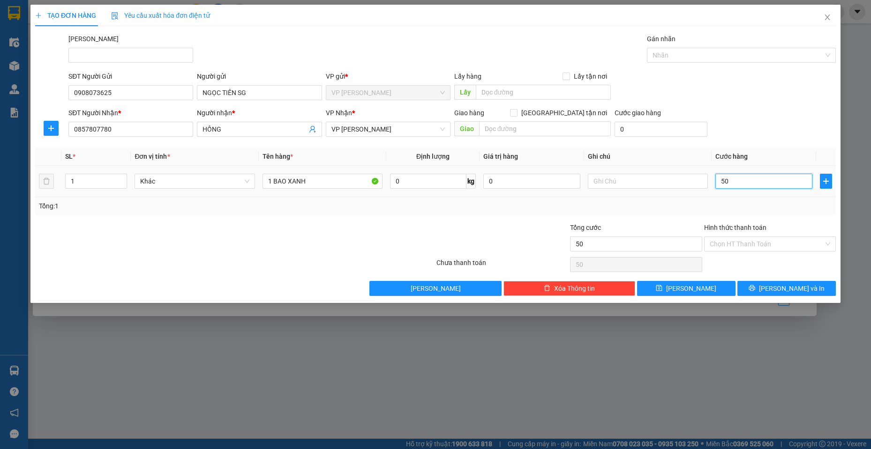
type input "500"
type input "5.000"
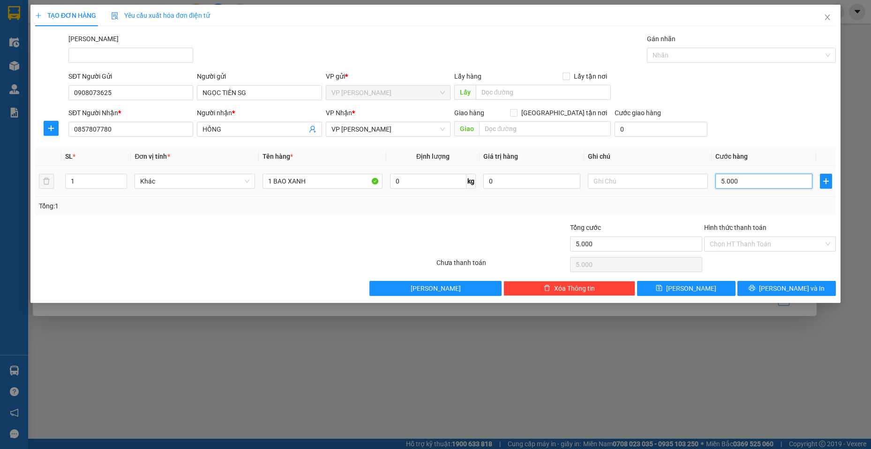
type input "50.000"
click at [812, 288] on button "[PERSON_NAME] và In" at bounding box center [786, 288] width 98 height 15
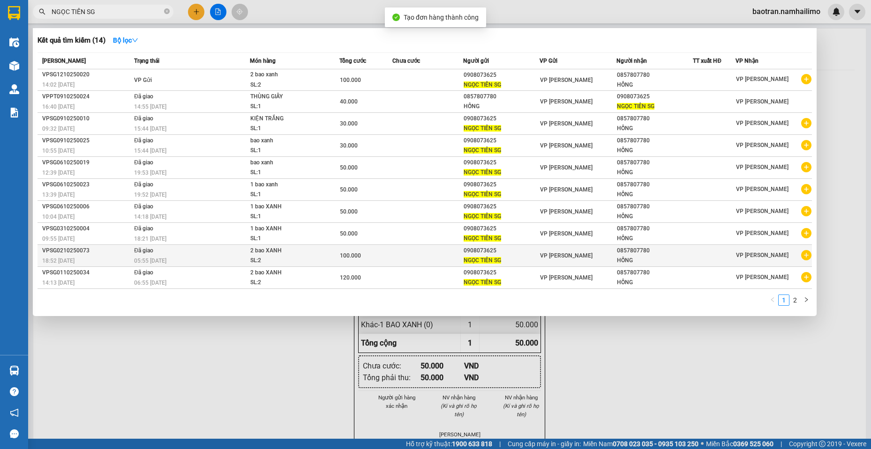
drag, startPoint x: 812, startPoint y: 288, endPoint x: 604, endPoint y: 257, distance: 210.3
drag, startPoint x: 482, startPoint y: 387, endPoint x: 43, endPoint y: 99, distance: 524.5
click at [445, 371] on div at bounding box center [435, 224] width 871 height 449
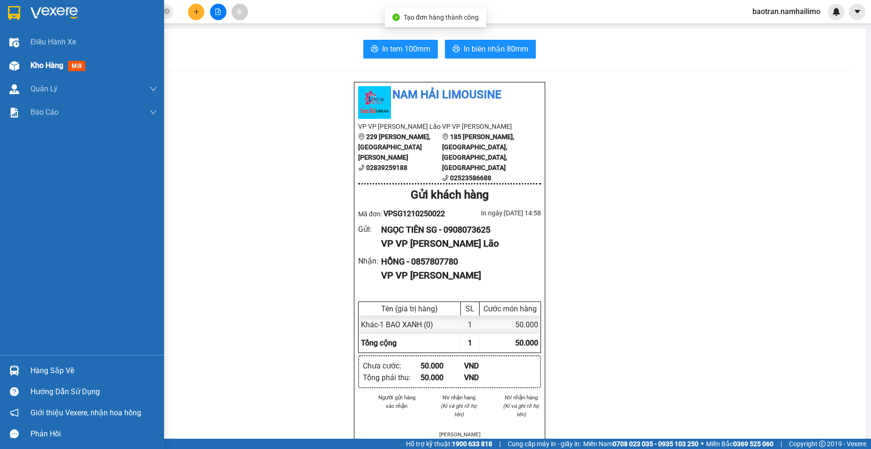
click at [18, 63] on img at bounding box center [14, 66] width 10 height 10
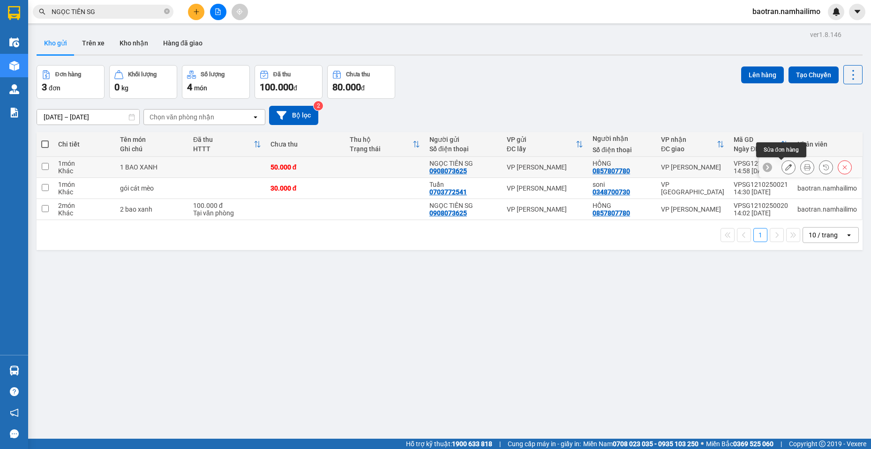
click at [782, 169] on button at bounding box center [788, 167] width 13 height 16
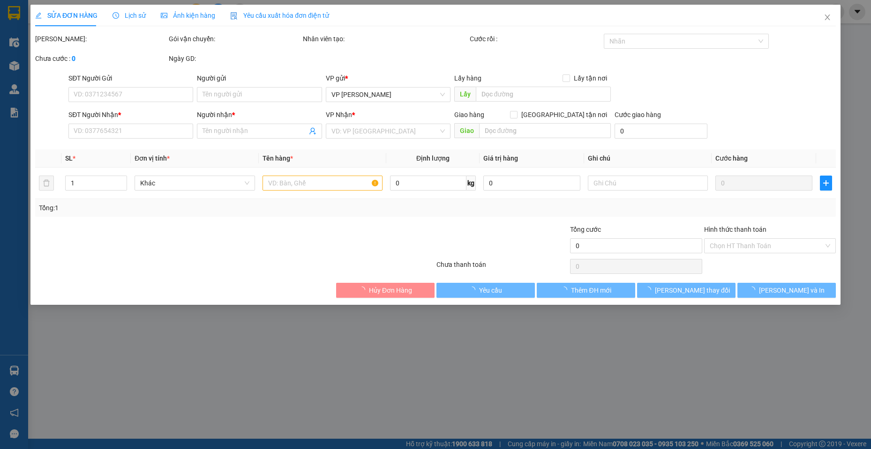
type input "0908073625"
type input "NGỌC TIÊN SG"
type input "0857807780"
type input "HỒNG"
type input "50.000"
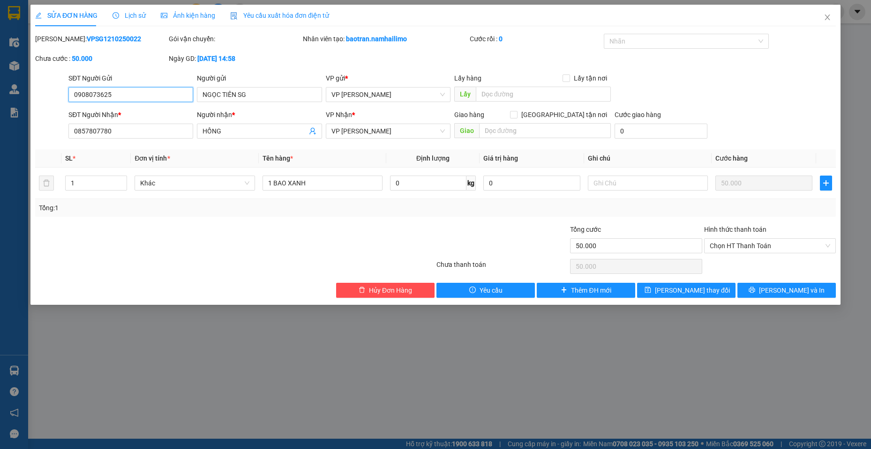
drag, startPoint x: 769, startPoint y: 249, endPoint x: 759, endPoint y: 259, distance: 14.3
click at [765, 252] on span "Chọn HT Thanh Toán" at bounding box center [769, 246] width 120 height 14
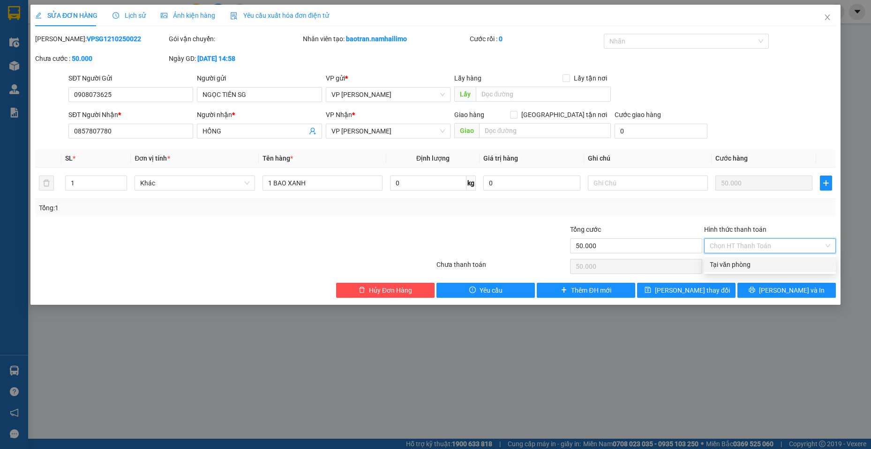
click at [742, 261] on div "Tại văn phòng" at bounding box center [769, 265] width 120 height 10
type input "0"
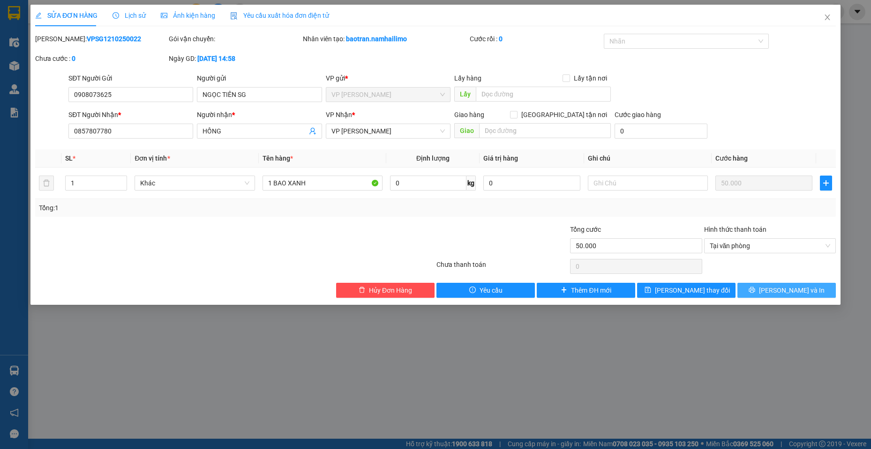
click at [768, 285] on button "[PERSON_NAME] và In" at bounding box center [786, 290] width 98 height 15
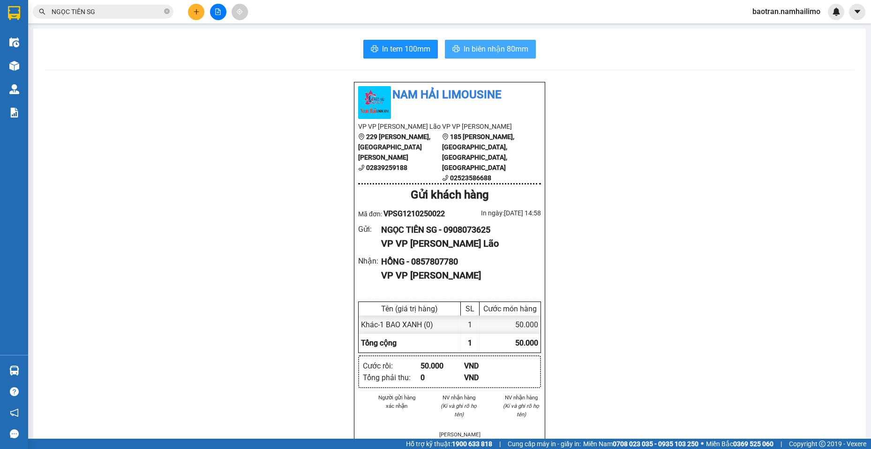
click at [520, 51] on span "In biên nhận 80mm" at bounding box center [495, 49] width 65 height 12
click at [190, 11] on button at bounding box center [196, 12] width 16 height 16
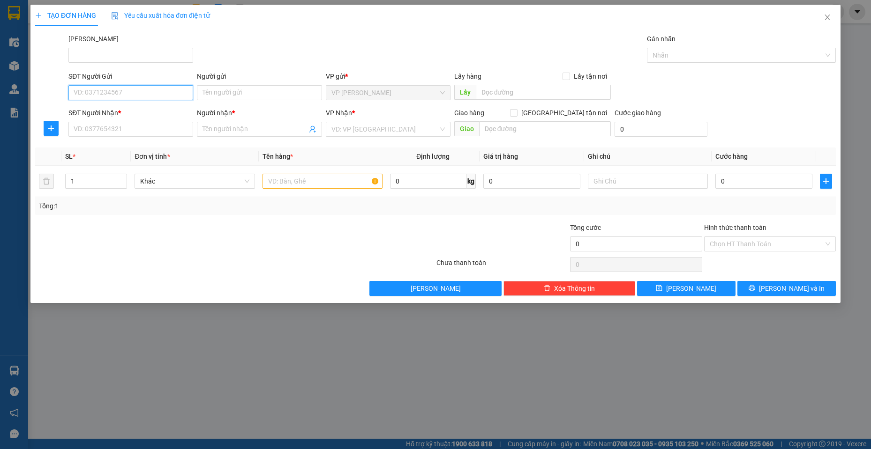
click at [124, 91] on input "SĐT Người Gửi" at bounding box center [130, 92] width 125 height 15
type input "0"
click at [182, 153] on th "Đơn vị tính *" at bounding box center [195, 157] width 128 height 18
click at [130, 153] on th "SL *" at bounding box center [96, 157] width 70 height 18
click at [125, 139] on div "SĐT Người Nhận * VD: 0377654321" at bounding box center [130, 124] width 125 height 33
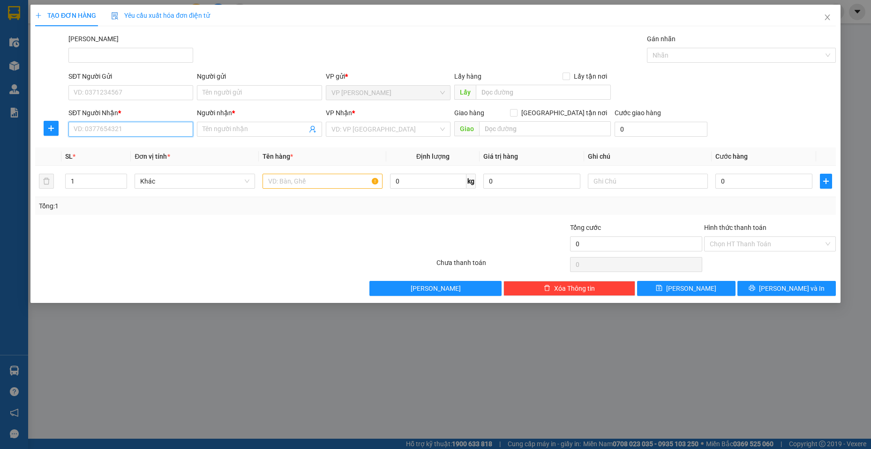
click at [116, 131] on input "SĐT Người Nhận *" at bounding box center [130, 129] width 125 height 15
click at [158, 151] on div "0928675598 - TUYẾT HÒA" at bounding box center [130, 148] width 113 height 10
type input "0928675598"
type input "TUYẾT HÒA"
type input "30.000"
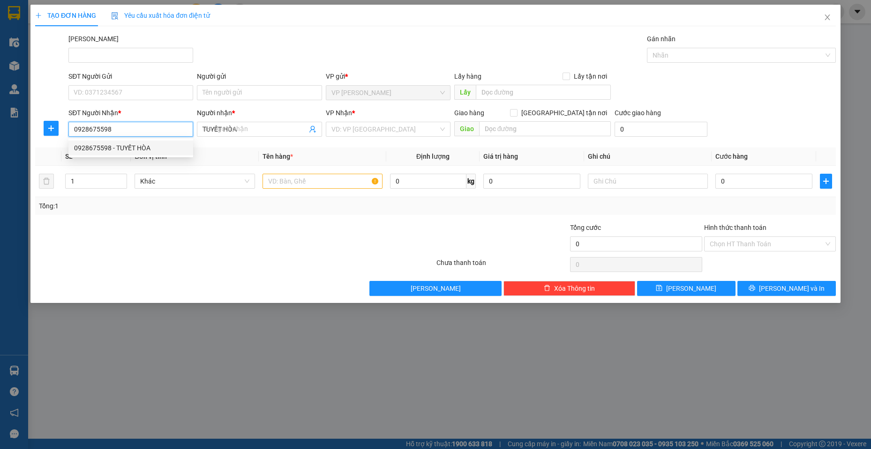
type input "30.000"
type input "0928675598"
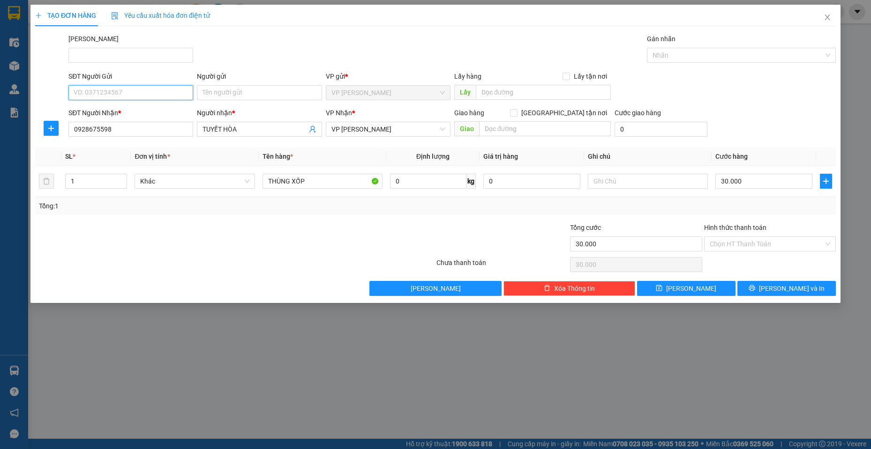
click at [162, 93] on input "SĐT Người Gửi" at bounding box center [130, 92] width 125 height 15
click at [138, 92] on input "SĐT Người Gửi" at bounding box center [130, 92] width 125 height 15
type input "0703330440"
click at [247, 95] on input "Người gửi" at bounding box center [259, 92] width 125 height 15
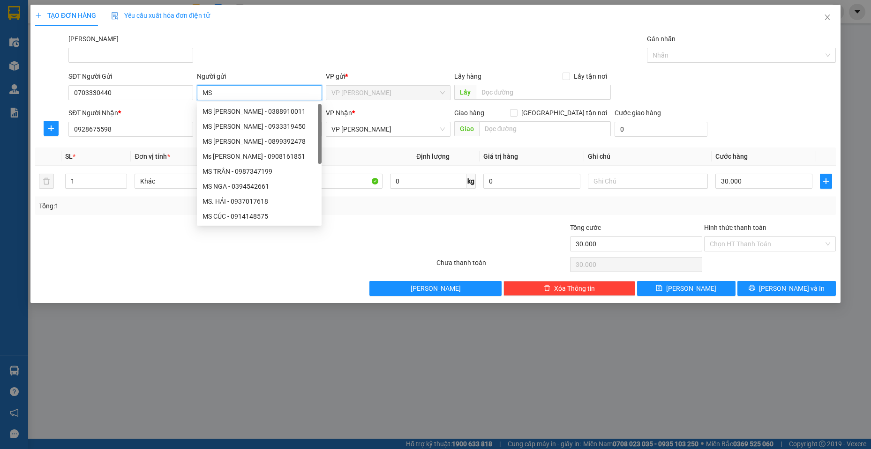
type input "M"
type input "U"
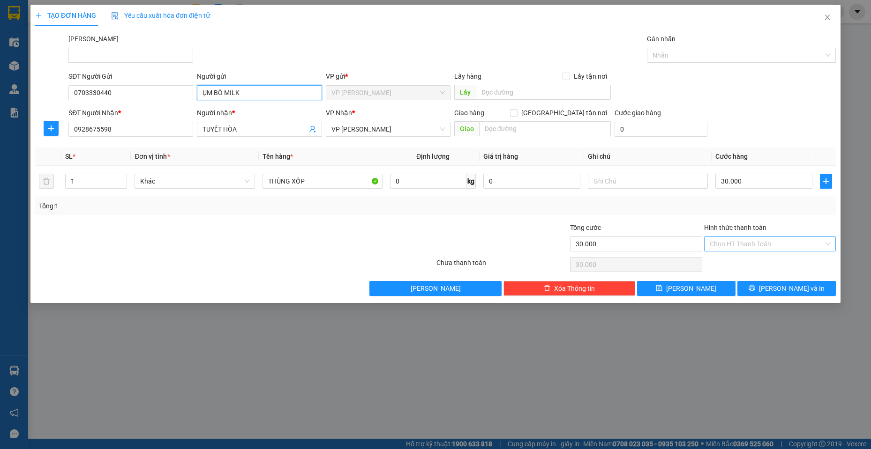
type input "ỤM BÒ MILK"
click at [801, 245] on input "Hình thức thanh toán" at bounding box center [766, 244] width 114 height 14
drag, startPoint x: 767, startPoint y: 270, endPoint x: 760, endPoint y: 265, distance: 8.8
click at [760, 265] on div "Tại văn phòng" at bounding box center [770, 262] width 132 height 15
type input "0"
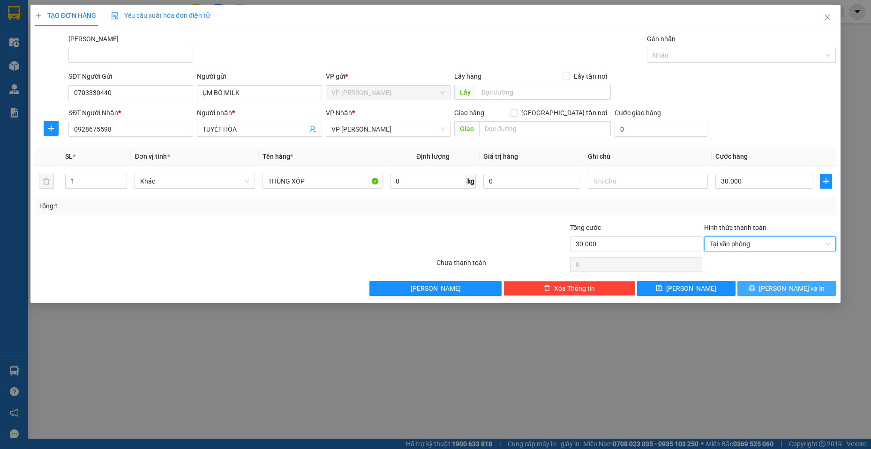
click at [777, 287] on button "[PERSON_NAME] và In" at bounding box center [786, 288] width 98 height 15
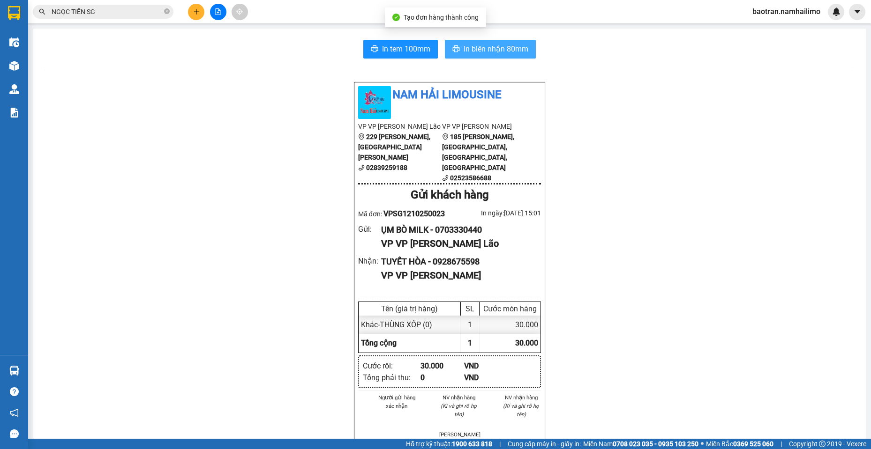
click at [484, 49] on span "In biên nhận 80mm" at bounding box center [495, 49] width 65 height 12
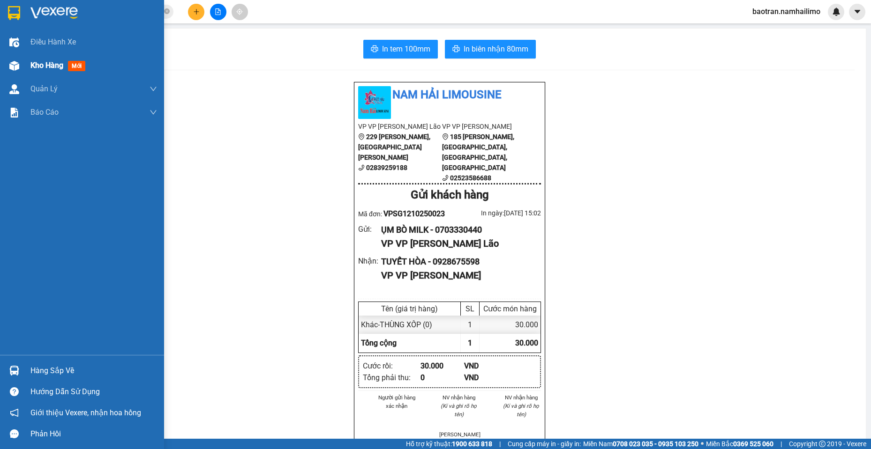
click at [45, 67] on span "Kho hàng" at bounding box center [46, 65] width 33 height 9
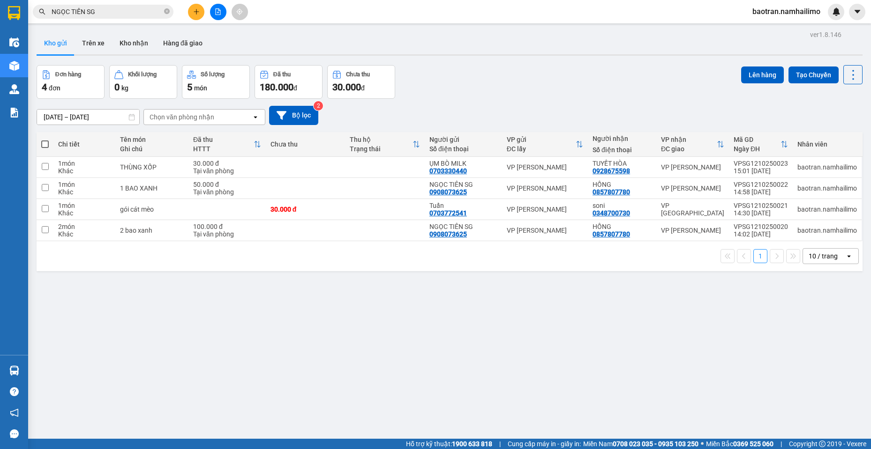
click at [670, 449] on span "Miền Nam 0708 023 035 - 0935 103 250" at bounding box center [640, 444] width 115 height 10
click at [785, 191] on icon at bounding box center [788, 188] width 7 height 7
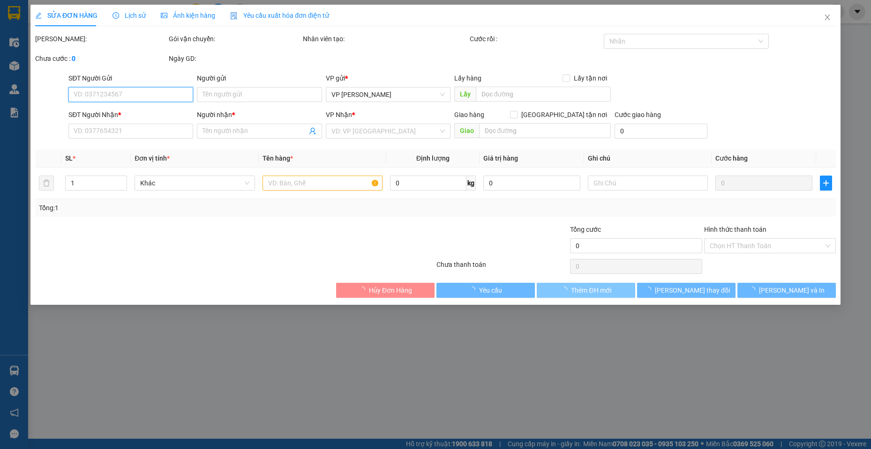
type input "0908073625"
type input "NGỌC TIÊN SG"
type input "0857807780"
type input "HỒNG"
type input "50.000"
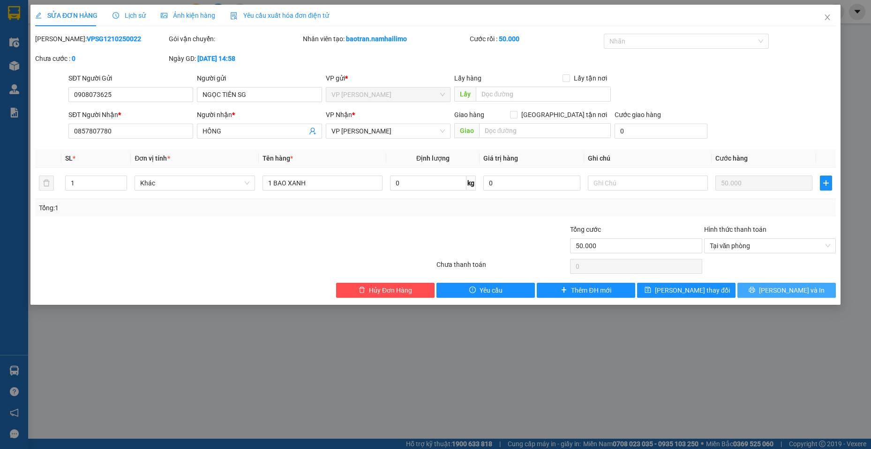
click at [762, 291] on button "[PERSON_NAME] và In" at bounding box center [786, 290] width 98 height 15
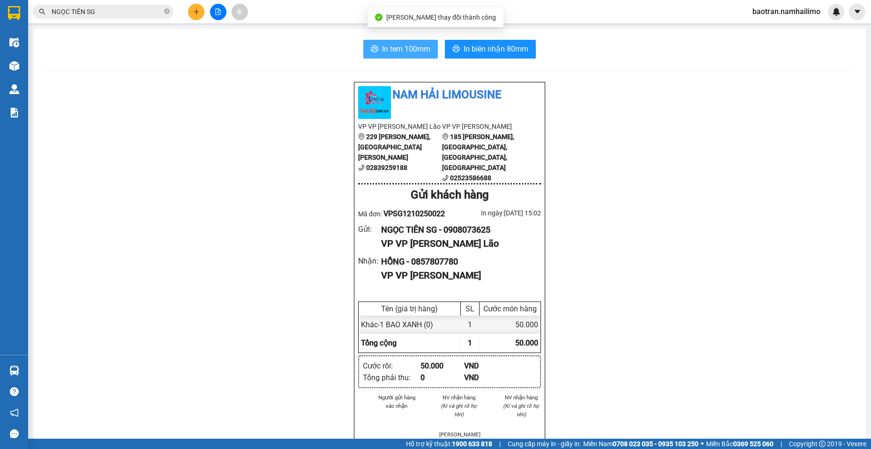
click at [392, 47] on span "In tem 100mm" at bounding box center [406, 49] width 48 height 12
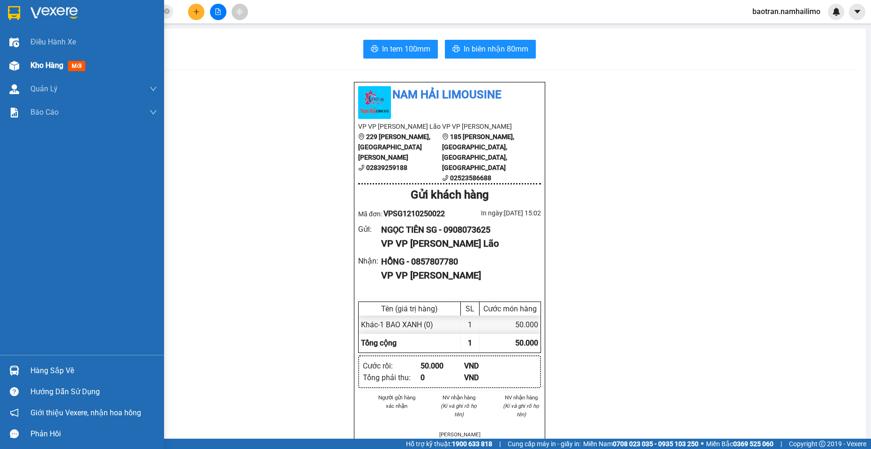
click at [22, 69] on div "Kho hàng mới" at bounding box center [82, 65] width 164 height 23
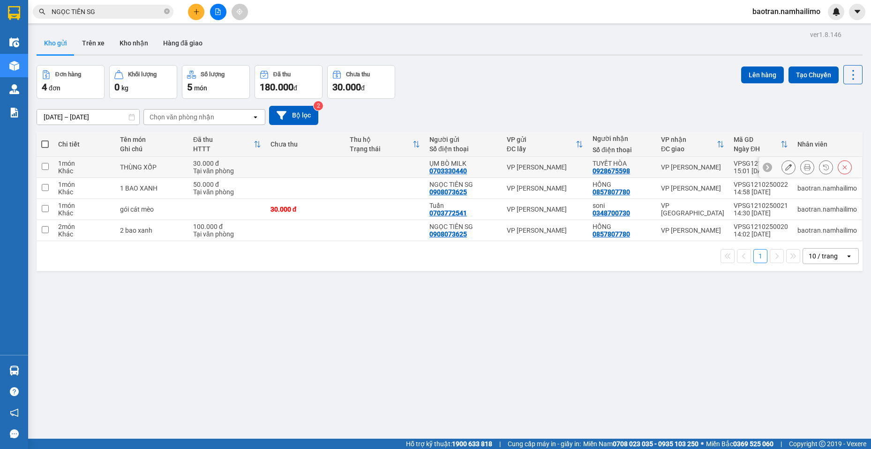
click at [800, 166] on button at bounding box center [806, 167] width 13 height 16
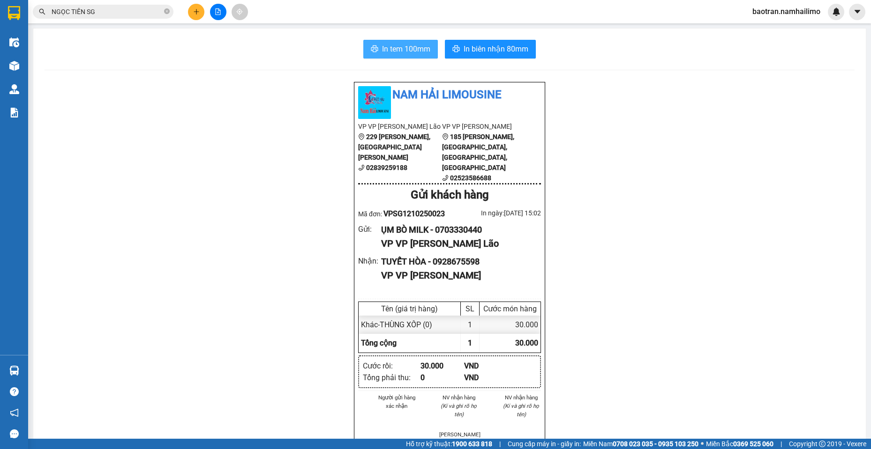
click at [387, 55] on button "In tem 100mm" at bounding box center [400, 49] width 75 height 19
click at [799, 214] on div "Nam Hải Limousine VP VP [PERSON_NAME] Lão [STREET_ADDRESS][PERSON_NAME][PERSON_…" at bounding box center [450, 456] width 810 height 748
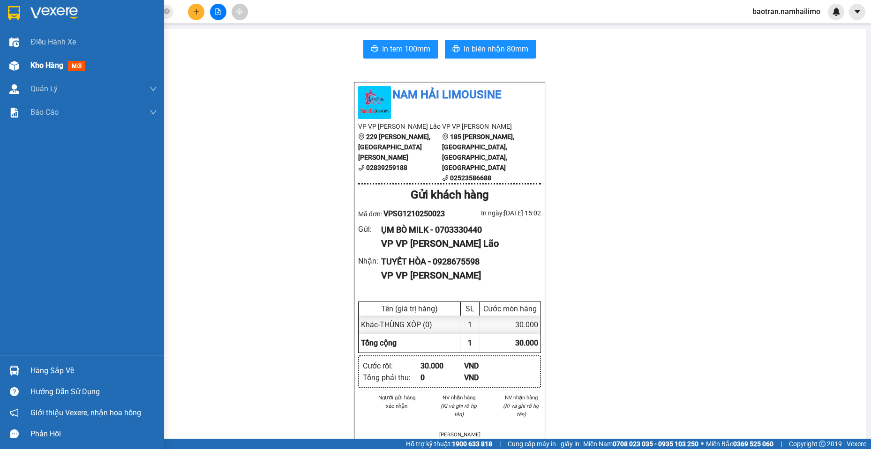
click at [19, 68] on div at bounding box center [14, 66] width 16 height 16
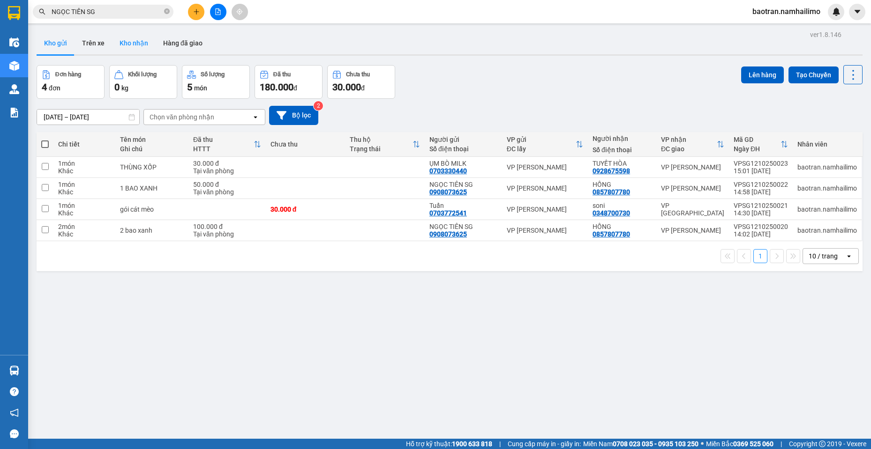
click at [127, 45] on button "Kho nhận" at bounding box center [134, 43] width 44 height 22
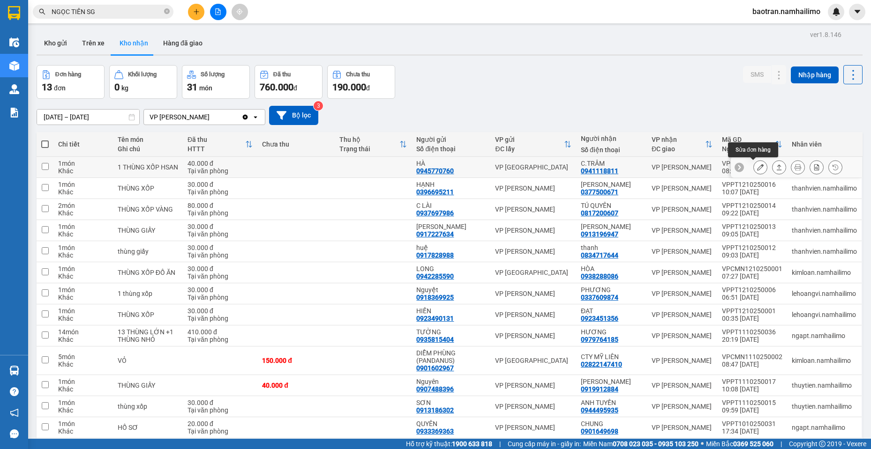
click at [757, 170] on icon at bounding box center [760, 167] width 7 height 7
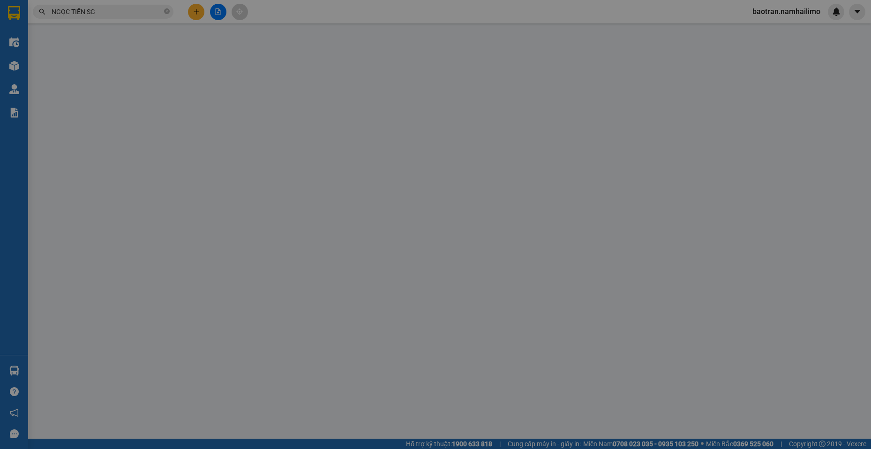
type input "0945770760"
type input "HÀ"
type input "0941118811"
type input "C.TRÂM"
type input "40.000"
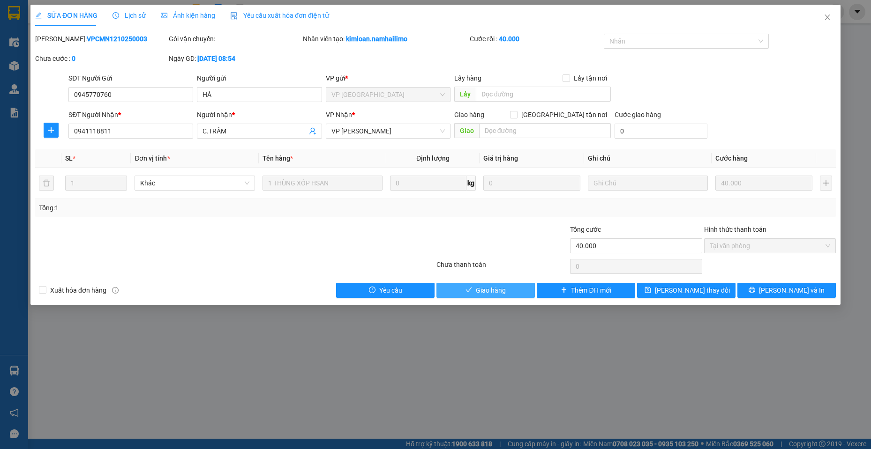
click at [503, 297] on button "Giao hàng" at bounding box center [485, 290] width 98 height 15
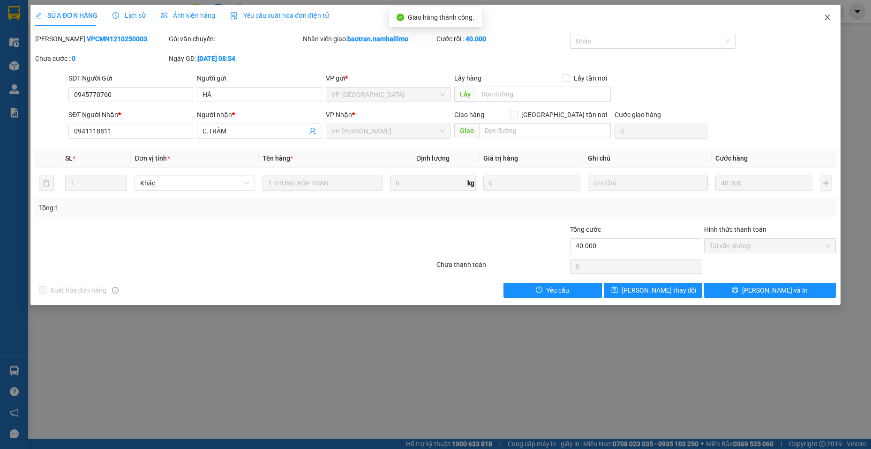
click at [825, 17] on icon "close" at bounding box center [826, 17] width 7 height 7
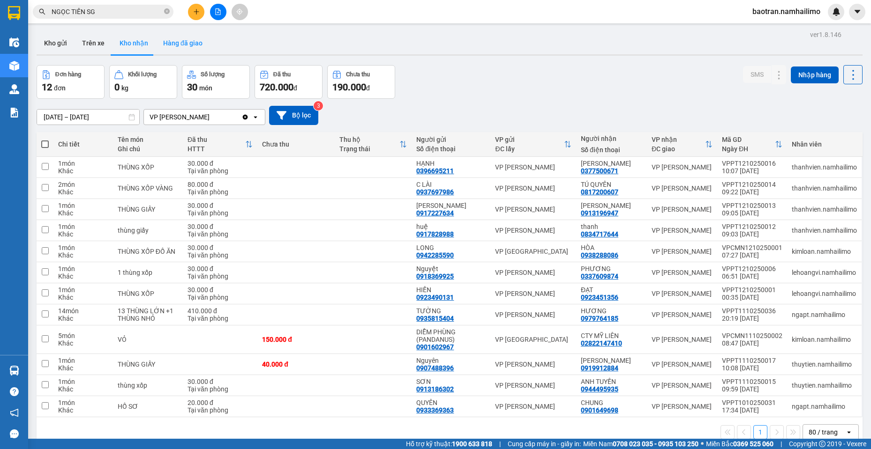
click at [184, 44] on button "Hàng đã giao" at bounding box center [183, 43] width 54 height 22
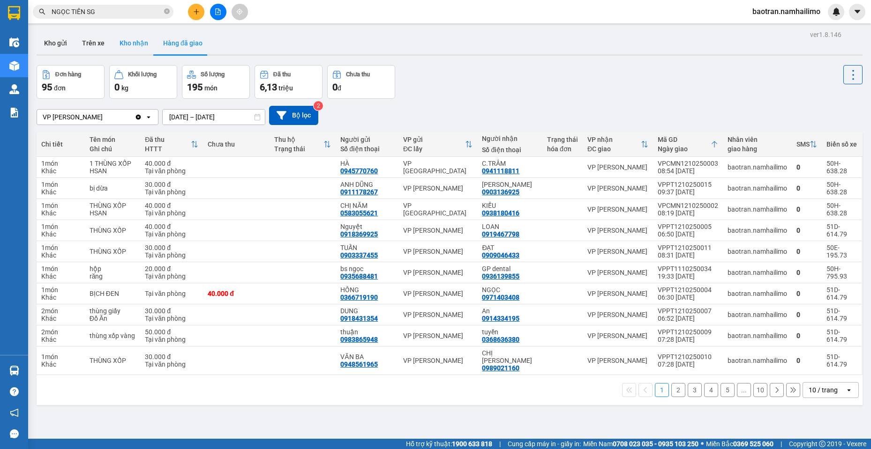
click at [119, 36] on button "Kho nhận" at bounding box center [134, 43] width 44 height 22
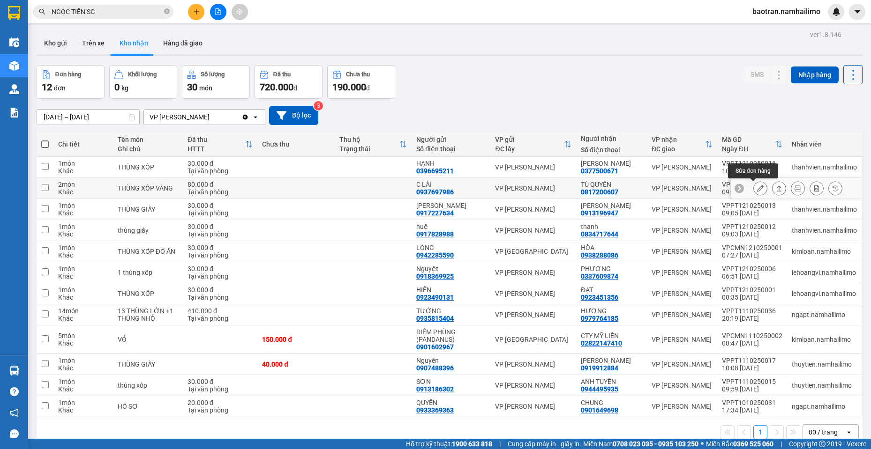
click at [757, 187] on icon at bounding box center [760, 188] width 7 height 7
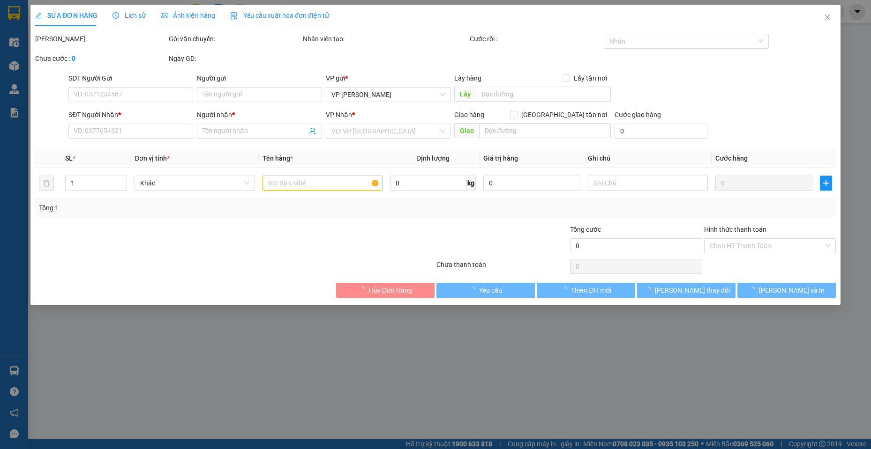
type input "0937697986"
type input "C LÀI"
type input "0817200607"
type input "TÚ QUYÊN"
type input "80.000"
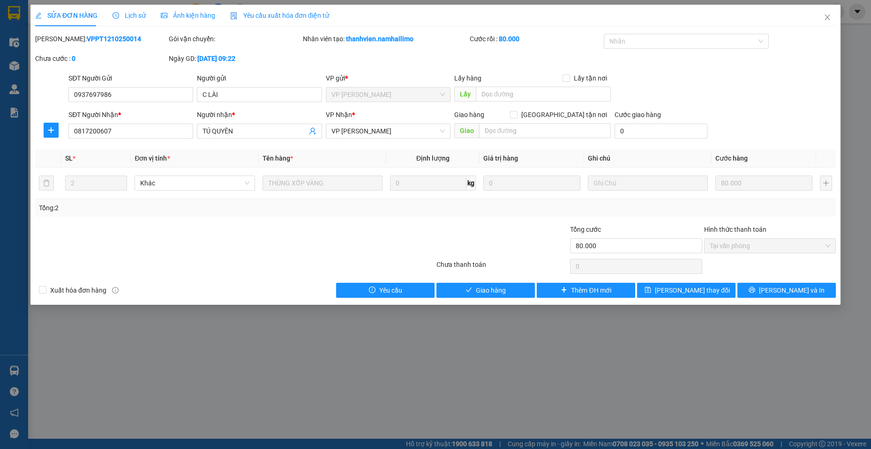
click at [455, 280] on div "Total Paid Fee 80.000 Total UnPaid Fee 0 Cash Collection Total Fee Mã ĐH: VPPT1…" at bounding box center [435, 166] width 800 height 264
click at [471, 291] on icon "check" at bounding box center [468, 290] width 7 height 7
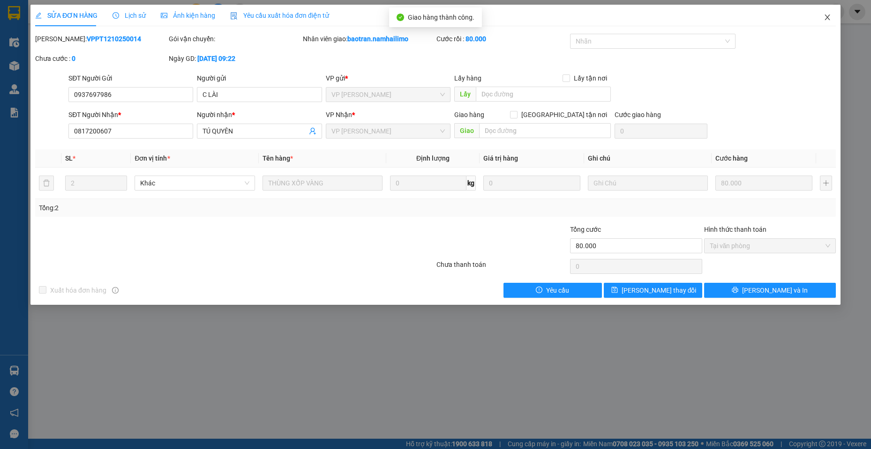
click at [823, 20] on icon "close" at bounding box center [826, 17] width 7 height 7
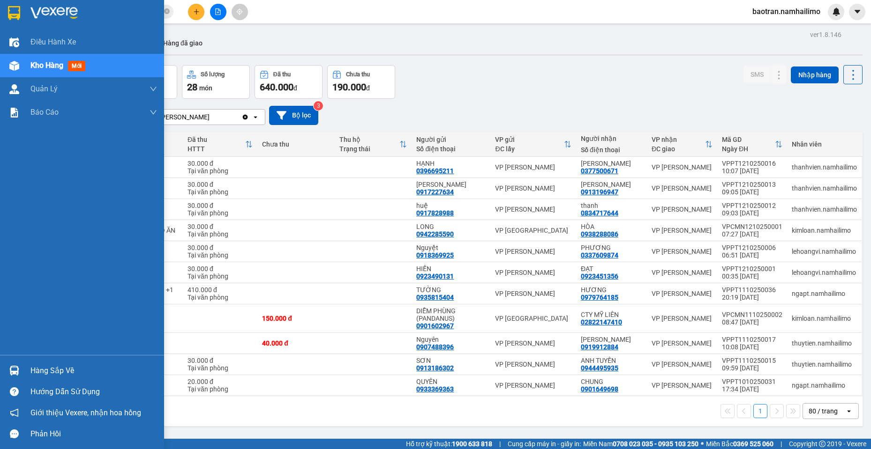
click at [25, 361] on div "Hàng sắp về" at bounding box center [82, 370] width 164 height 21
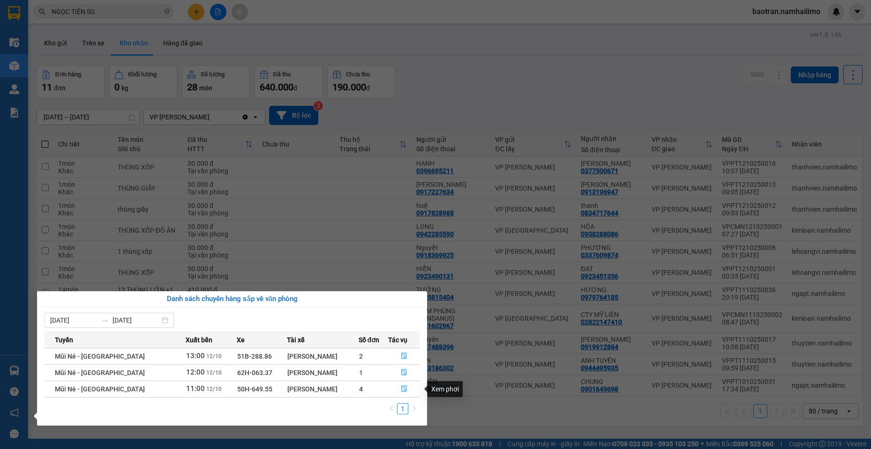
click at [405, 381] on td at bounding box center [403, 389] width 31 height 16
click at [400, 383] on button "button" at bounding box center [403, 389] width 30 height 15
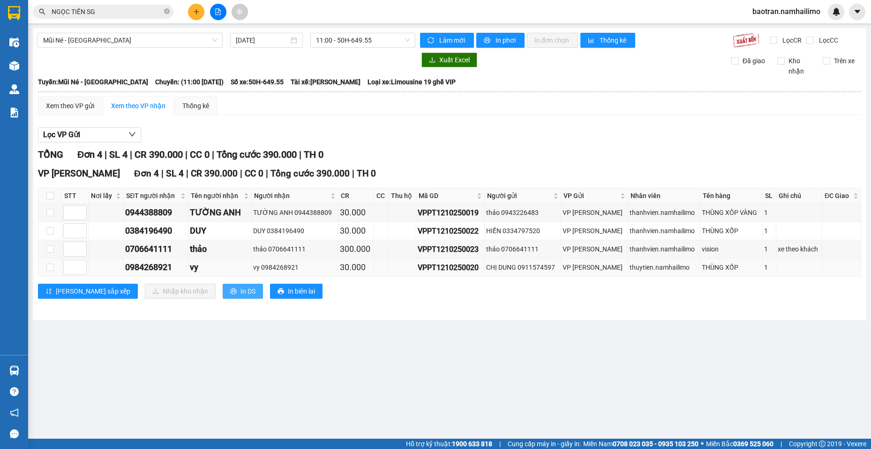
drag, startPoint x: 205, startPoint y: 293, endPoint x: 185, endPoint y: 274, distance: 28.2
click at [240, 292] on span "In DS" at bounding box center [247, 291] width 15 height 10
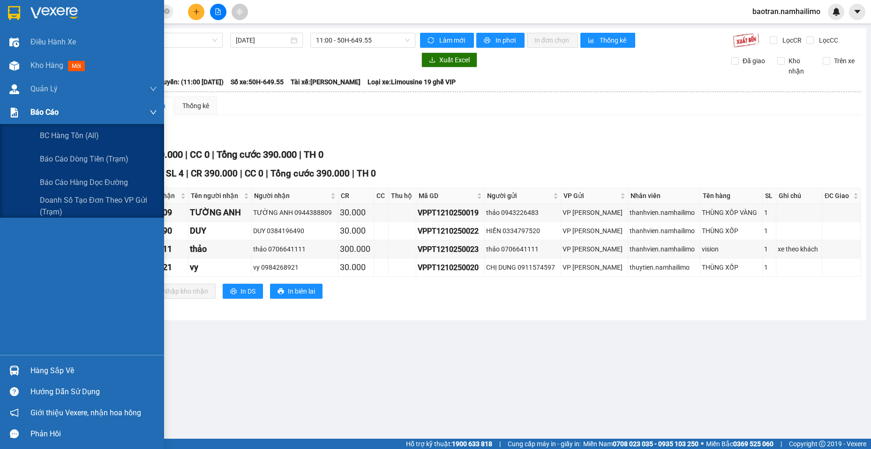
drag, startPoint x: 61, startPoint y: 161, endPoint x: 99, endPoint y: 121, distance: 54.4
click at [65, 161] on span "Báo cáo dòng tiền (trạm)" at bounding box center [84, 159] width 89 height 12
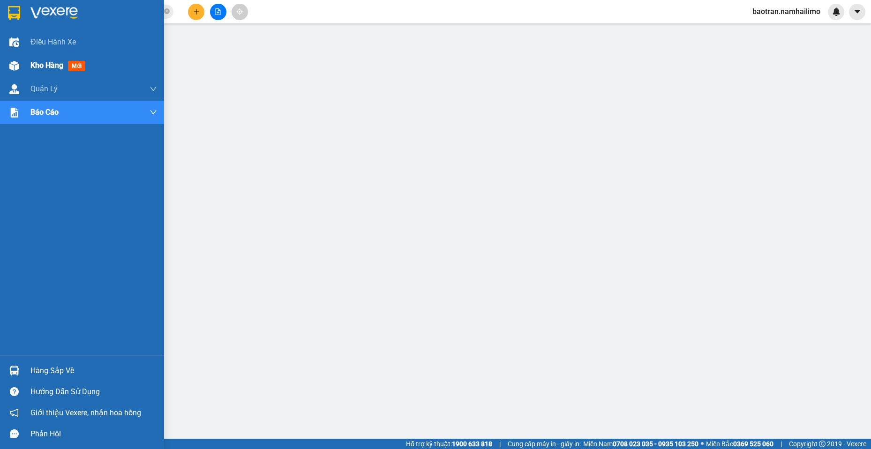
click at [22, 63] on div "Kho hàng mới" at bounding box center [82, 65] width 164 height 23
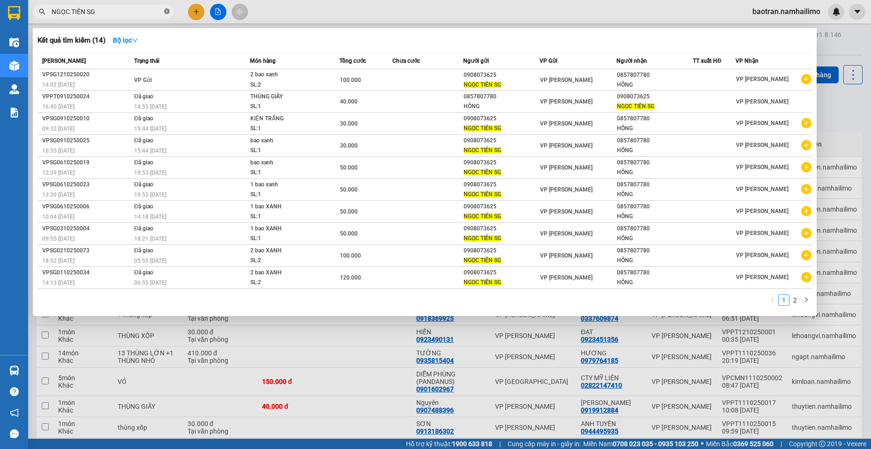
click at [168, 11] on icon "close-circle" at bounding box center [167, 11] width 6 height 6
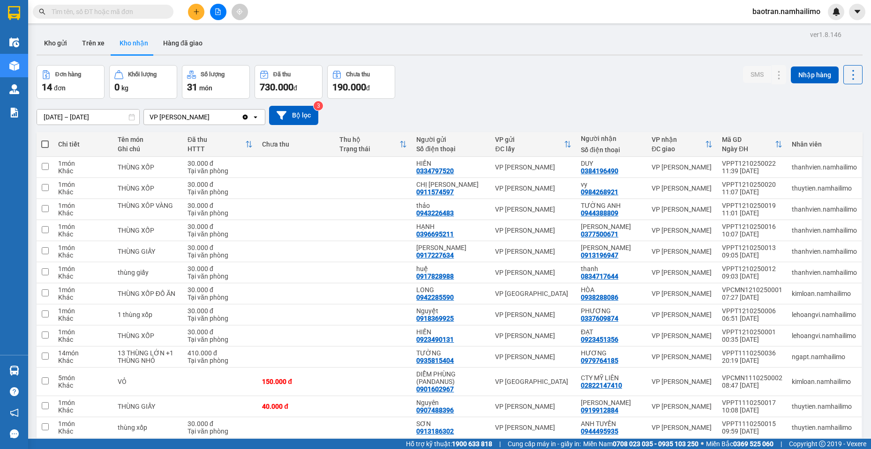
drag, startPoint x: 115, startPoint y: 12, endPoint x: 177, endPoint y: 1, distance: 62.8
click at [127, 11] on input "text" at bounding box center [107, 12] width 111 height 10
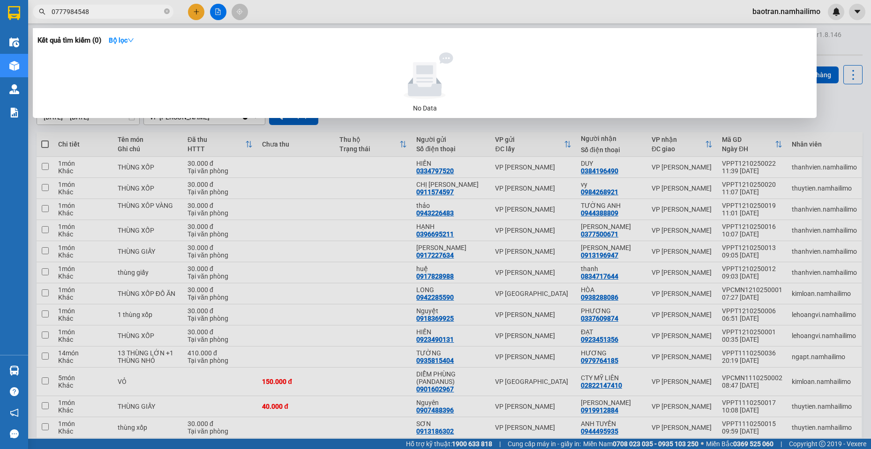
click at [716, 338] on div at bounding box center [435, 224] width 871 height 449
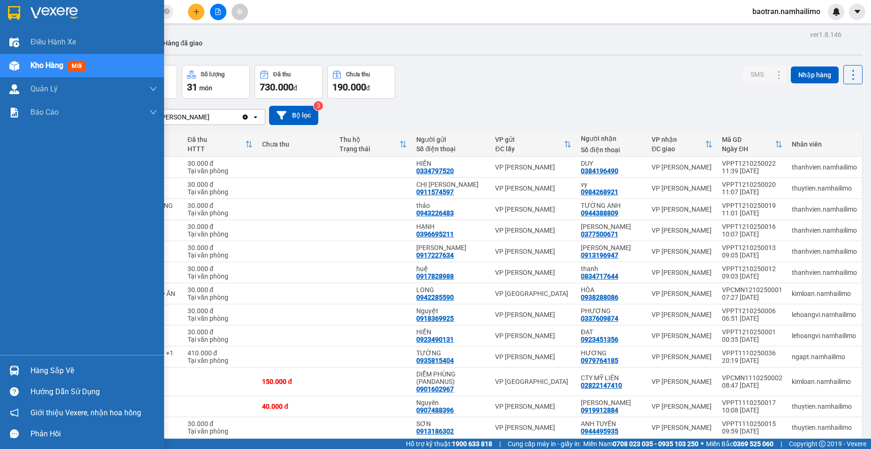
click at [28, 361] on div "Hàng sắp về" at bounding box center [82, 370] width 164 height 21
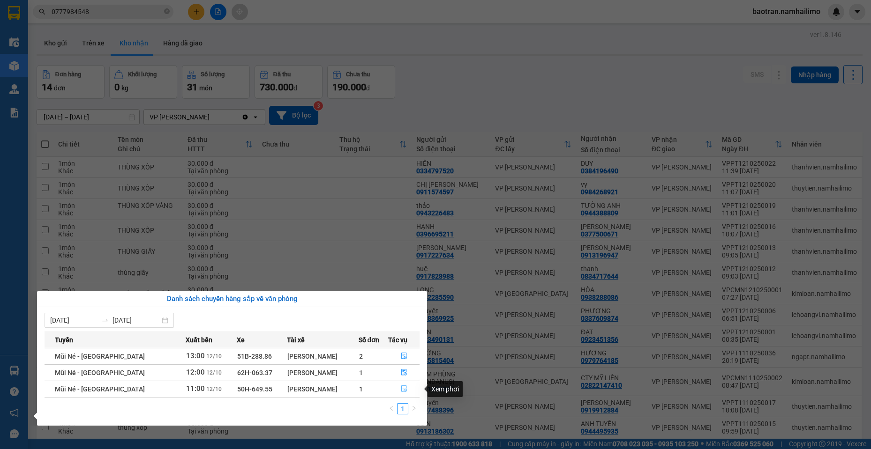
click at [408, 386] on button "button" at bounding box center [403, 389] width 30 height 15
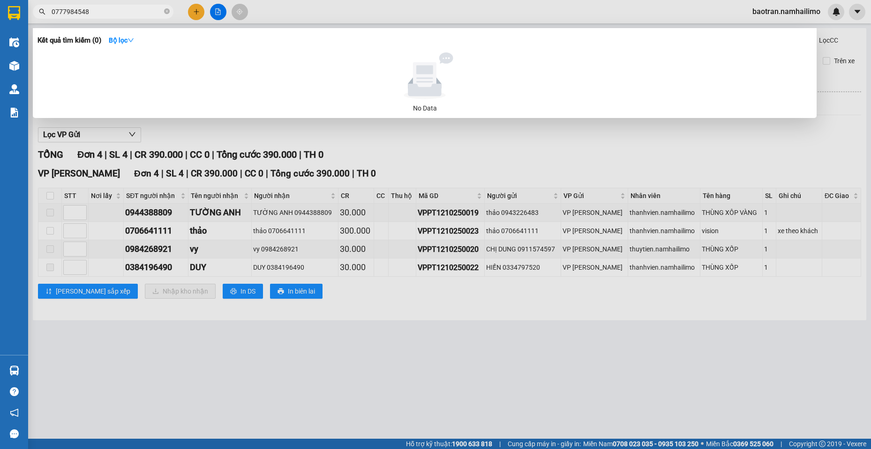
click at [89, 15] on input "0777984548" at bounding box center [107, 12] width 111 height 10
paste input "VPSG1110250047"
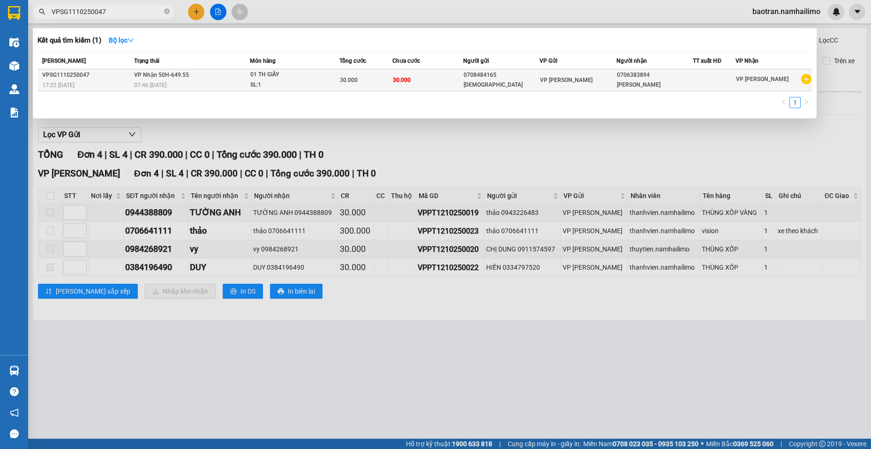
type input "VPSG1110250047"
click at [581, 87] on td "VP [PERSON_NAME]" at bounding box center [577, 80] width 76 height 22
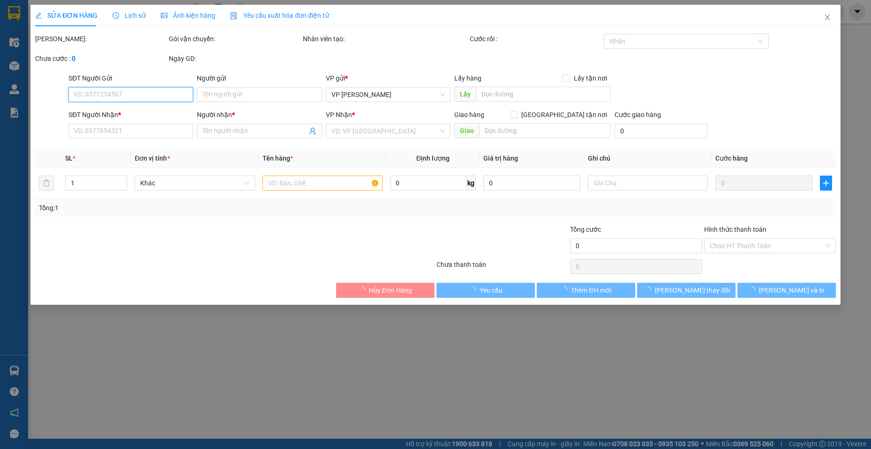
type input "0708484165"
type input "hồng an"
type input "0706383894"
type input "DAVIS"
type input "30.000"
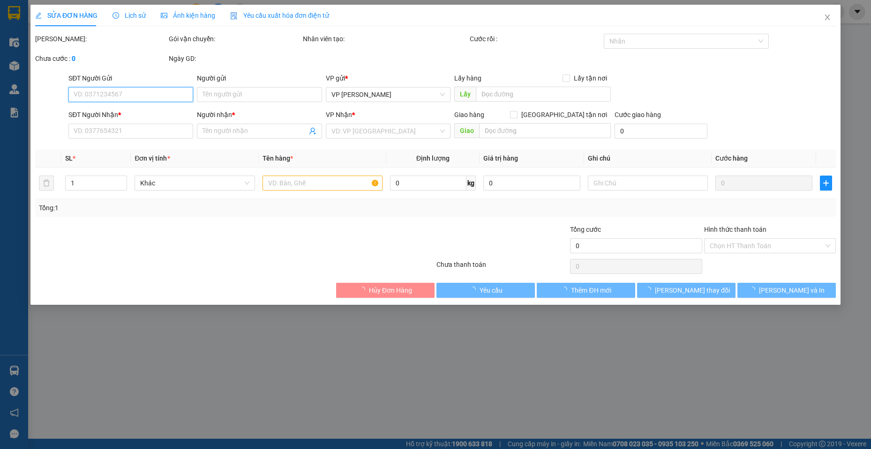
type input "30.000"
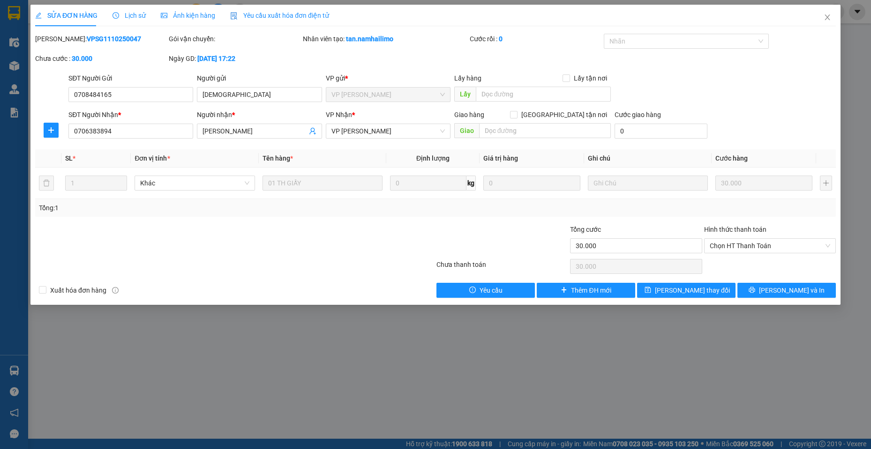
click at [125, 21] on div "Lịch sử" at bounding box center [128, 16] width 33 height 22
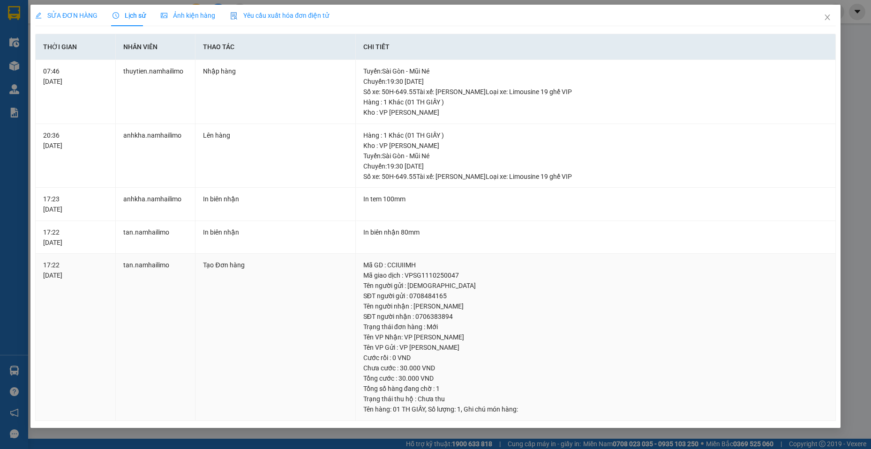
click at [452, 277] on div "Mã giao dịch : VPSG1110250047" at bounding box center [595, 275] width 464 height 10
click at [830, 18] on span "Close" at bounding box center [827, 18] width 26 height 26
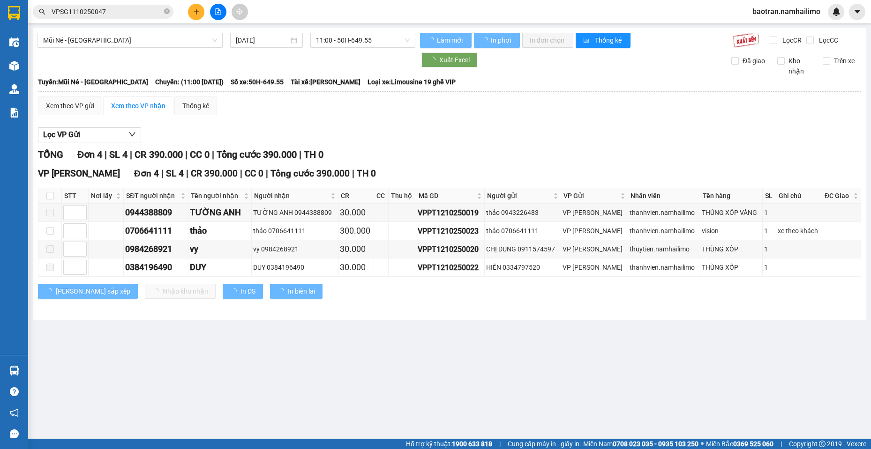
click at [195, 15] on icon "plus" at bounding box center [196, 11] width 7 height 7
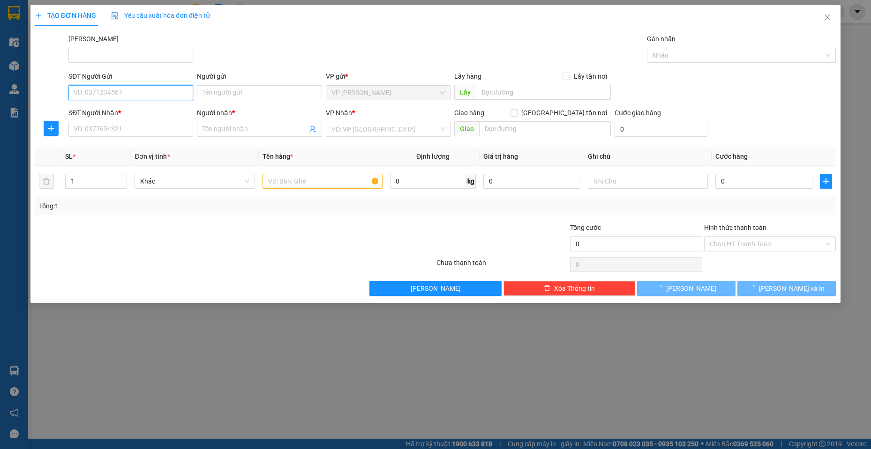
click at [144, 99] on input "SĐT Người Gửi" at bounding box center [130, 92] width 125 height 15
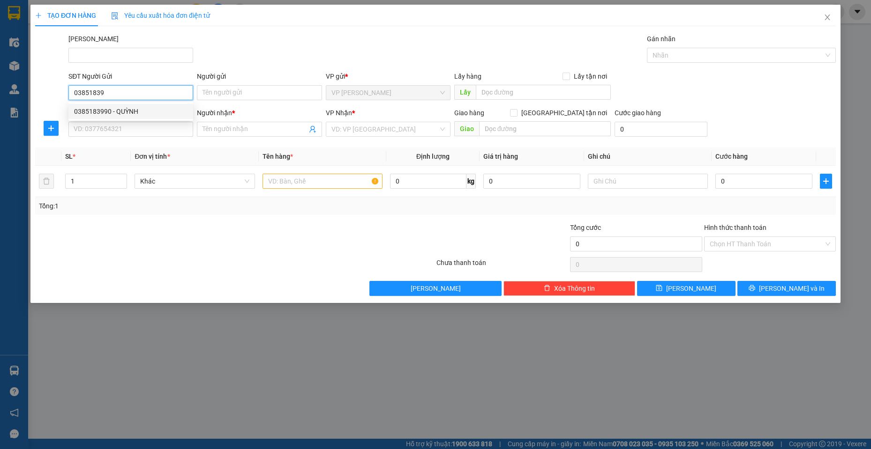
click at [143, 105] on div "0385183990 - QUỲNH" at bounding box center [130, 111] width 125 height 15
type input "0385183990"
type input "QUỲNH"
type input "0799943542"
type input "TRÂN"
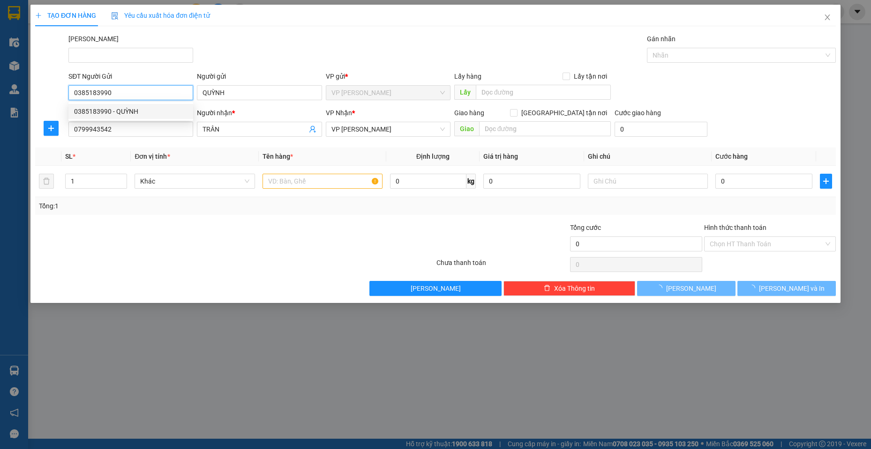
type input "30.000"
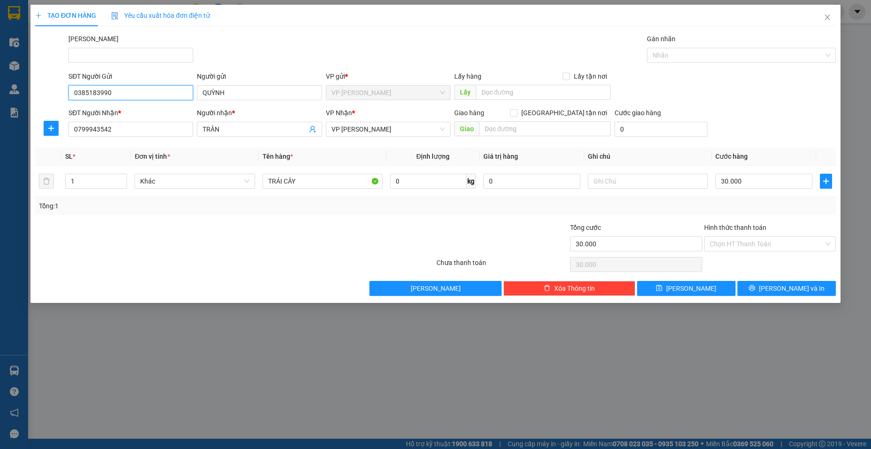
type input "0385183990"
click at [121, 139] on div "SĐT Người Nhận * 0799943542" at bounding box center [130, 124] width 125 height 33
click at [122, 132] on input "0799943542" at bounding box center [130, 129] width 125 height 15
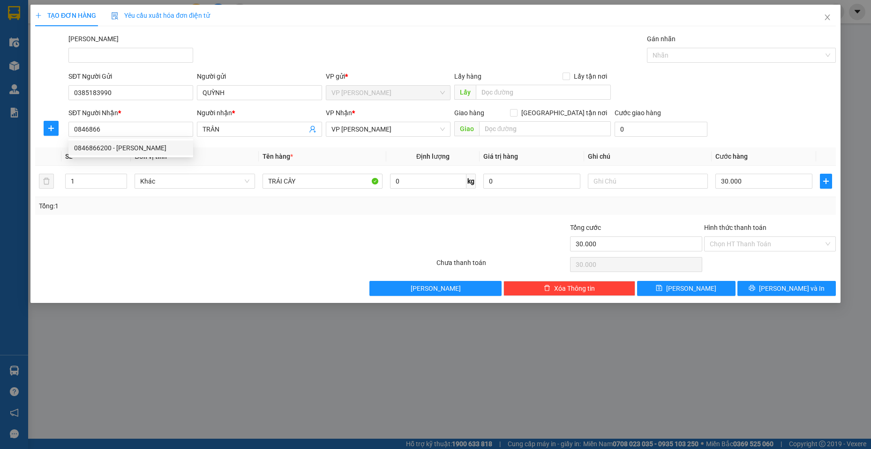
click at [123, 140] on div "0846866200 0846866200 - KIM THƯ" at bounding box center [130, 148] width 125 height 19
drag, startPoint x: 128, startPoint y: 122, endPoint x: 126, endPoint y: 126, distance: 4.8
click at [127, 125] on input "0846866" at bounding box center [130, 129] width 125 height 15
click at [127, 132] on input "0846866" at bounding box center [130, 129] width 125 height 15
click at [134, 145] on div "0846866200 - KIM THƯ" at bounding box center [130, 148] width 113 height 10
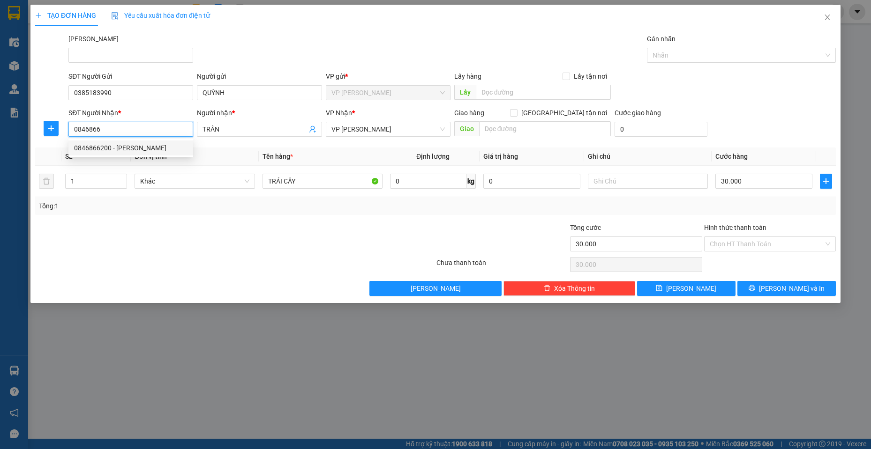
type input "0846866200"
type input "KIM THƯ"
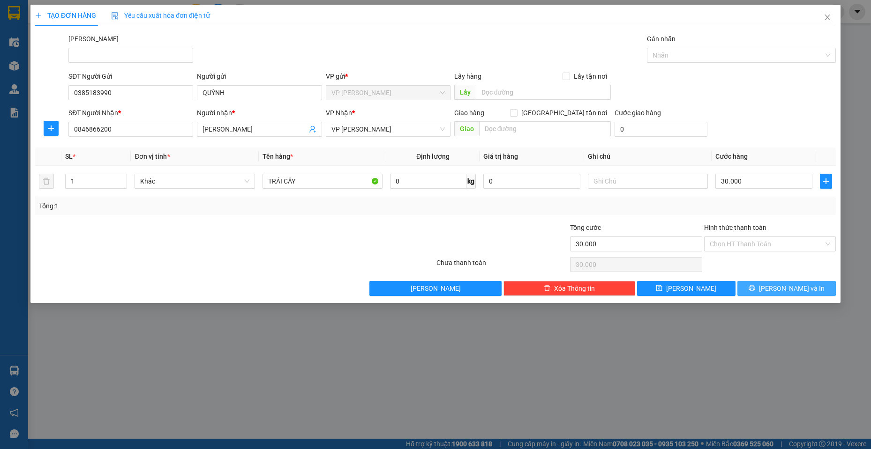
click at [788, 285] on span "[PERSON_NAME] và In" at bounding box center [792, 288] width 66 height 10
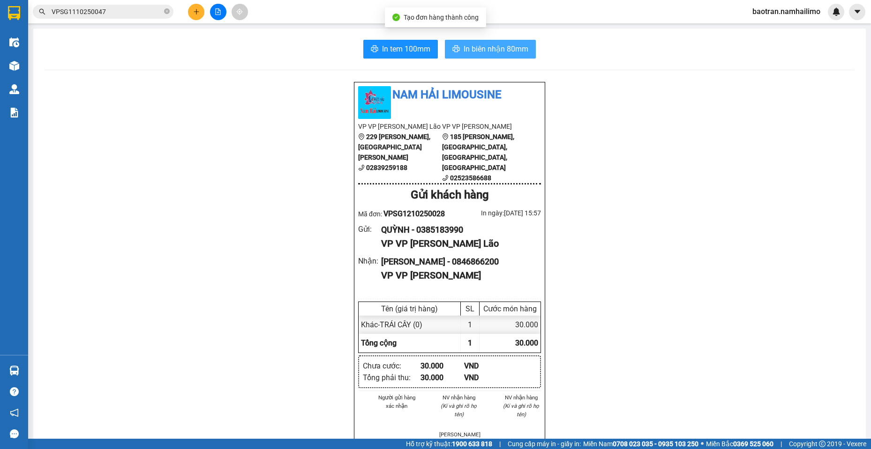
click at [492, 51] on span "In biên nhận 80mm" at bounding box center [495, 49] width 65 height 12
click at [129, 15] on input "VPSG1110250047" at bounding box center [107, 12] width 111 height 10
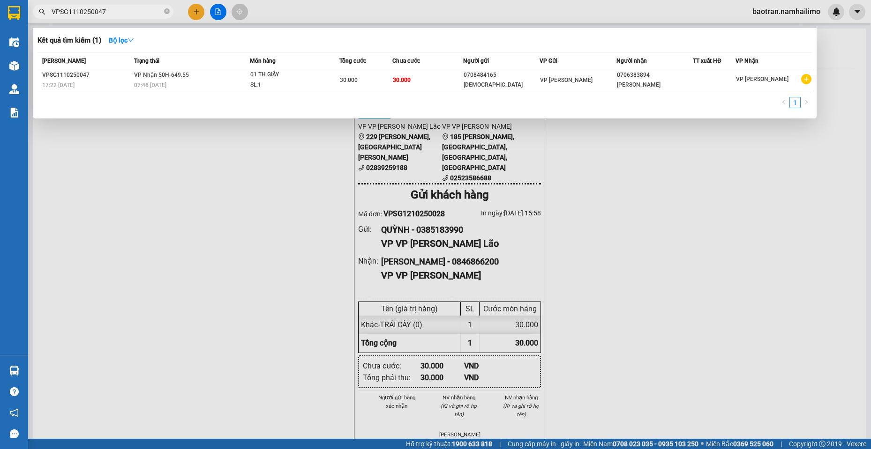
click at [129, 15] on input "VPSG1110250047" at bounding box center [107, 12] width 111 height 10
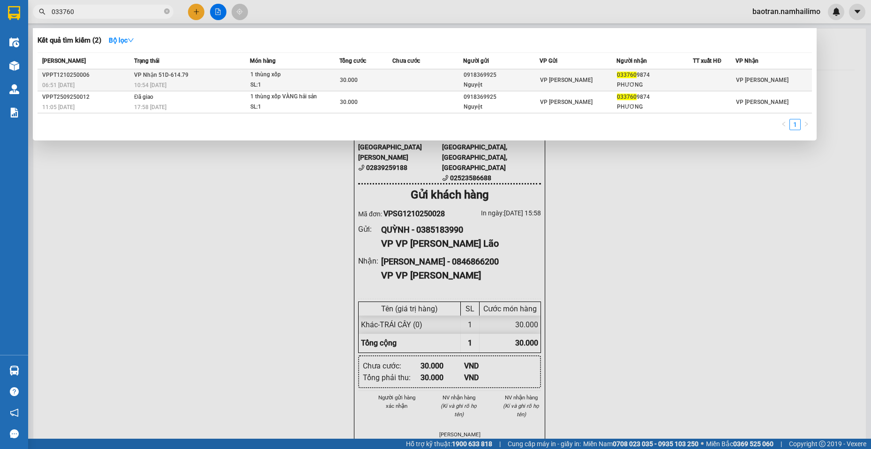
type input "033760"
click at [449, 75] on td at bounding box center [427, 80] width 71 height 22
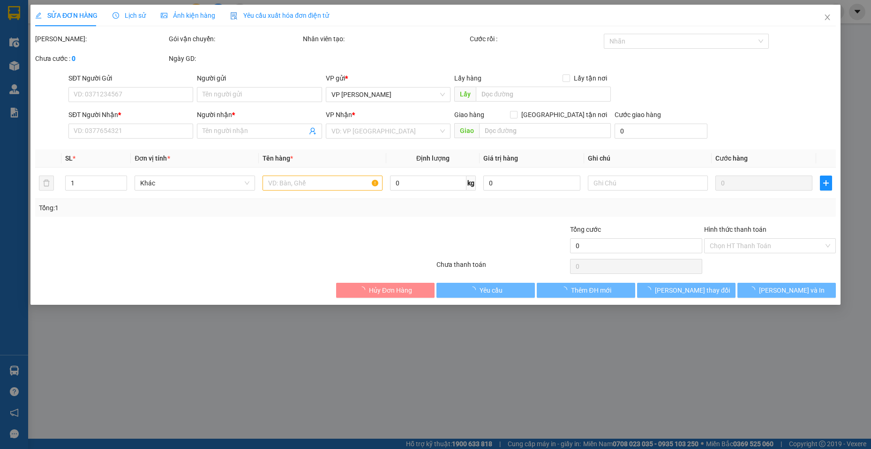
type input "0918369925"
type input "Nguyệt"
type input "0337609874"
type input "PHƯƠNG"
type input "30.000"
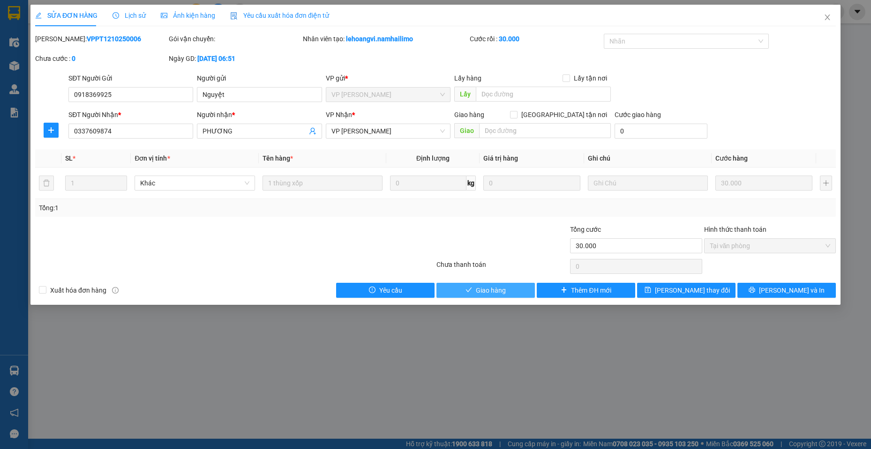
click at [490, 292] on span "Giao hàng" at bounding box center [491, 290] width 30 height 10
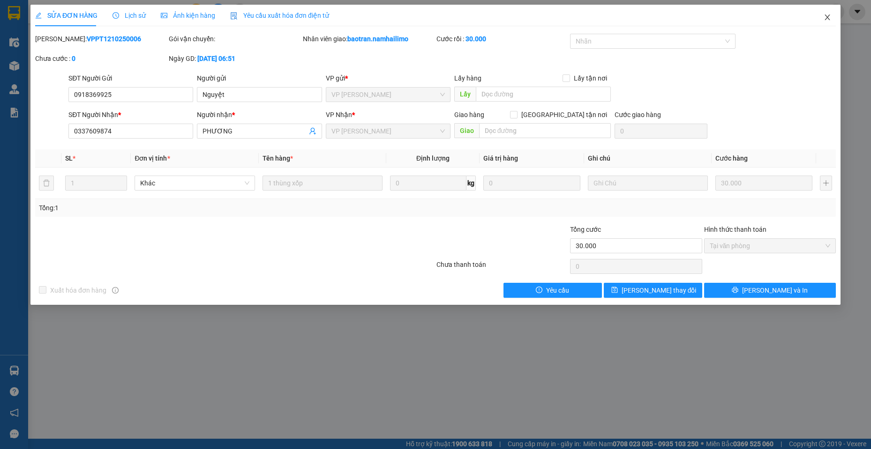
click at [829, 14] on span "Close" at bounding box center [827, 18] width 26 height 26
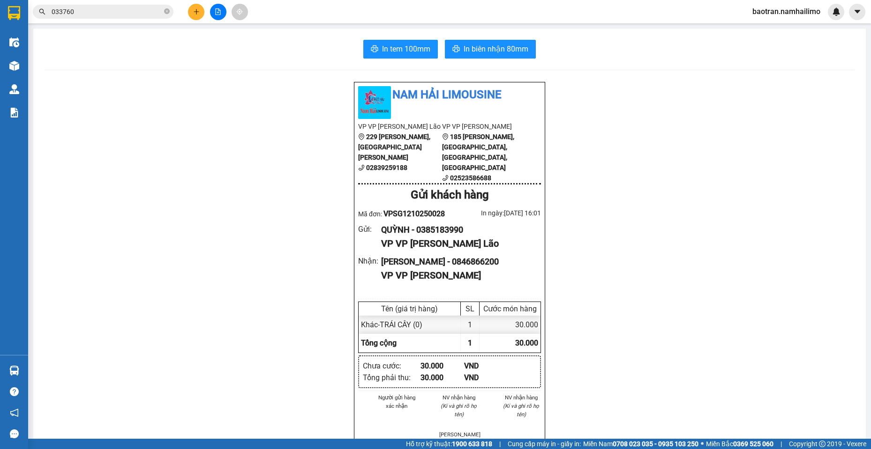
click at [134, 15] on input "033760" at bounding box center [107, 12] width 111 height 10
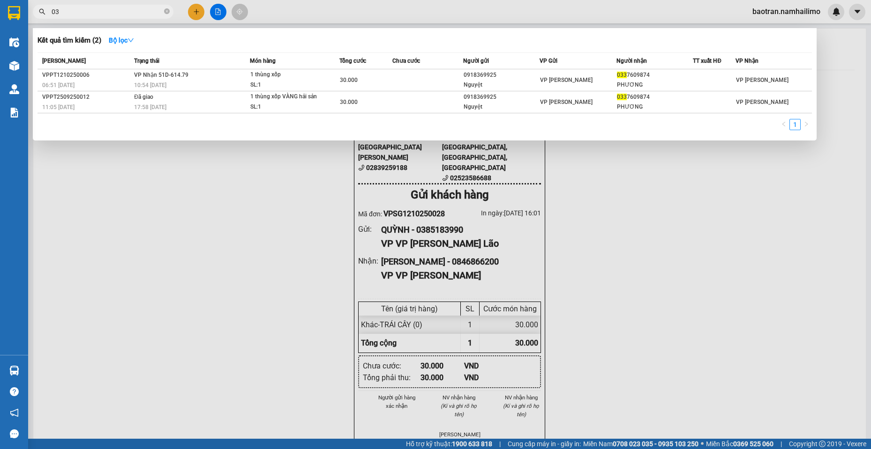
type input "0"
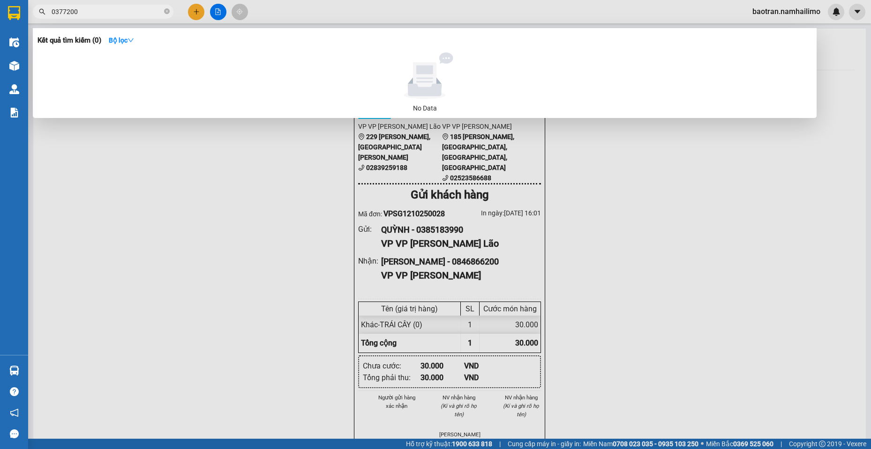
drag, startPoint x: 95, startPoint y: 12, endPoint x: 21, endPoint y: 5, distance: 74.4
click at [13, 7] on section "Kết quả tìm kiếm ( 0 ) Bộ lọc No Data 0377200 baotran.namhailimo Điều hành xe K…" at bounding box center [435, 224] width 871 height 449
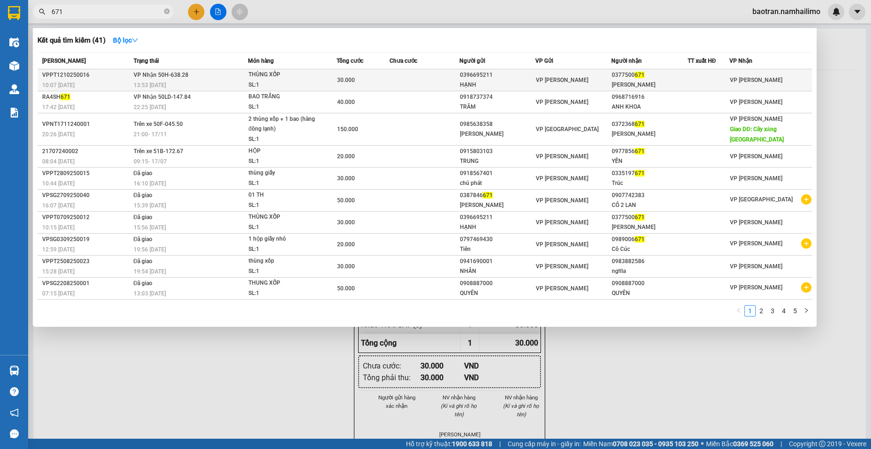
type input "671"
click at [424, 82] on td at bounding box center [424, 80] width 70 height 22
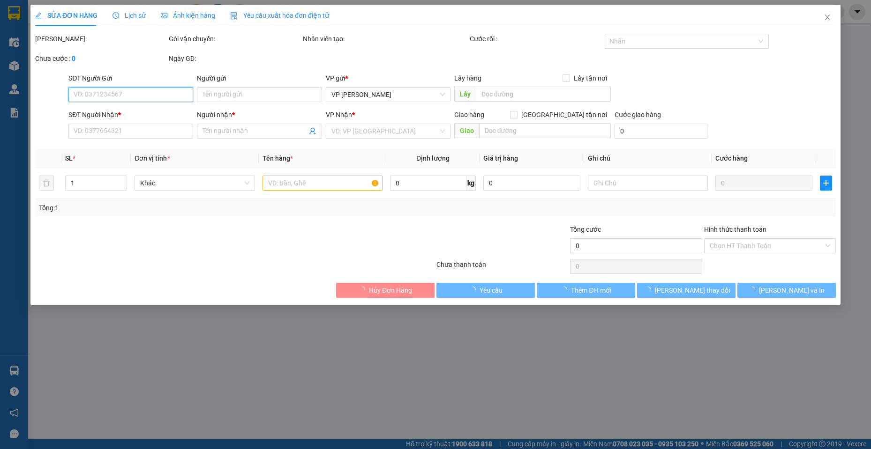
type input "0396695211"
type input "HẠNH"
type input "0377500671"
type input "[PERSON_NAME]"
type input "30.000"
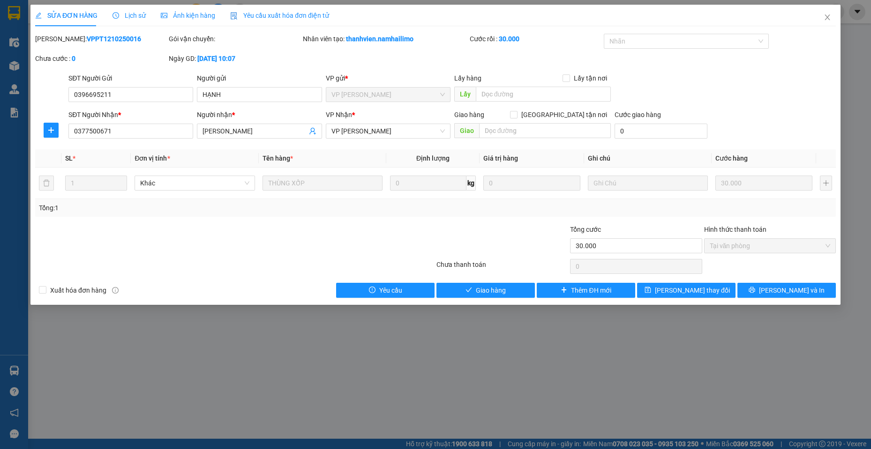
click at [157, 232] on div at bounding box center [168, 240] width 268 height 33
click at [501, 286] on span "Giao hàng" at bounding box center [491, 290] width 30 height 10
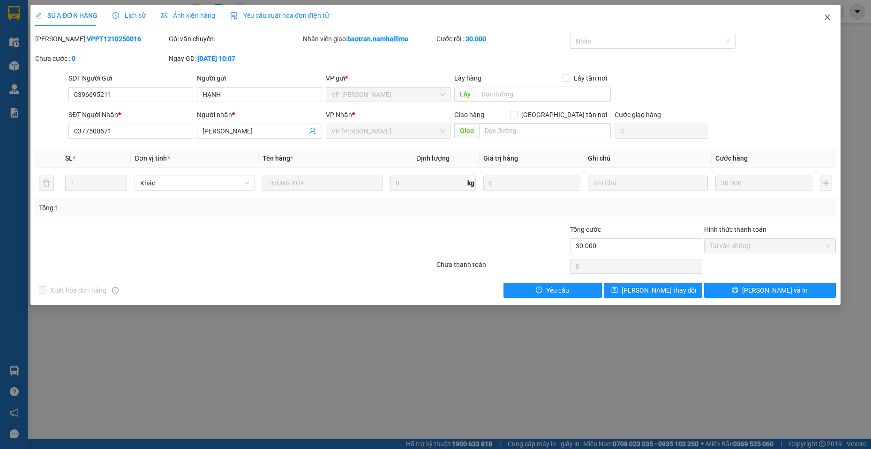
drag, startPoint x: 829, startPoint y: 11, endPoint x: 860, endPoint y: 43, distance: 44.4
click at [831, 12] on span "Close" at bounding box center [827, 18] width 26 height 26
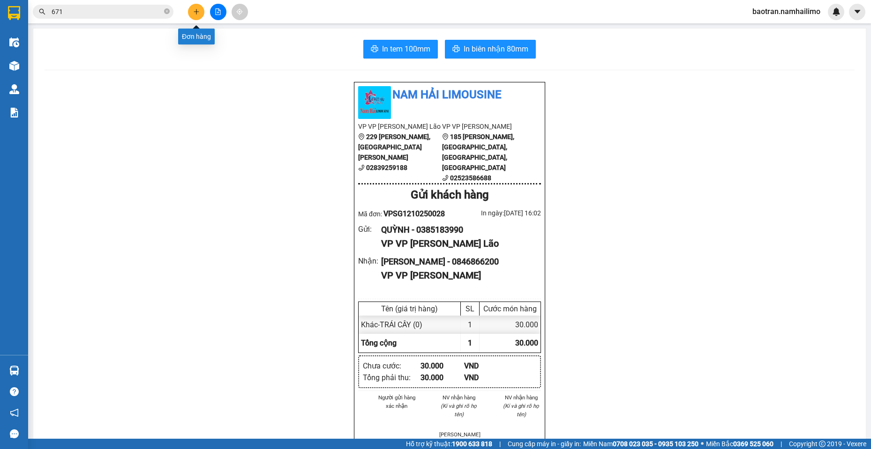
click at [187, 16] on div at bounding box center [218, 12] width 70 height 16
click at [198, 15] on button at bounding box center [196, 12] width 16 height 16
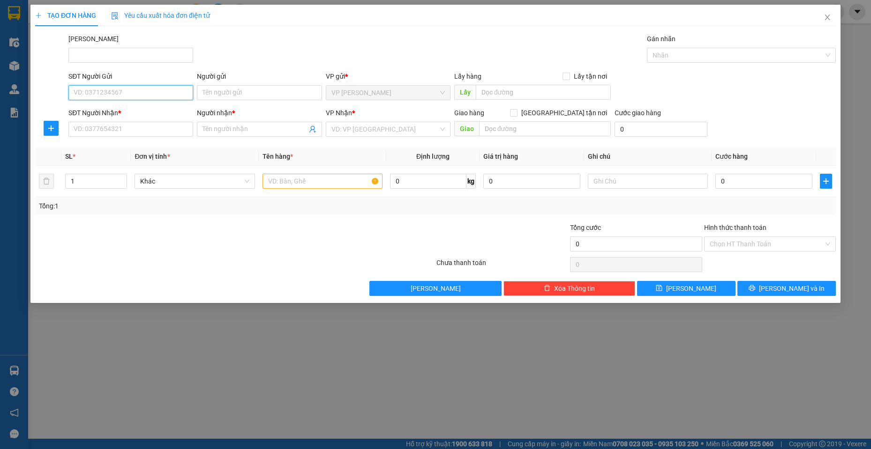
drag, startPoint x: 140, startPoint y: 90, endPoint x: 170, endPoint y: 85, distance: 30.4
click at [152, 89] on input "SĐT Người Gửi" at bounding box center [130, 92] width 125 height 15
click at [119, 109] on div "0949125739 - Nhung" at bounding box center [130, 111] width 113 height 10
type input "0949125739"
type input "Nhung"
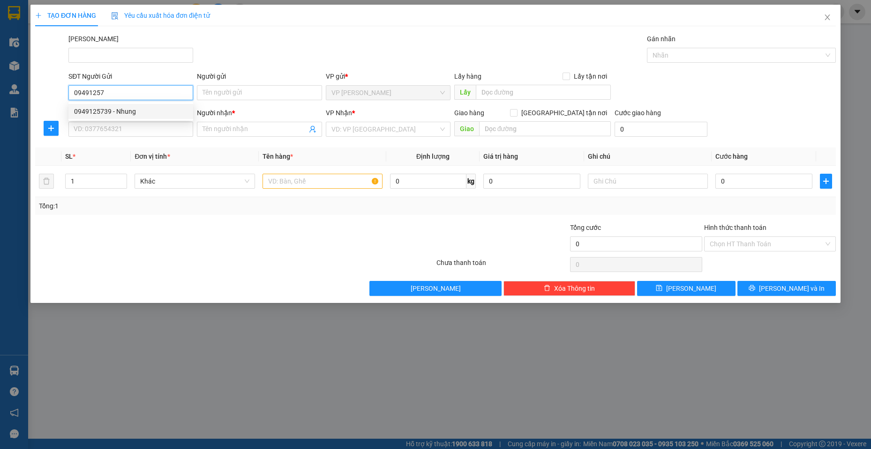
type input "0937760141"
type input "Tuyet"
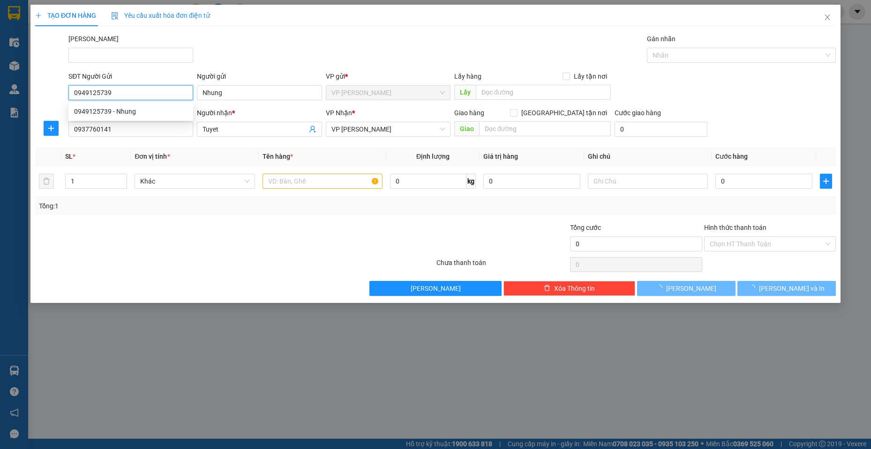
type input "30.000"
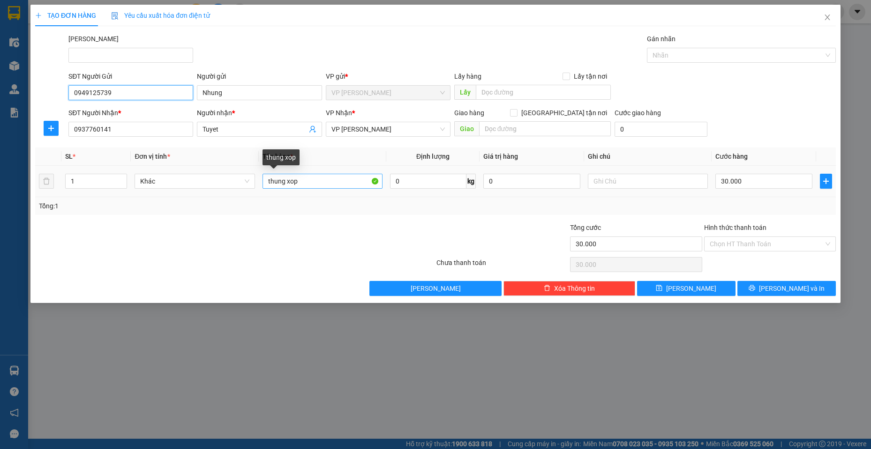
type input "0949125739"
drag, startPoint x: 327, startPoint y: 179, endPoint x: 166, endPoint y: 161, distance: 162.2
click at [166, 161] on table "SL * Đơn vị tính * Tên hàng * Định lượng Giá trị hàng Ghi chú Cước hàng 1 Khác …" at bounding box center [435, 173] width 800 height 50
type input "THÙNG GIẤY"
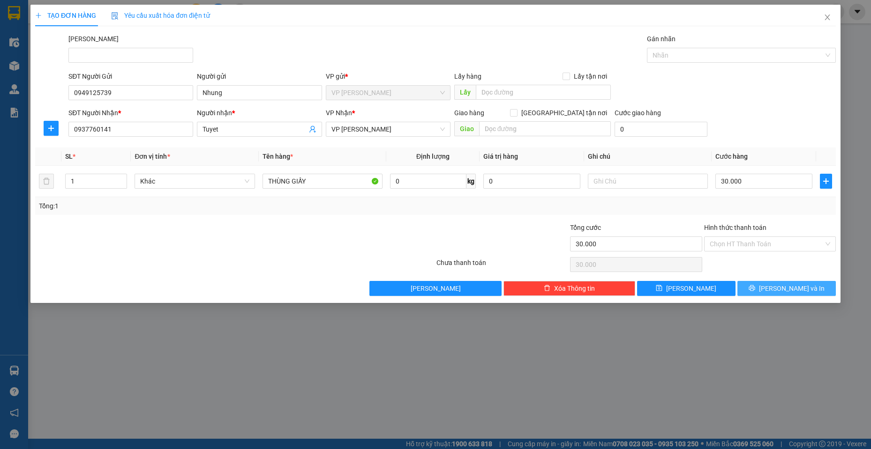
click at [790, 288] on span "[PERSON_NAME] và In" at bounding box center [792, 288] width 66 height 10
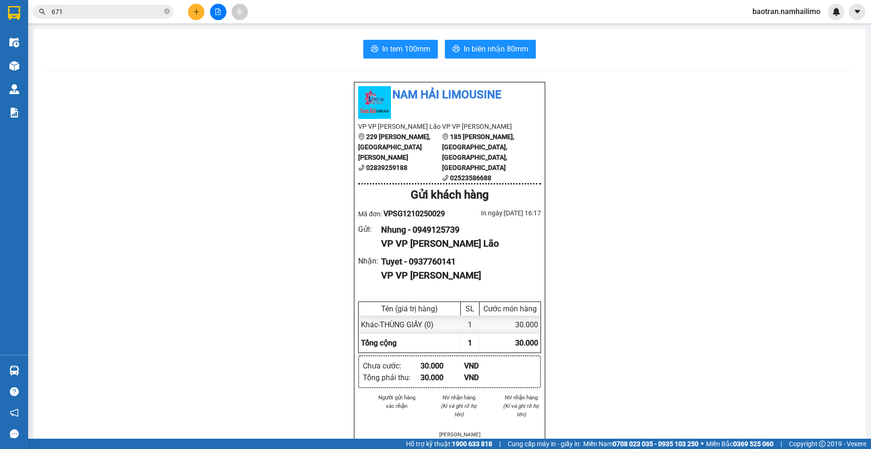
click at [824, 139] on div "Nam Hải Limousine VP VP Phạm Ngũ Lão 229 Phạm Ngũ Lão, Phường Phạm Ngũ Lão, Quậ…" at bounding box center [450, 457] width 810 height 751
click at [201, 10] on button at bounding box center [196, 12] width 16 height 16
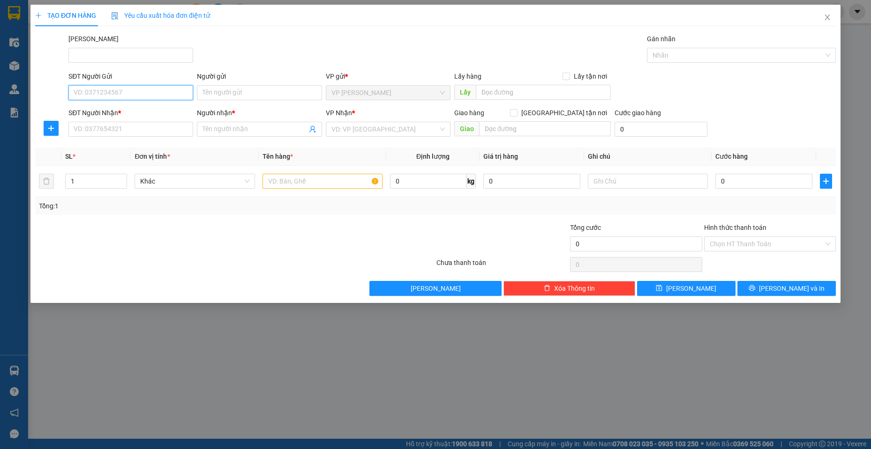
click at [119, 89] on input "SĐT Người Gửi" at bounding box center [130, 92] width 125 height 15
type input "0862165020"
click at [273, 97] on input "Người gửi" at bounding box center [259, 92] width 125 height 15
type input "S"
type input "T"
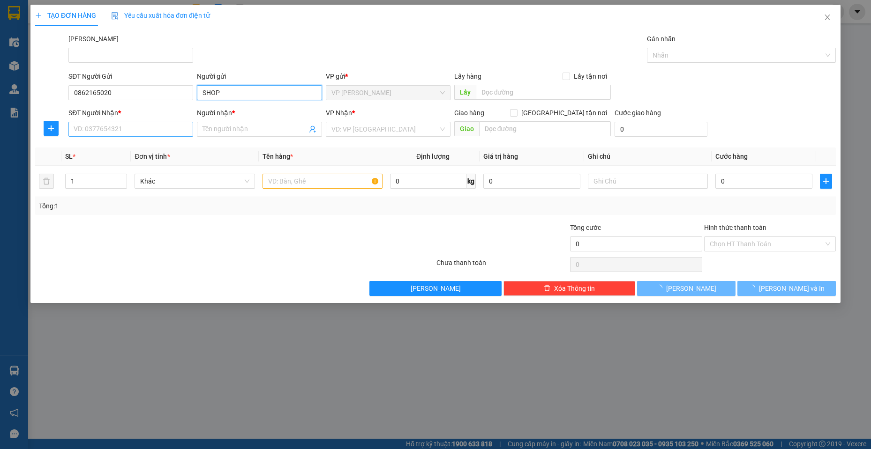
type input "SHOP"
click at [136, 134] on input "SĐT Người Nhận *" at bounding box center [130, 129] width 125 height 15
type input "0908983947"
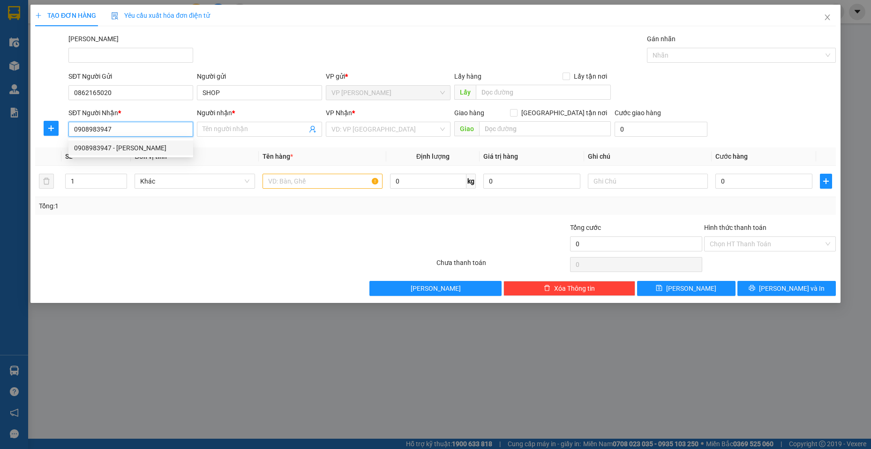
drag, startPoint x: 132, startPoint y: 151, endPoint x: 290, endPoint y: 105, distance: 164.3
click at [134, 150] on div "0908983947 - ngọc" at bounding box center [130, 148] width 113 height 10
type input "ngọc"
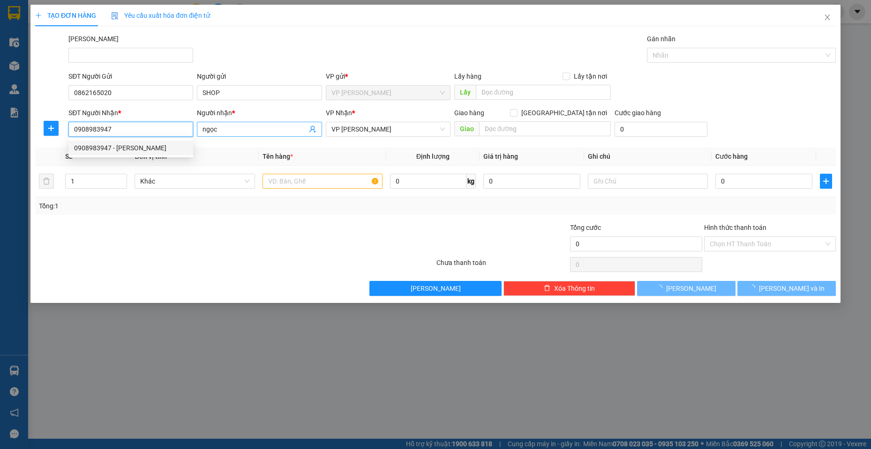
type input "30.000"
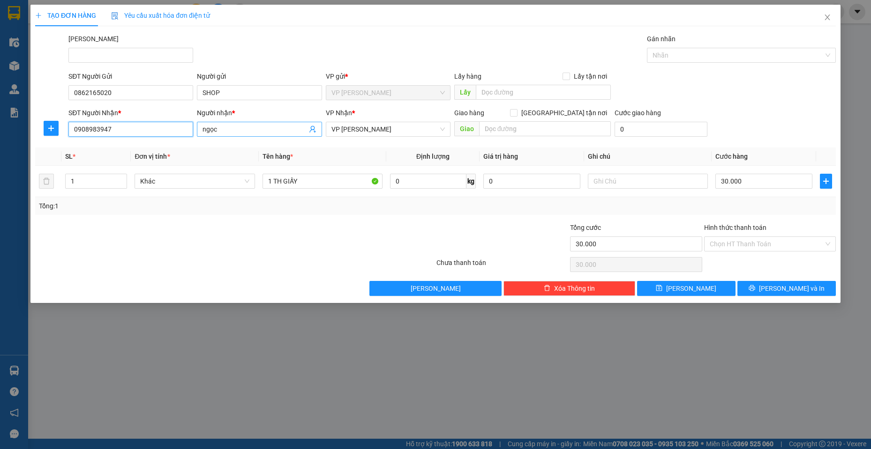
type input "0908983947"
drag, startPoint x: 255, startPoint y: 131, endPoint x: 114, endPoint y: 149, distance: 142.1
click at [116, 146] on div "Transit Pickup Surcharge Ids Transit Deliver Surcharge Ids Transit Deliver Surc…" at bounding box center [435, 165] width 800 height 262
type input "NGỌC TINA"
click at [782, 283] on span "[PERSON_NAME] và In" at bounding box center [792, 288] width 66 height 10
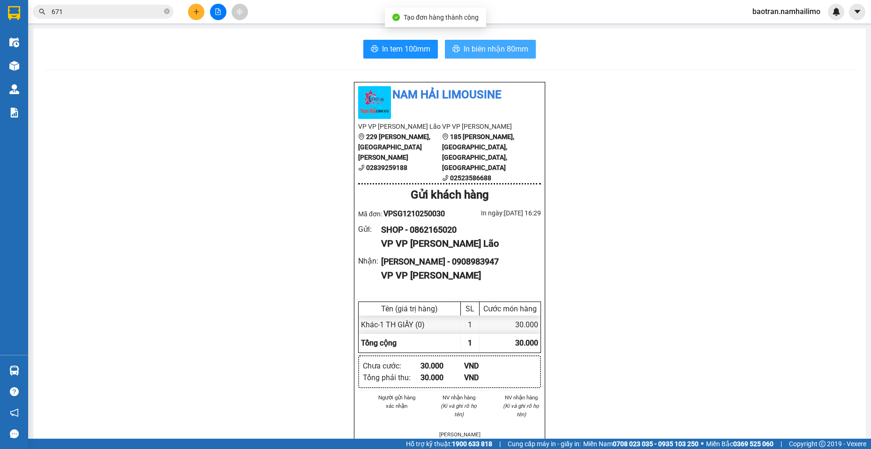
click at [491, 41] on button "In biên nhận 80mm" at bounding box center [490, 49] width 91 height 19
drag, startPoint x: 783, startPoint y: 240, endPoint x: 790, endPoint y: 237, distance: 7.2
click at [786, 240] on div "Nam Hải Limousine VP VP Phạm Ngũ Lão 229 Phạm Ngũ Lão, Phường Phạm Ngũ Lão, Quậ…" at bounding box center [450, 457] width 810 height 751
click at [108, 222] on div "Nam Hải Limousine VP VP Phạm Ngũ Lão 229 Phạm Ngũ Lão, Phường Phạm Ngũ Lão, Quậ…" at bounding box center [450, 457] width 810 height 751
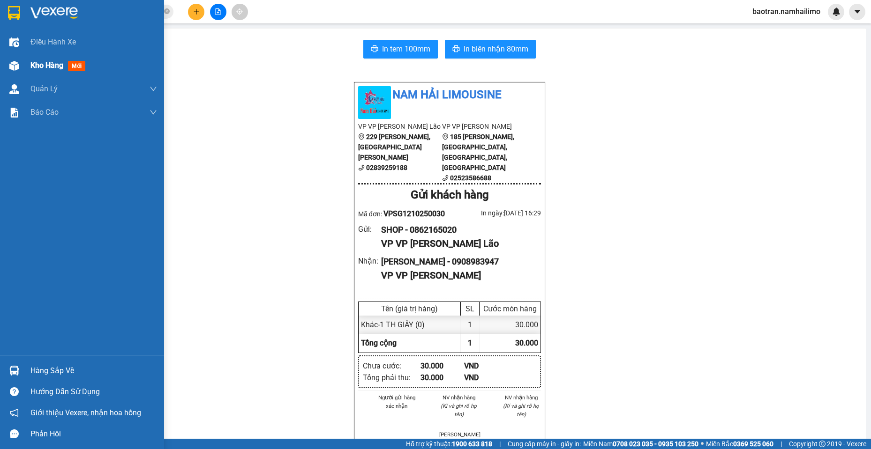
click at [25, 70] on div "Kho hàng mới" at bounding box center [82, 65] width 164 height 23
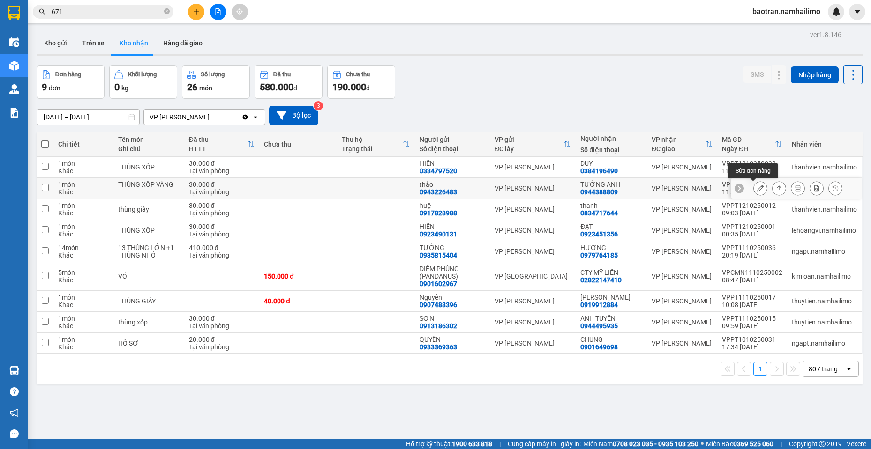
click at [757, 185] on icon at bounding box center [760, 188] width 7 height 7
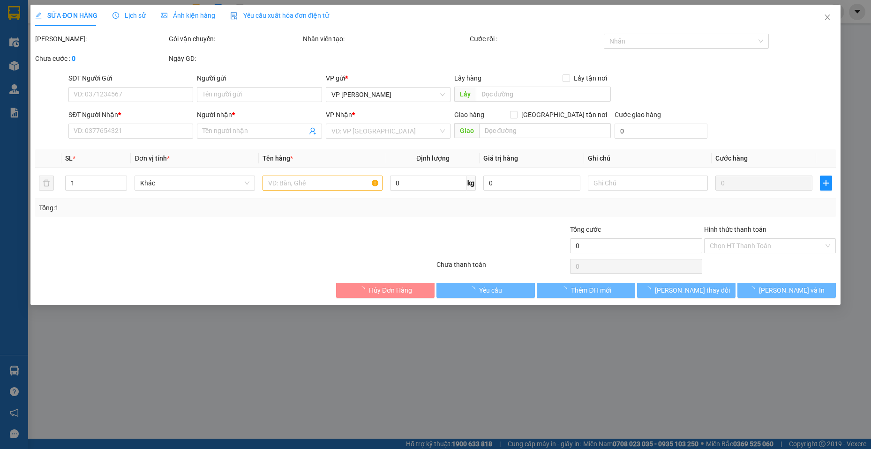
type input "0943226483"
type input "thảo"
type input "0944388809"
type input "TƯỜNG ANH"
type input "30.000"
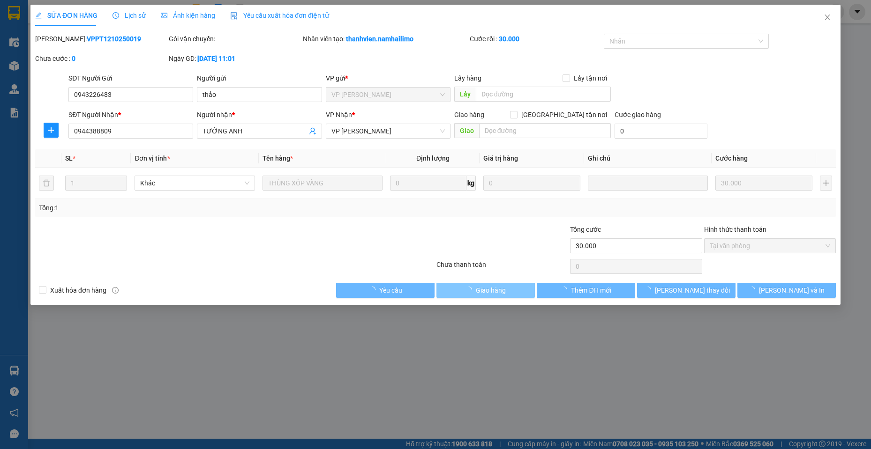
click at [501, 288] on span "Giao hàng" at bounding box center [491, 290] width 30 height 10
click at [825, 16] on icon "close" at bounding box center [826, 17] width 7 height 7
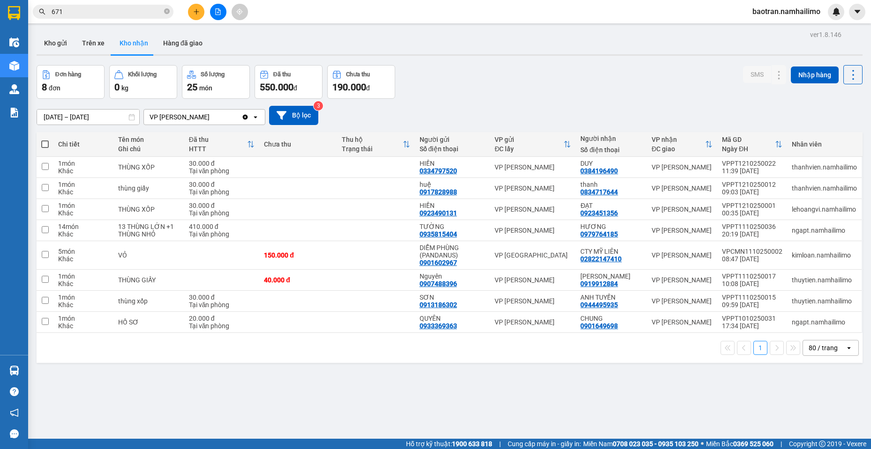
click at [195, 8] on button at bounding box center [196, 12] width 16 height 16
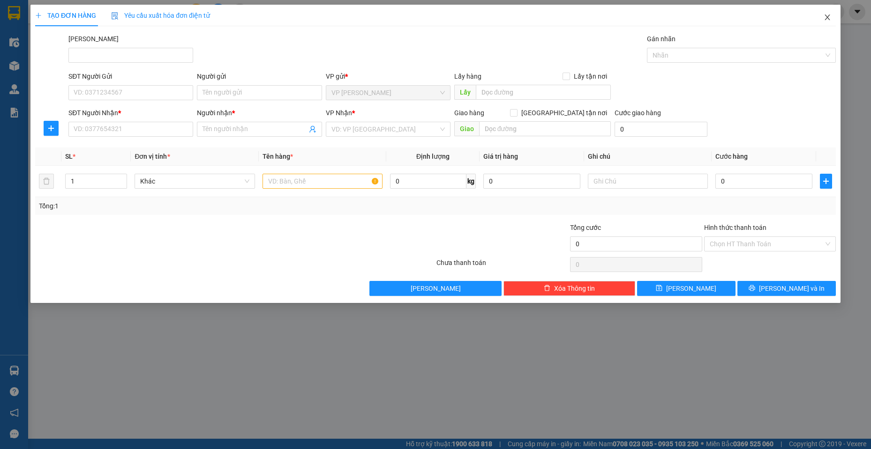
click at [833, 16] on span "Close" at bounding box center [827, 18] width 26 height 26
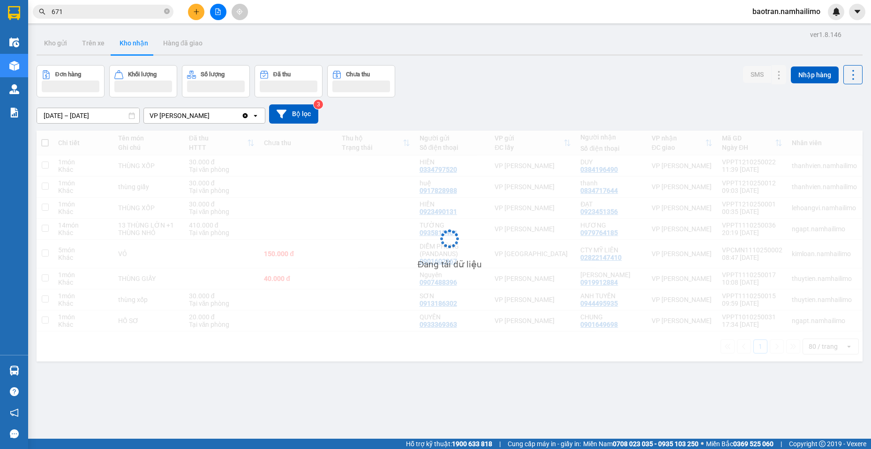
click at [97, 12] on input "671" at bounding box center [107, 12] width 111 height 10
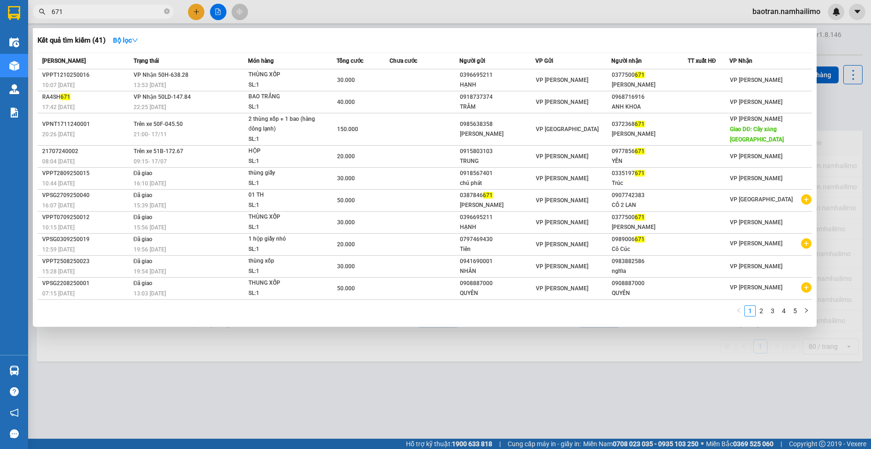
click at [97, 12] on input "671" at bounding box center [107, 12] width 111 height 10
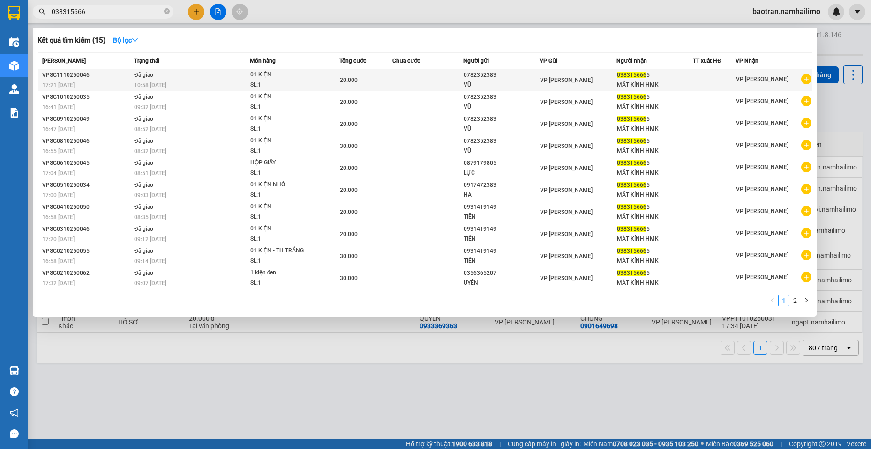
type input "038315666"
click at [807, 81] on icon "plus-circle" at bounding box center [806, 79] width 10 height 10
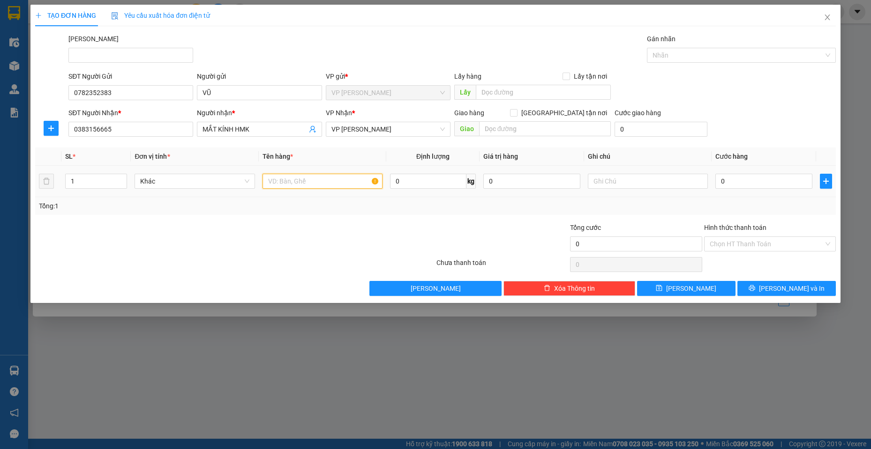
click at [345, 176] on input "text" at bounding box center [322, 181] width 120 height 15
type input "H"
type input "HỘP NHỎ"
type input "2"
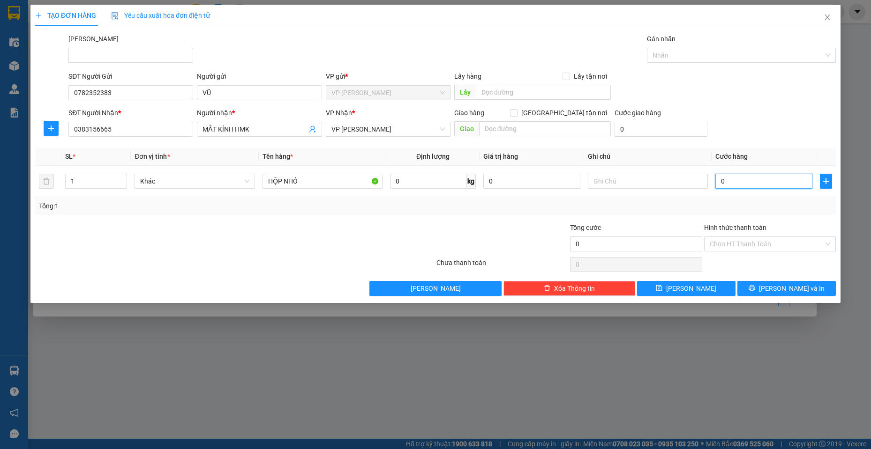
type input "2"
type input "20"
type input "20.000"
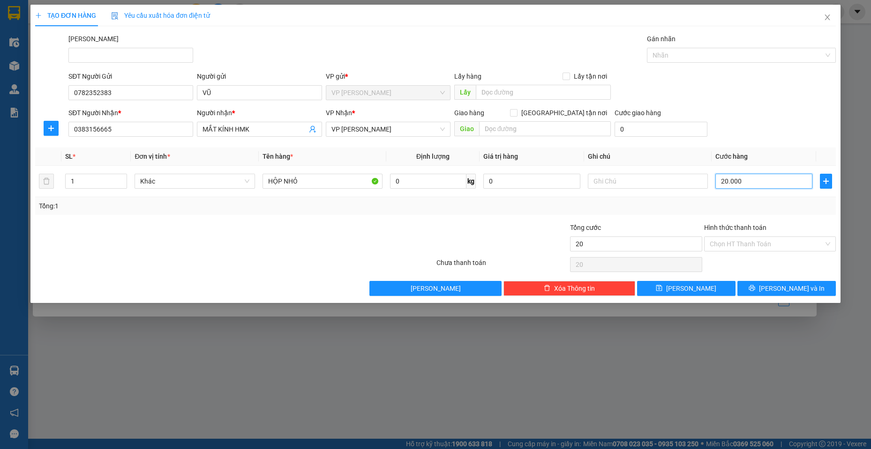
type input "20.000"
click at [808, 281] on button "[PERSON_NAME] và In" at bounding box center [786, 288] width 98 height 15
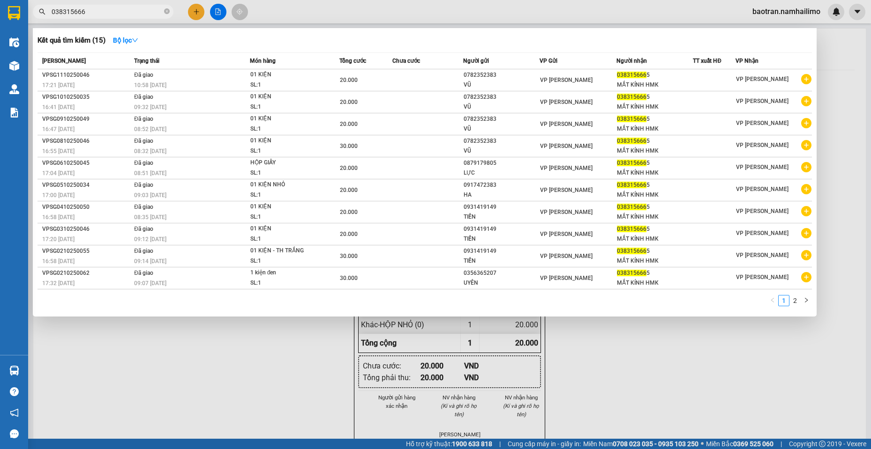
drag, startPoint x: 679, startPoint y: 368, endPoint x: 357, endPoint y: 142, distance: 393.5
click at [664, 360] on div at bounding box center [435, 224] width 871 height 449
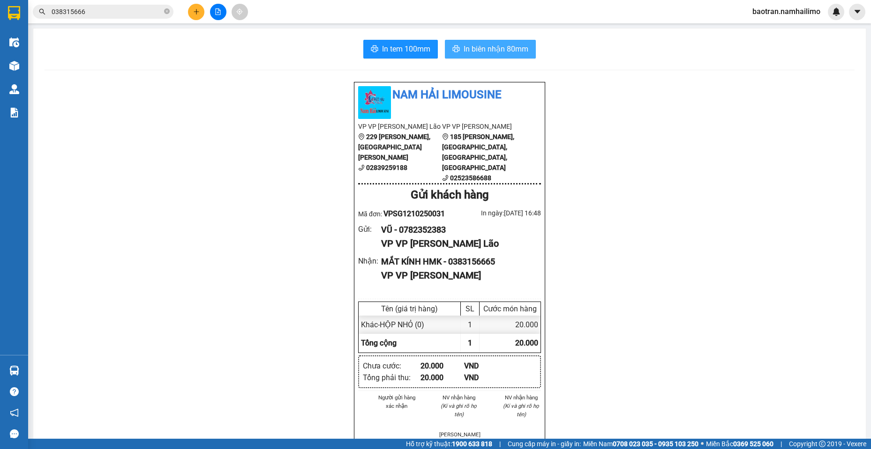
click at [517, 50] on span "In biên nhận 80mm" at bounding box center [495, 49] width 65 height 12
click at [199, 7] on button at bounding box center [196, 12] width 16 height 16
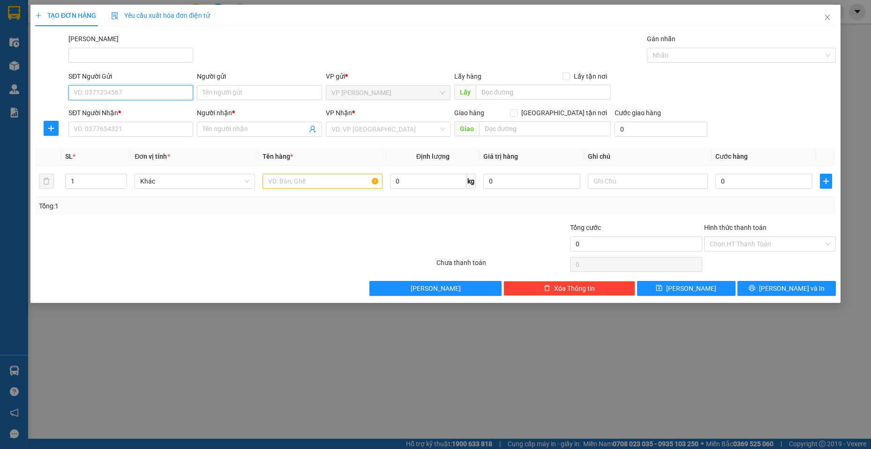
click at [149, 87] on input "SĐT Người Gửi" at bounding box center [130, 92] width 125 height 15
type input "0397483832"
click at [258, 92] on input "Người gửi" at bounding box center [259, 92] width 125 height 15
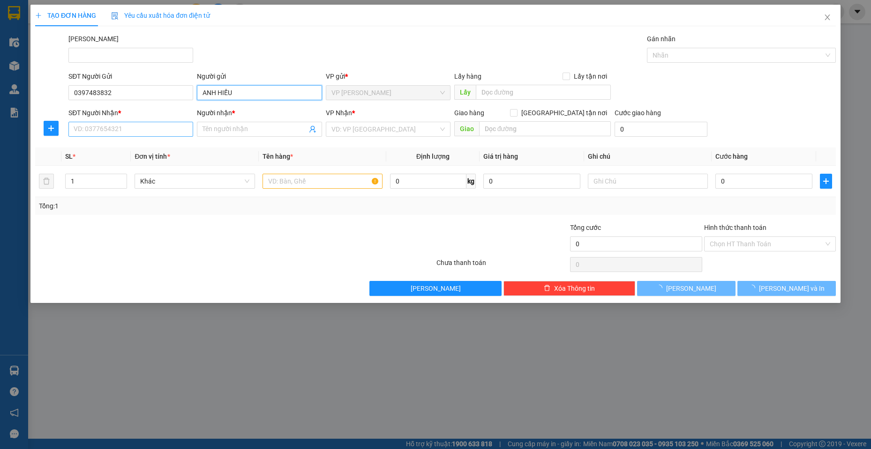
type input "ANH HIẾU"
drag, startPoint x: 97, startPoint y: 130, endPoint x: 0, endPoint y: 158, distance: 101.4
click at [78, 130] on input "SĐT Người Nhận *" at bounding box center [130, 129] width 125 height 15
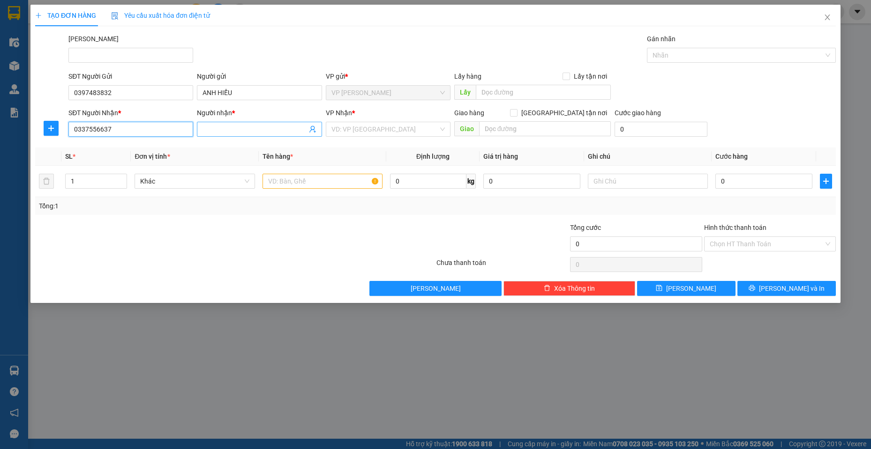
type input "0337556637"
click at [242, 129] on input "Người nhận *" at bounding box center [254, 129] width 104 height 10
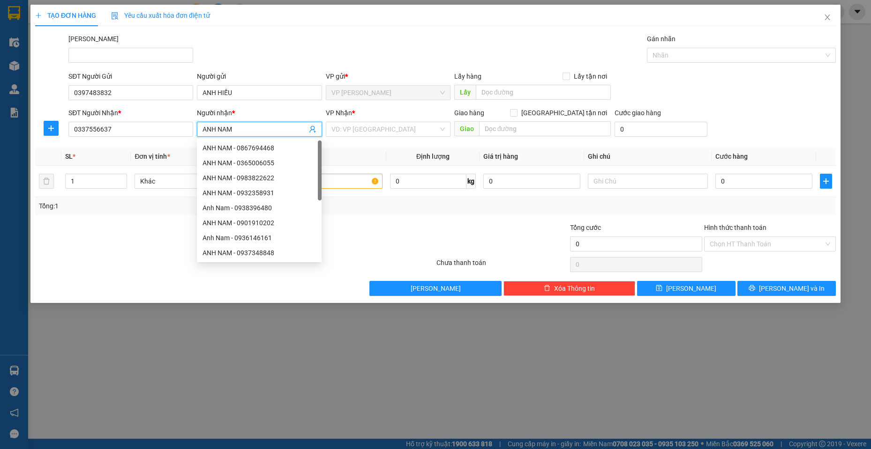
type input "ANH NAM"
click at [374, 139] on div "VP Nhận * VD: VP Sài Gòn" at bounding box center [388, 124] width 125 height 33
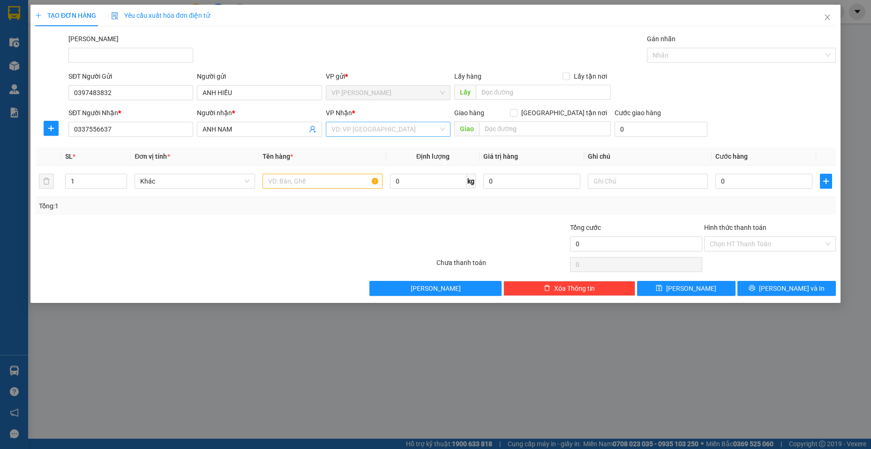
click at [377, 127] on input "search" at bounding box center [384, 129] width 107 height 14
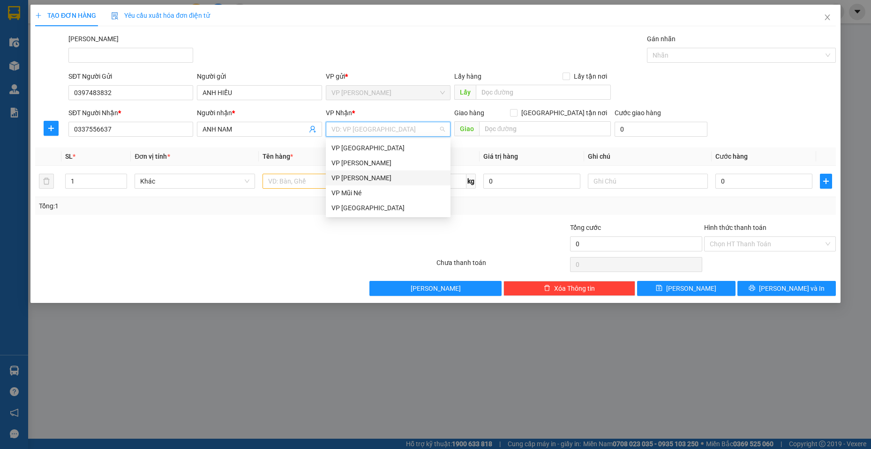
click at [365, 179] on div "VP [PERSON_NAME]" at bounding box center [387, 178] width 113 height 10
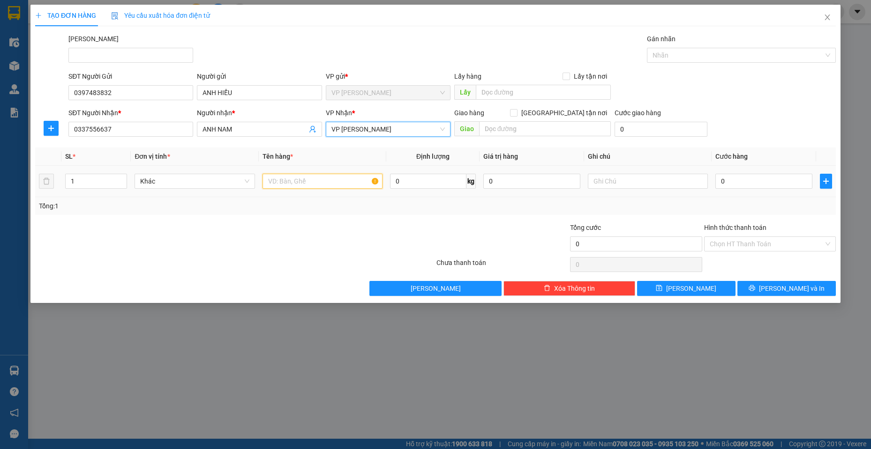
drag, startPoint x: 335, startPoint y: 181, endPoint x: 345, endPoint y: 67, distance: 114.8
click at [346, 179] on input "text" at bounding box center [322, 181] width 120 height 15
type input "KIỆN NHỎ XÍU"
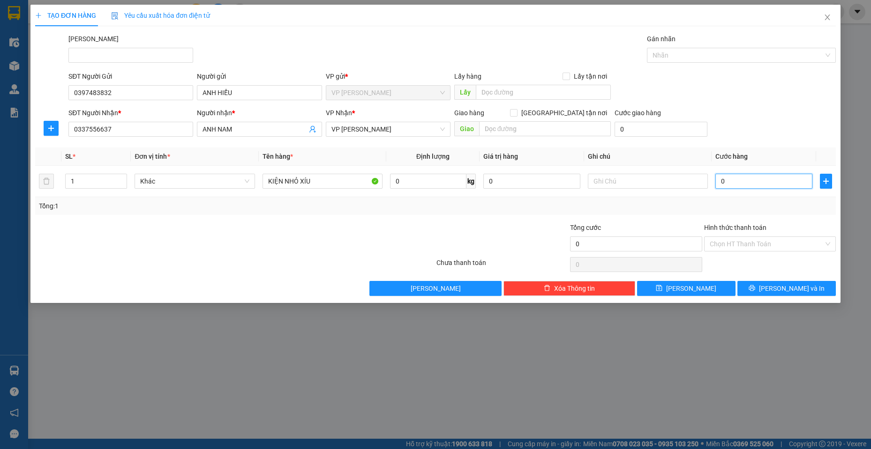
type input "02"
type input "2"
type input "020"
type input "20"
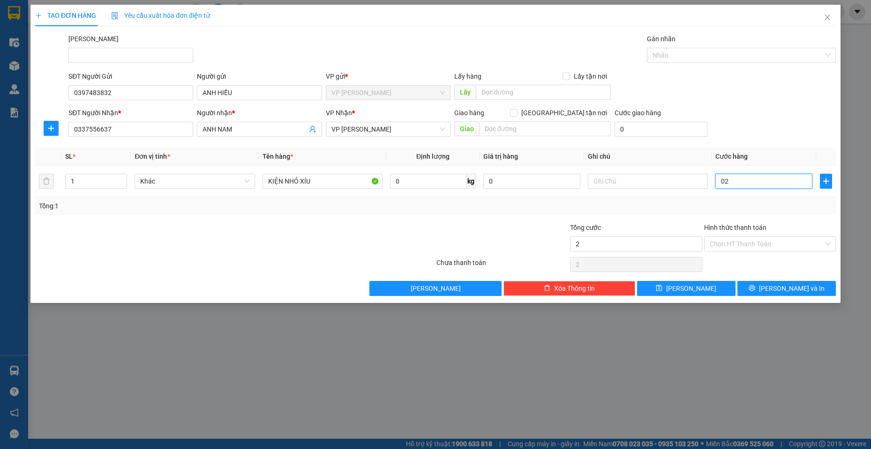
type input "20"
type input "0.200"
type input "200"
type input "02.000"
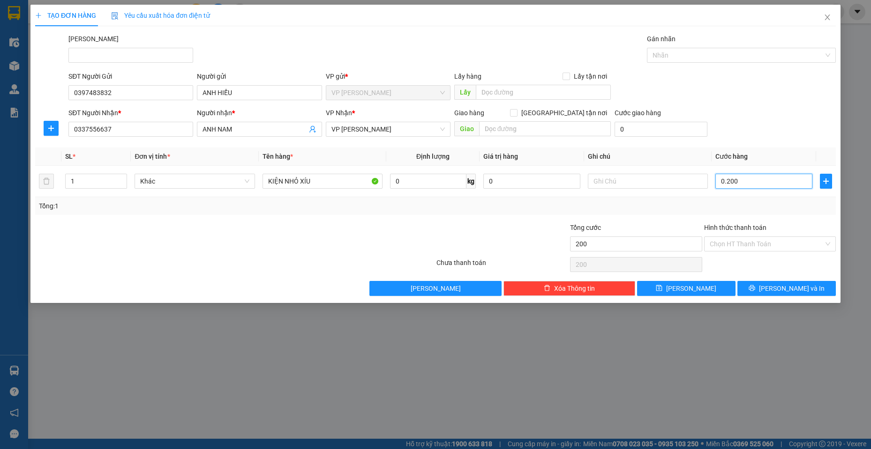
type input "2.000"
type input "020.000"
type input "20.000"
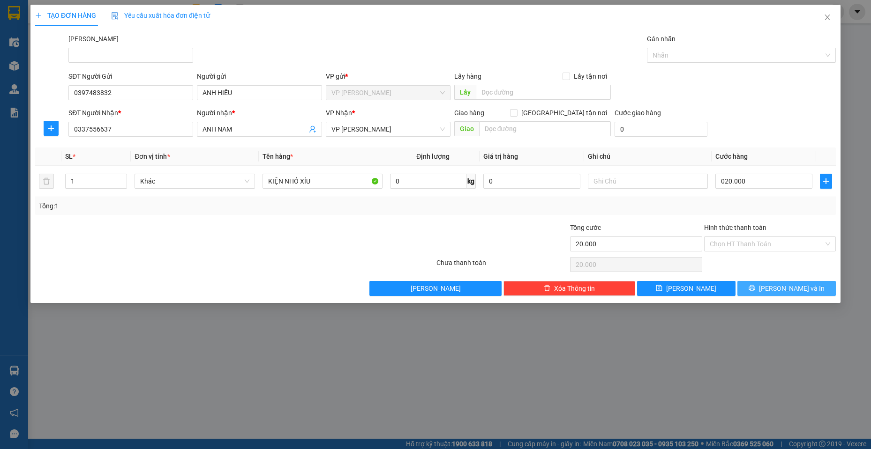
type input "20.000"
click at [787, 284] on span "[PERSON_NAME] và In" at bounding box center [792, 288] width 66 height 10
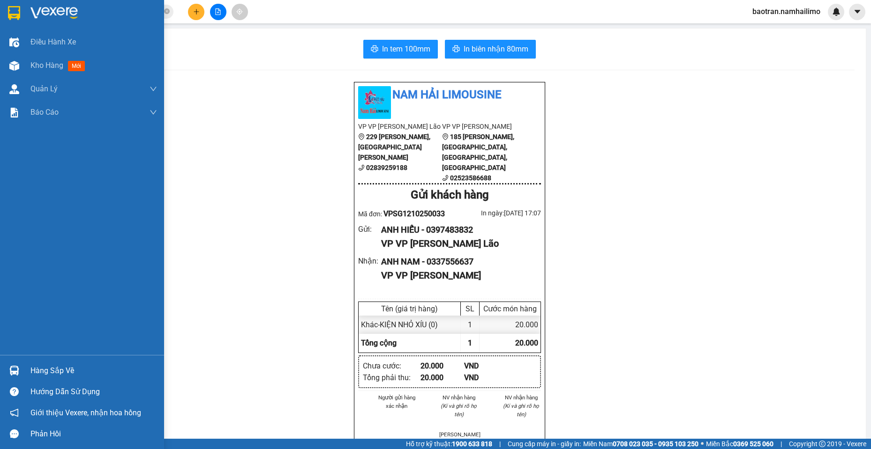
click at [22, 372] on div at bounding box center [14, 371] width 16 height 16
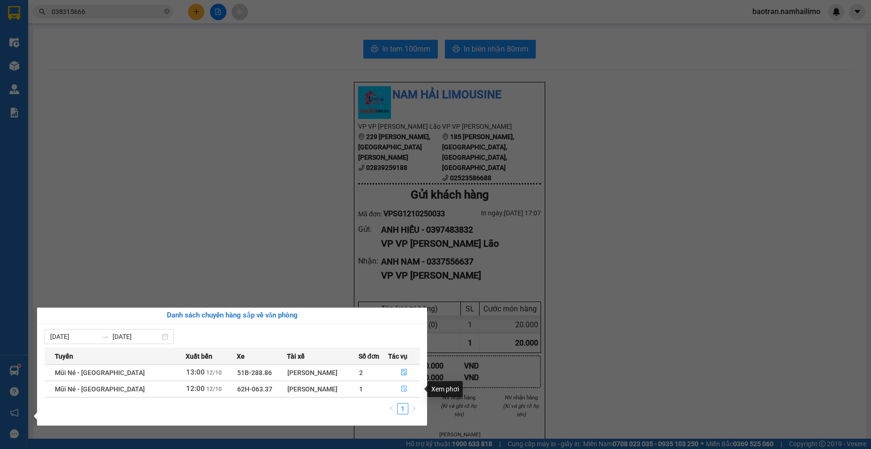
click at [403, 388] on icon "file-done" at bounding box center [404, 389] width 7 height 7
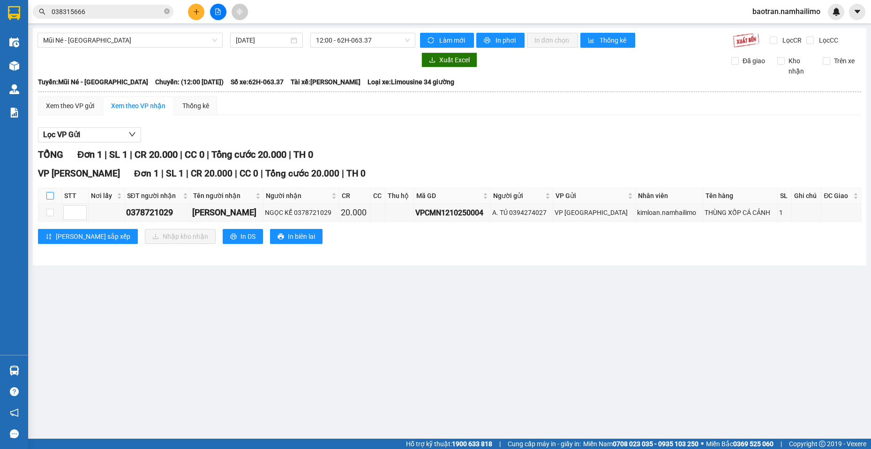
click at [46, 198] on input "checkbox" at bounding box center [49, 195] width 7 height 7
checkbox input "true"
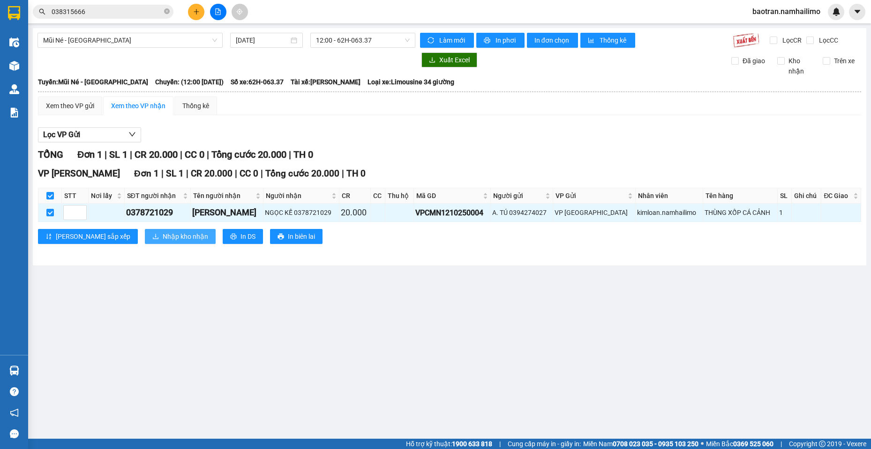
click at [163, 235] on span "Nhập kho nhận" at bounding box center [185, 236] width 45 height 10
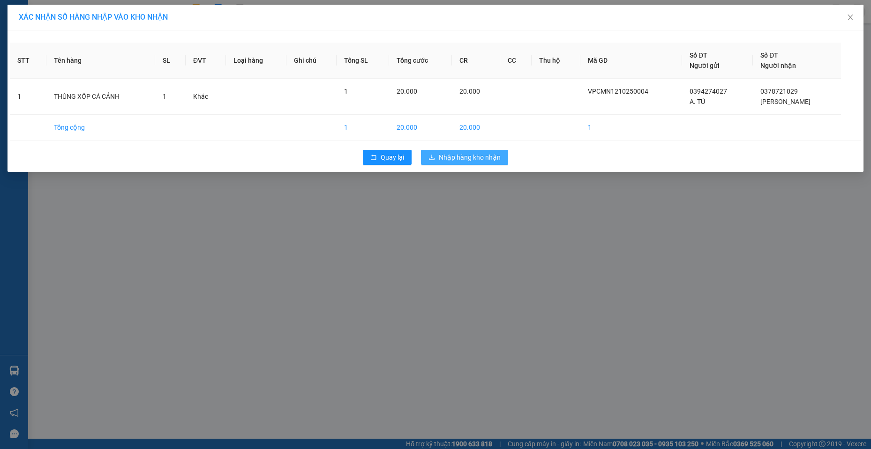
click at [449, 160] on span "Nhập hàng kho nhận" at bounding box center [470, 157] width 62 height 10
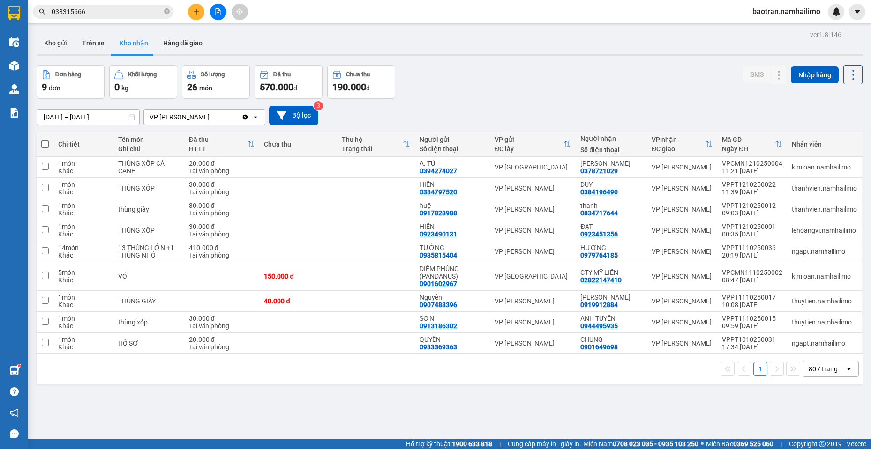
click at [106, 13] on input "038315666" at bounding box center [107, 12] width 111 height 10
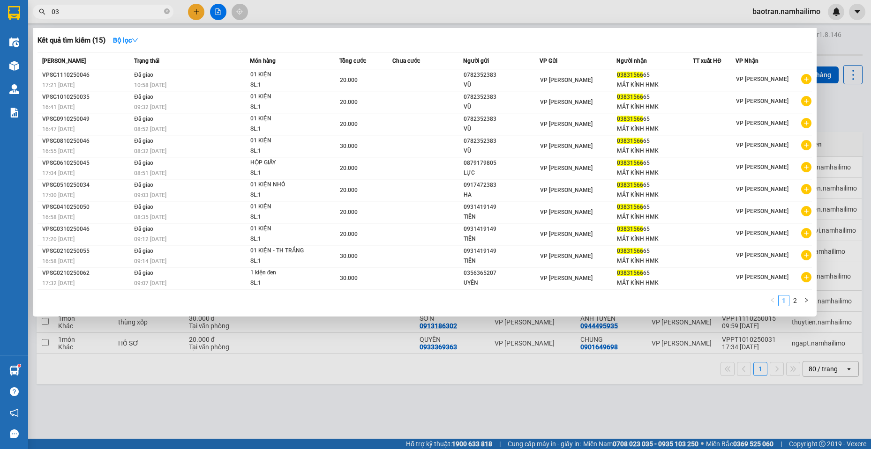
type input "0"
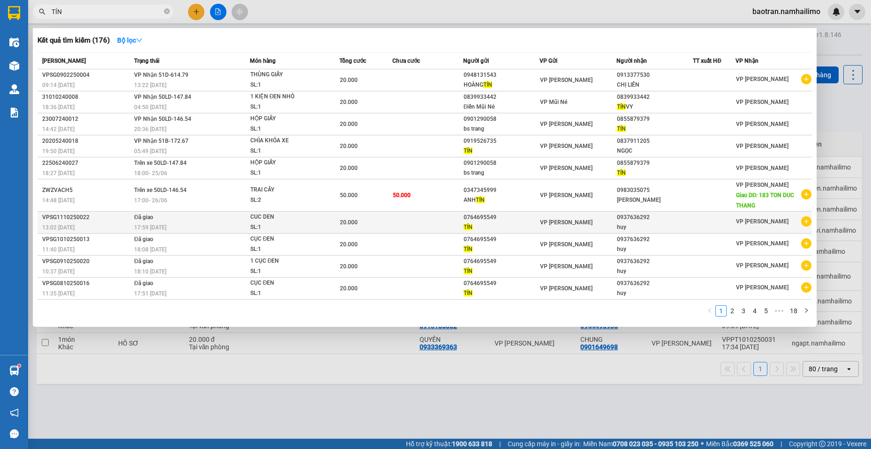
type input "TÍN"
click at [801, 221] on icon "plus-circle" at bounding box center [806, 221] width 10 height 10
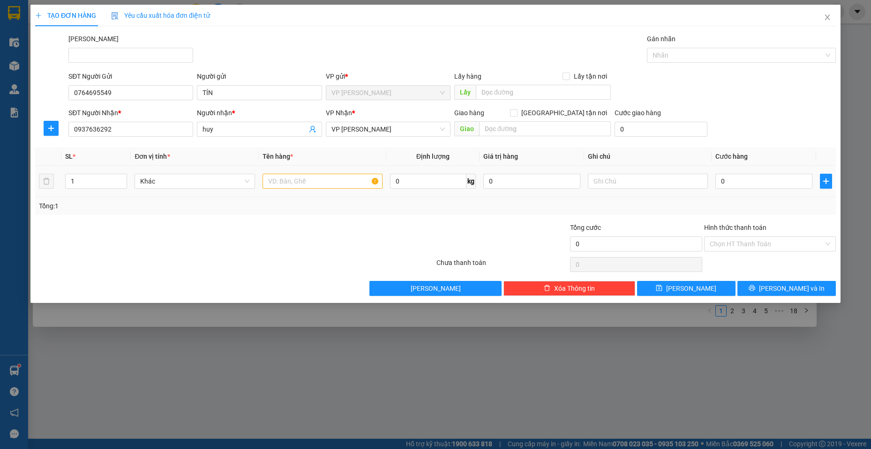
click at [323, 172] on div at bounding box center [322, 181] width 120 height 19
click at [332, 176] on input "text" at bounding box center [322, 181] width 120 height 15
type input "CỤC ĐEN"
type input "2"
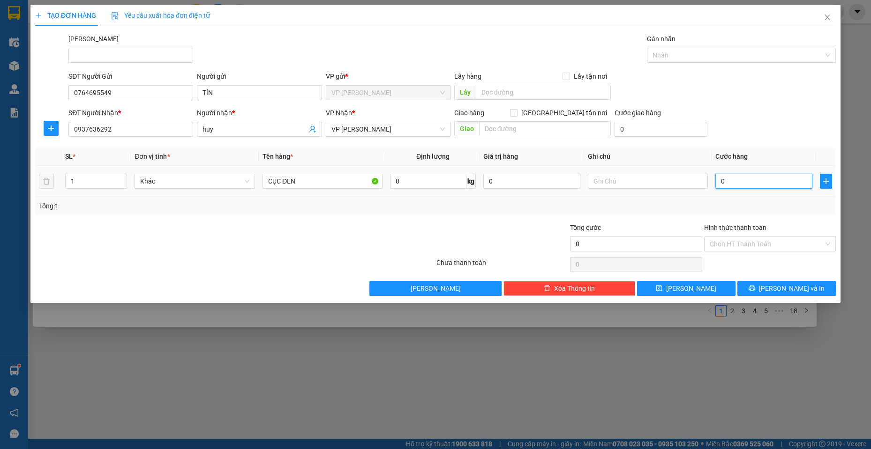
type input "2"
type input "20"
type input "200"
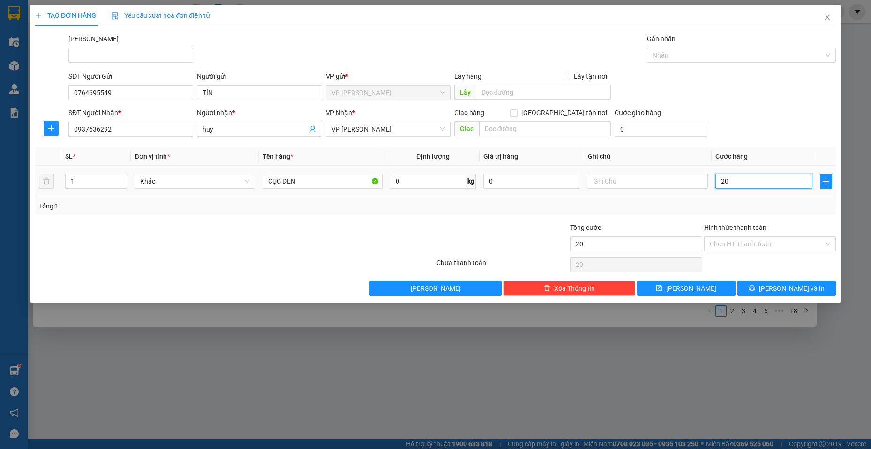
type input "200"
type input "2.000"
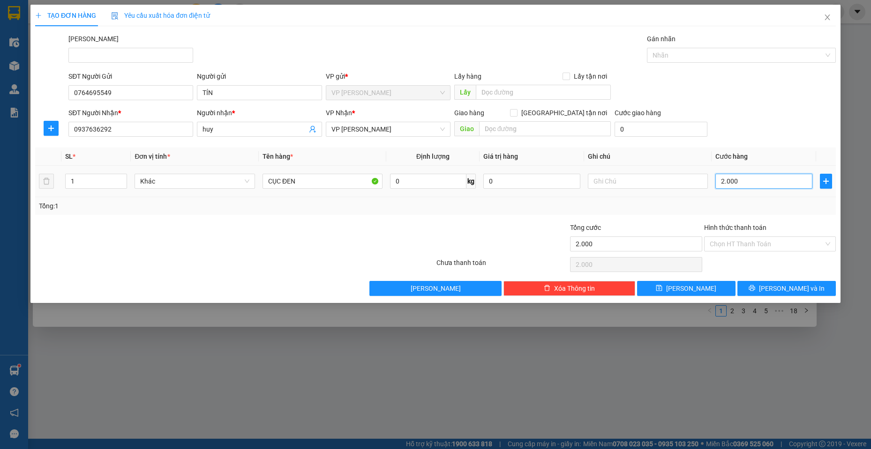
type input "20.000"
click at [805, 282] on button "[PERSON_NAME] và In" at bounding box center [786, 288] width 98 height 15
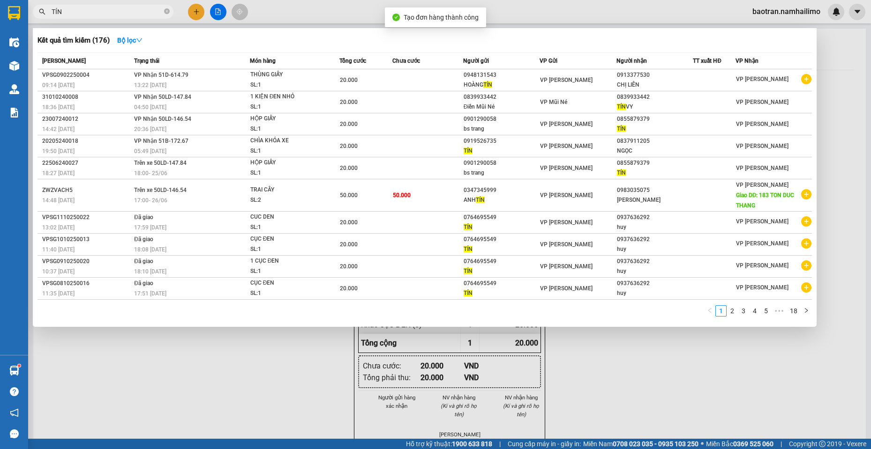
click at [510, 385] on div at bounding box center [435, 224] width 871 height 449
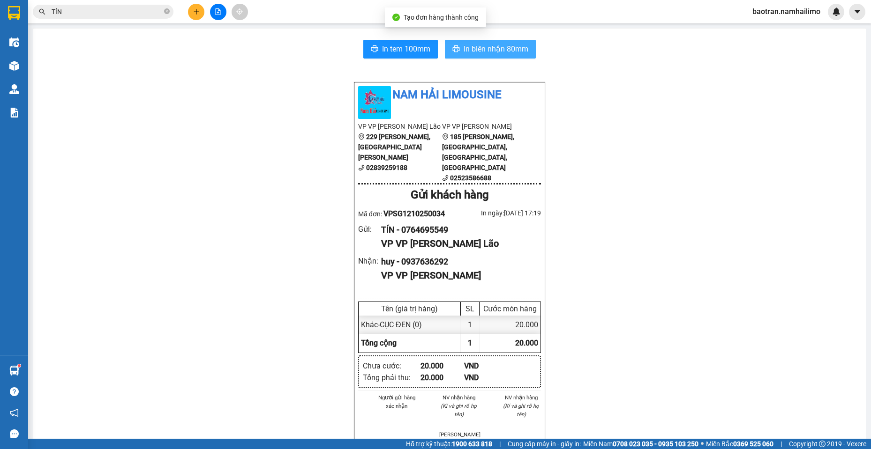
drag, startPoint x: 512, startPoint y: 25, endPoint x: 509, endPoint y: 44, distance: 19.0
click at [510, 27] on main "In tem 100mm In biên nhận 80mm Nam Hải Limousine VP VP Phạm Ngũ Lão 229 Phạm Ng…" at bounding box center [435, 219] width 871 height 439
click at [509, 44] on span "In biên nhận 80mm" at bounding box center [495, 49] width 65 height 12
